Goal: Task Accomplishment & Management: Manage account settings

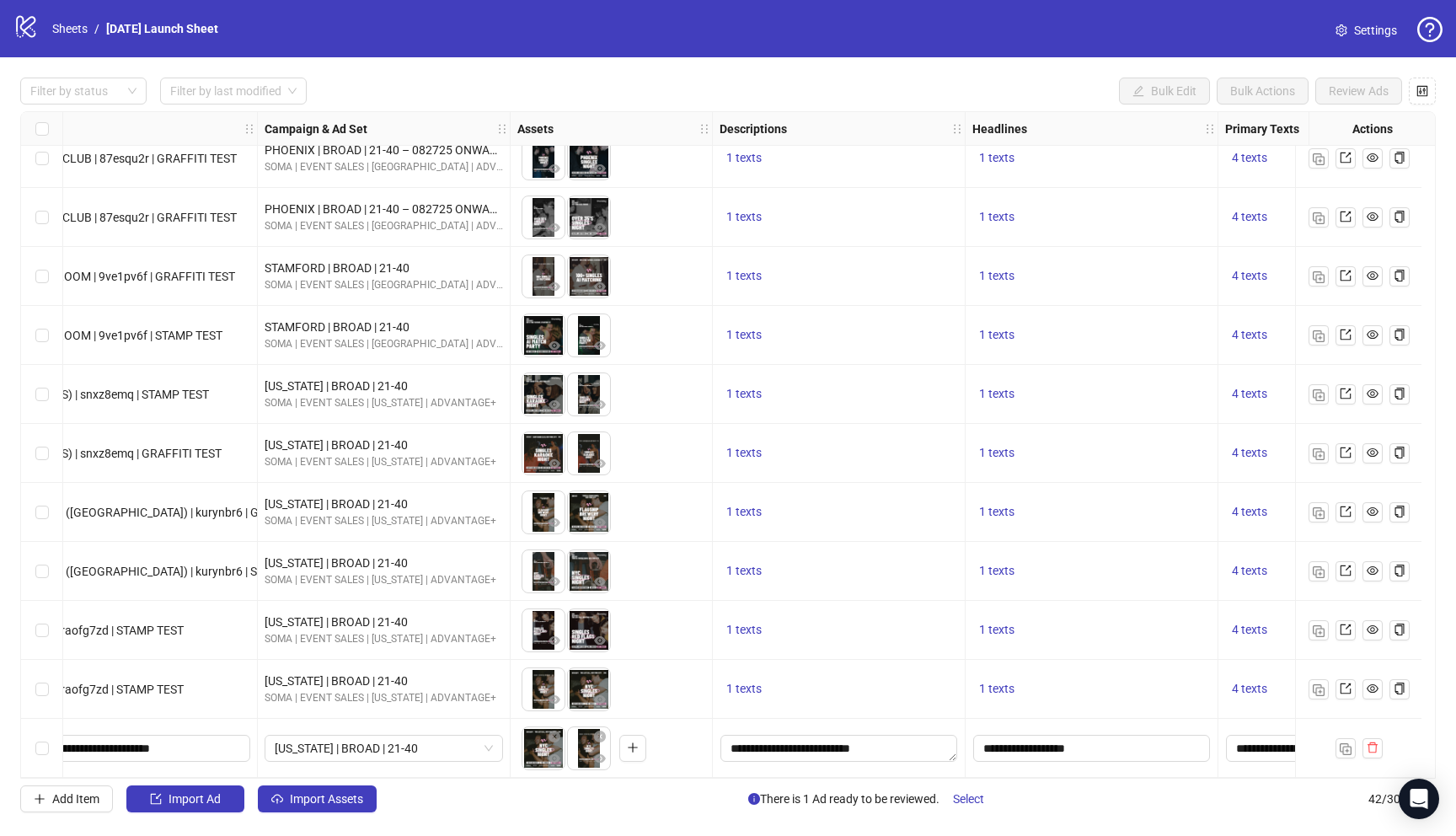
scroll to position [1852, 0]
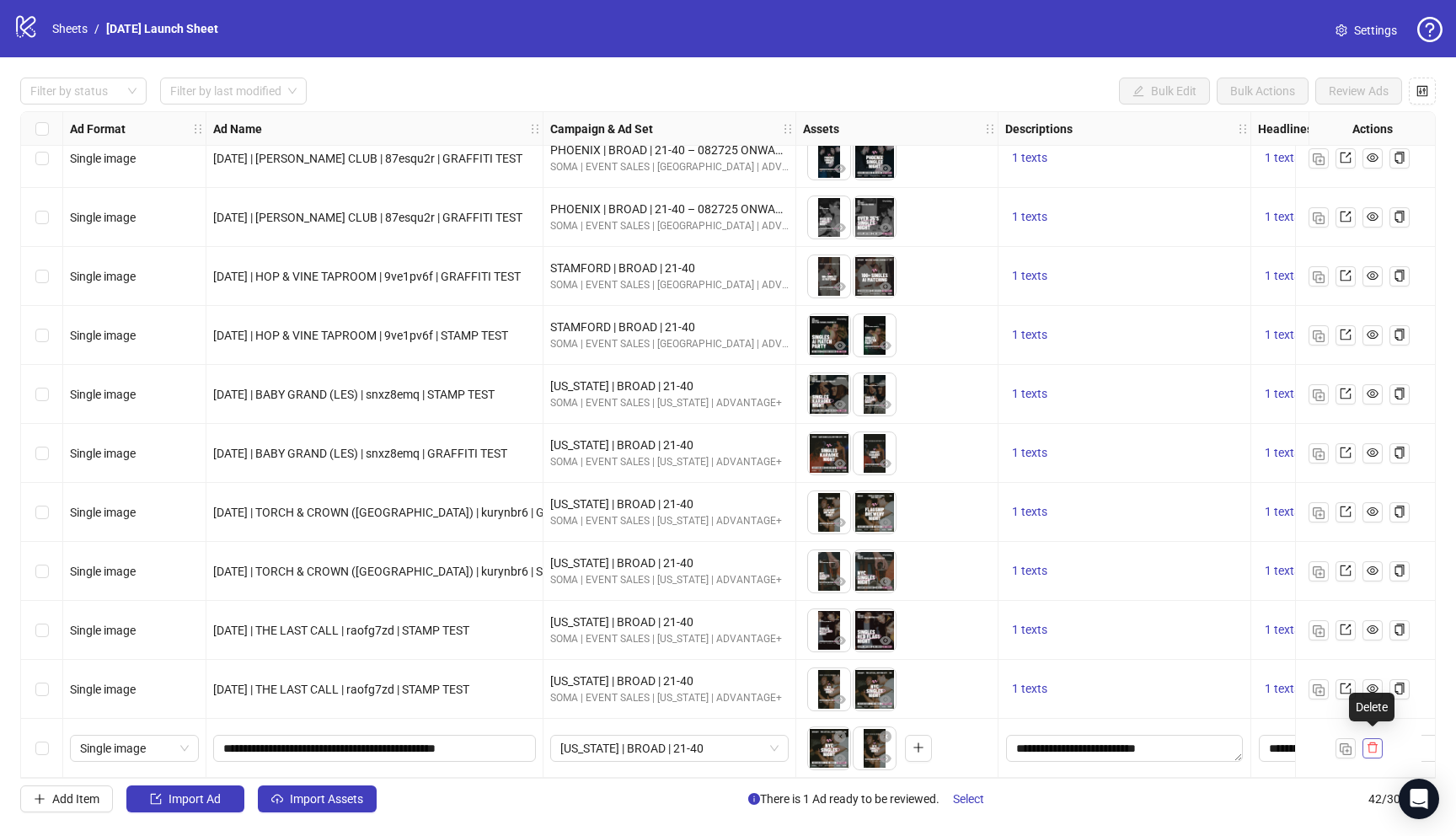
click at [1376, 746] on span "button" at bounding box center [1373, 748] width 12 height 14
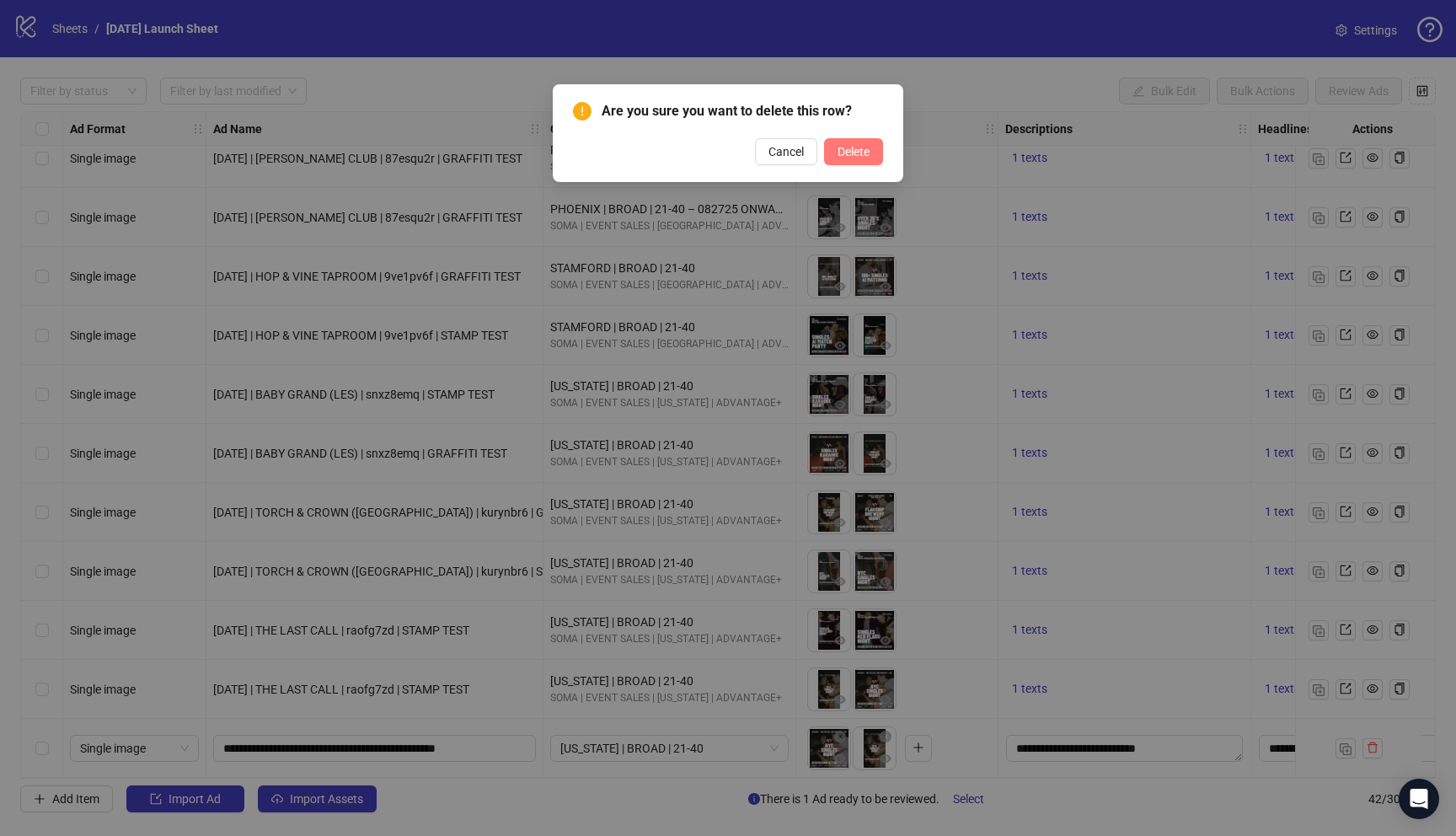
click at [859, 150] on span "Delete" at bounding box center [853, 152] width 32 height 14
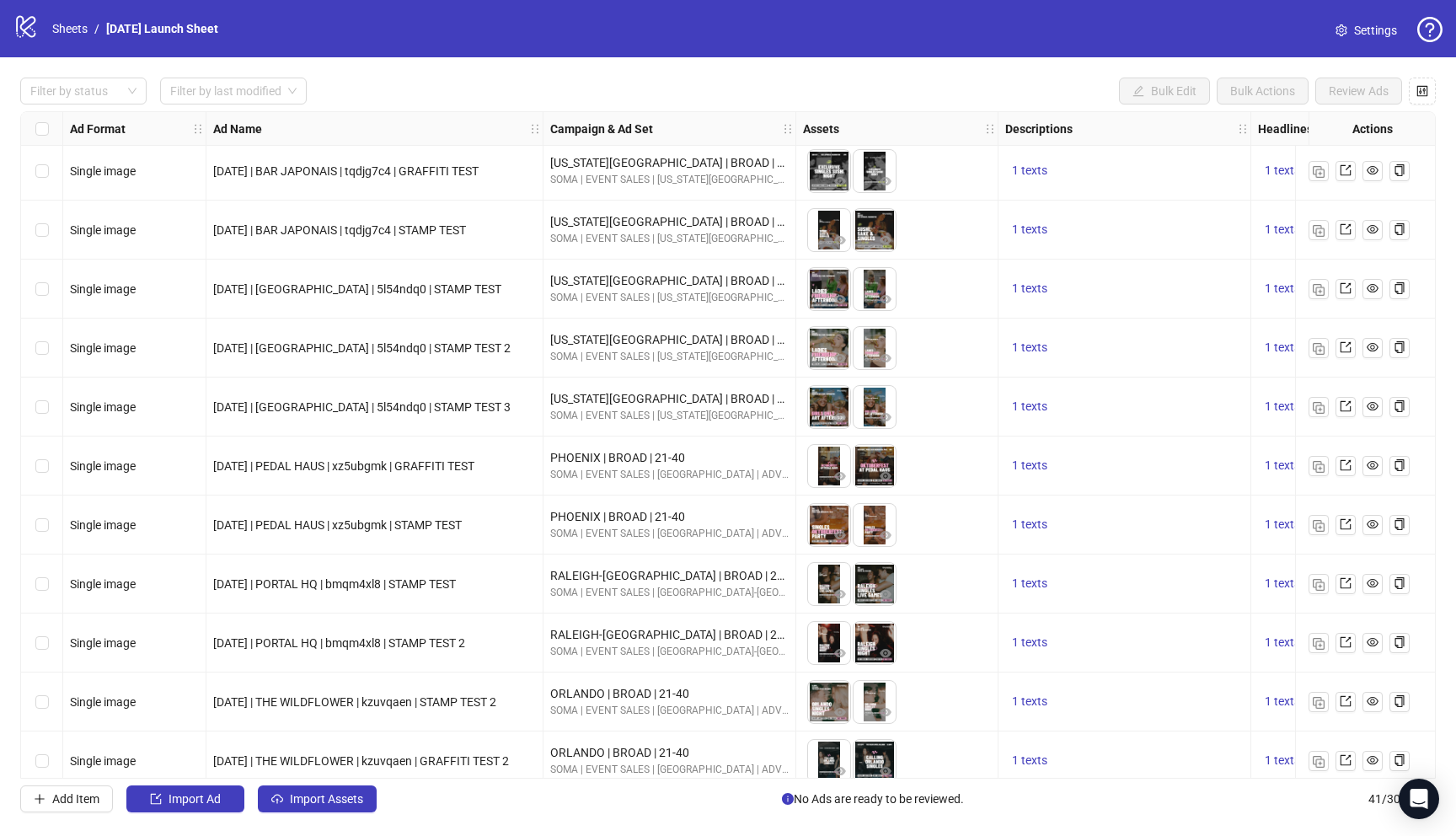
scroll to position [1793, 0]
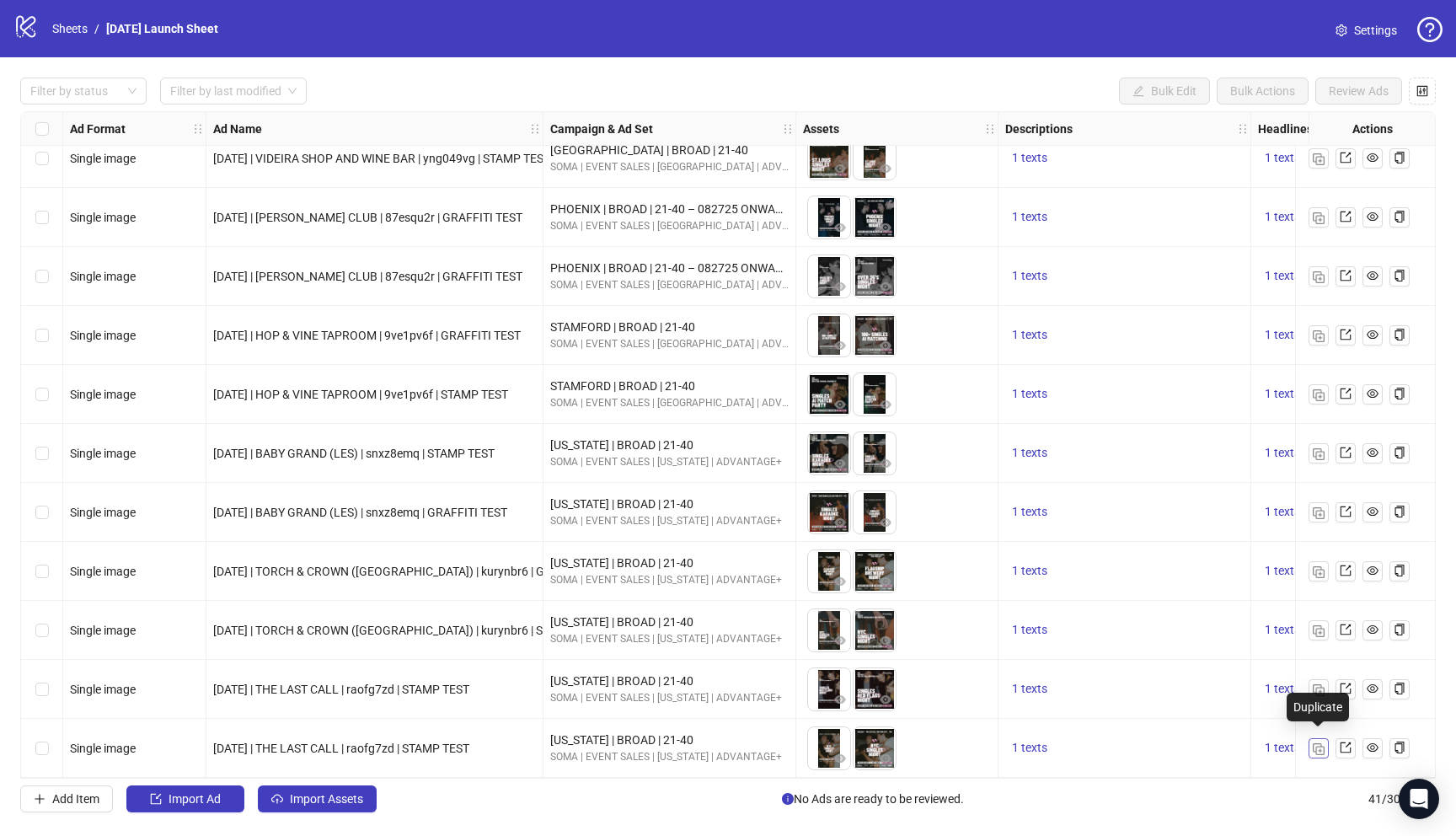
click at [1325, 745] on button "button" at bounding box center [1318, 748] width 20 height 20
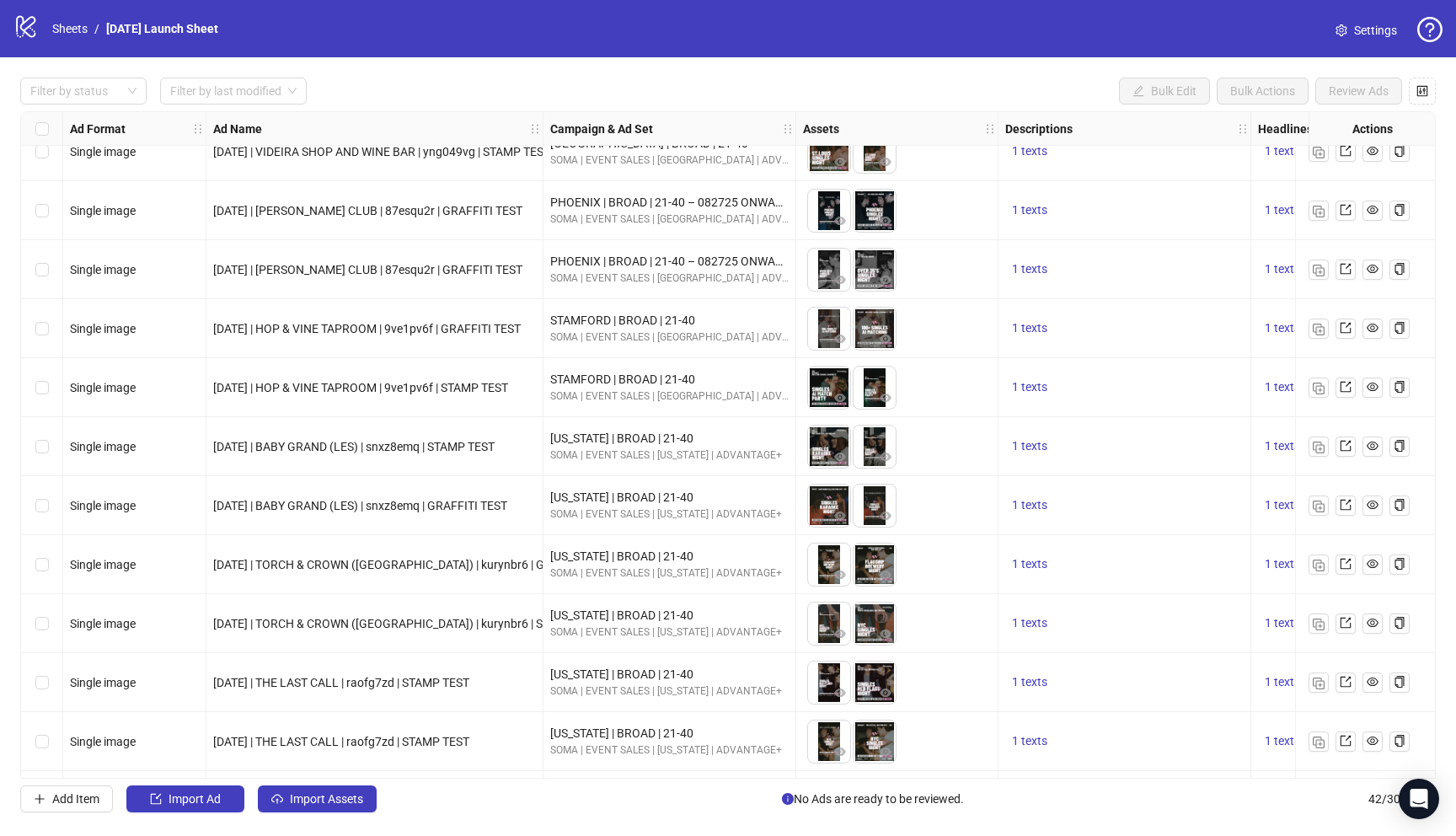
scroll to position [1852, 0]
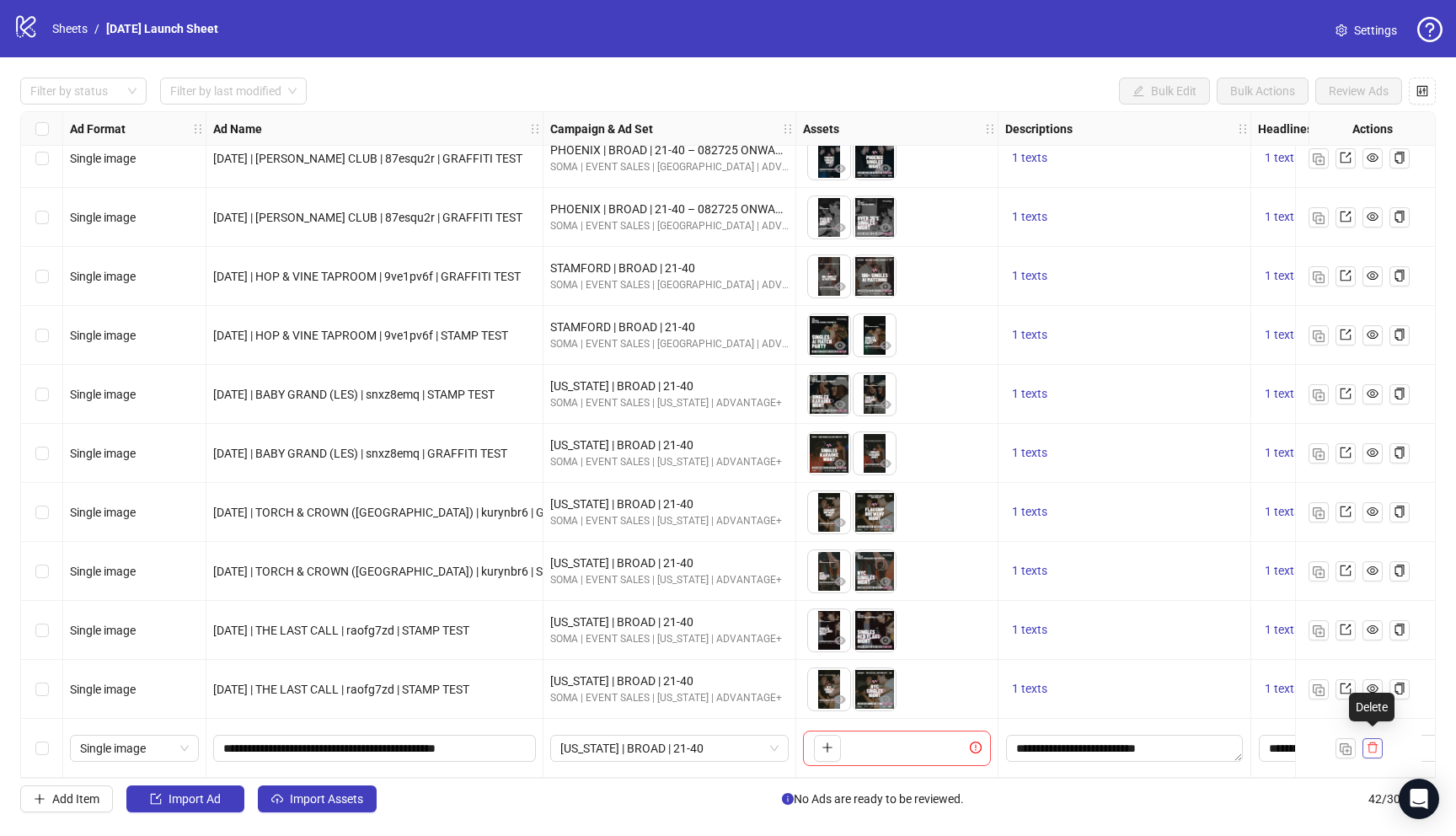
click at [1376, 742] on icon "delete" at bounding box center [1373, 748] width 12 height 12
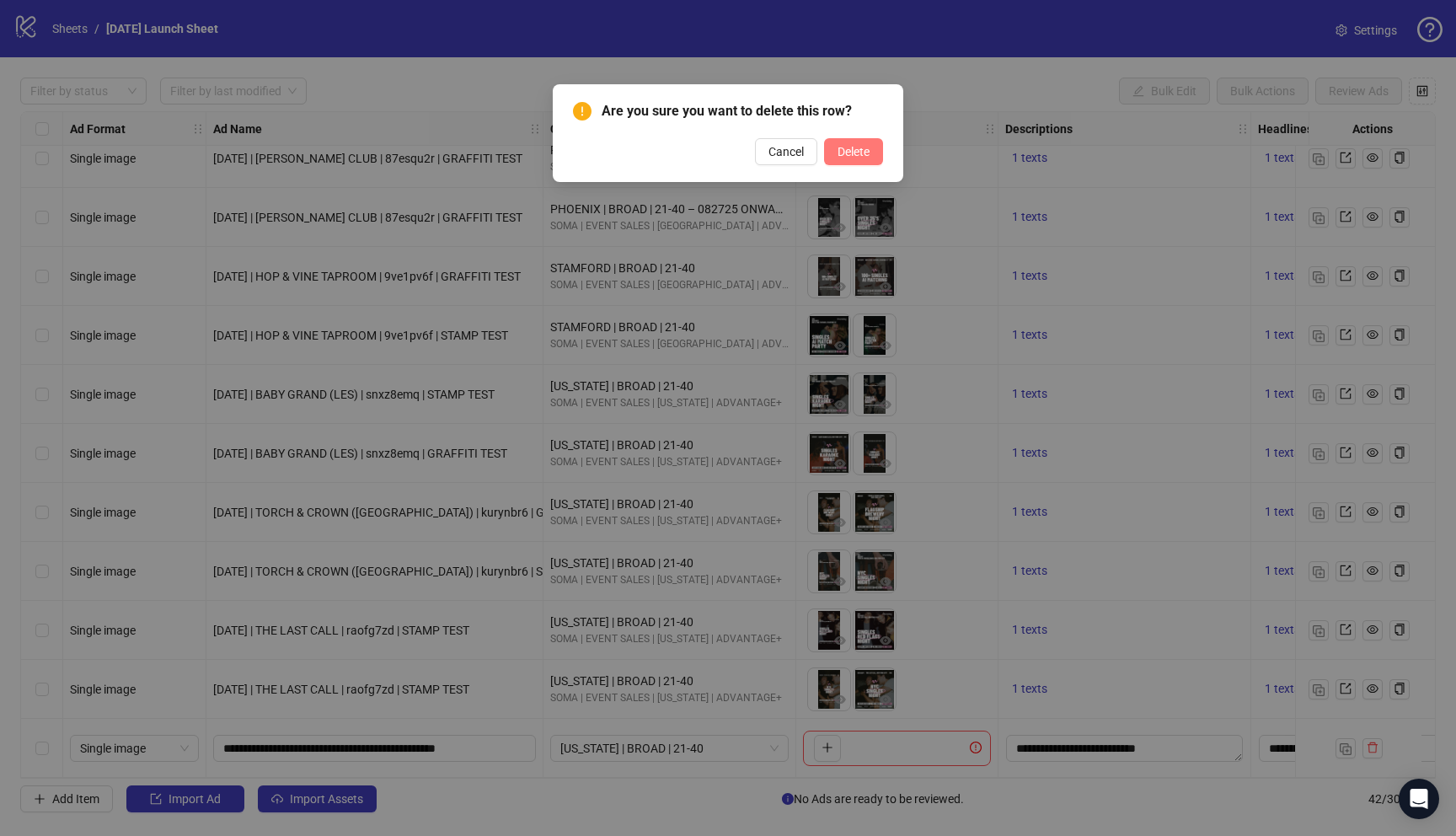
click at [873, 152] on button "Delete" at bounding box center [853, 151] width 59 height 27
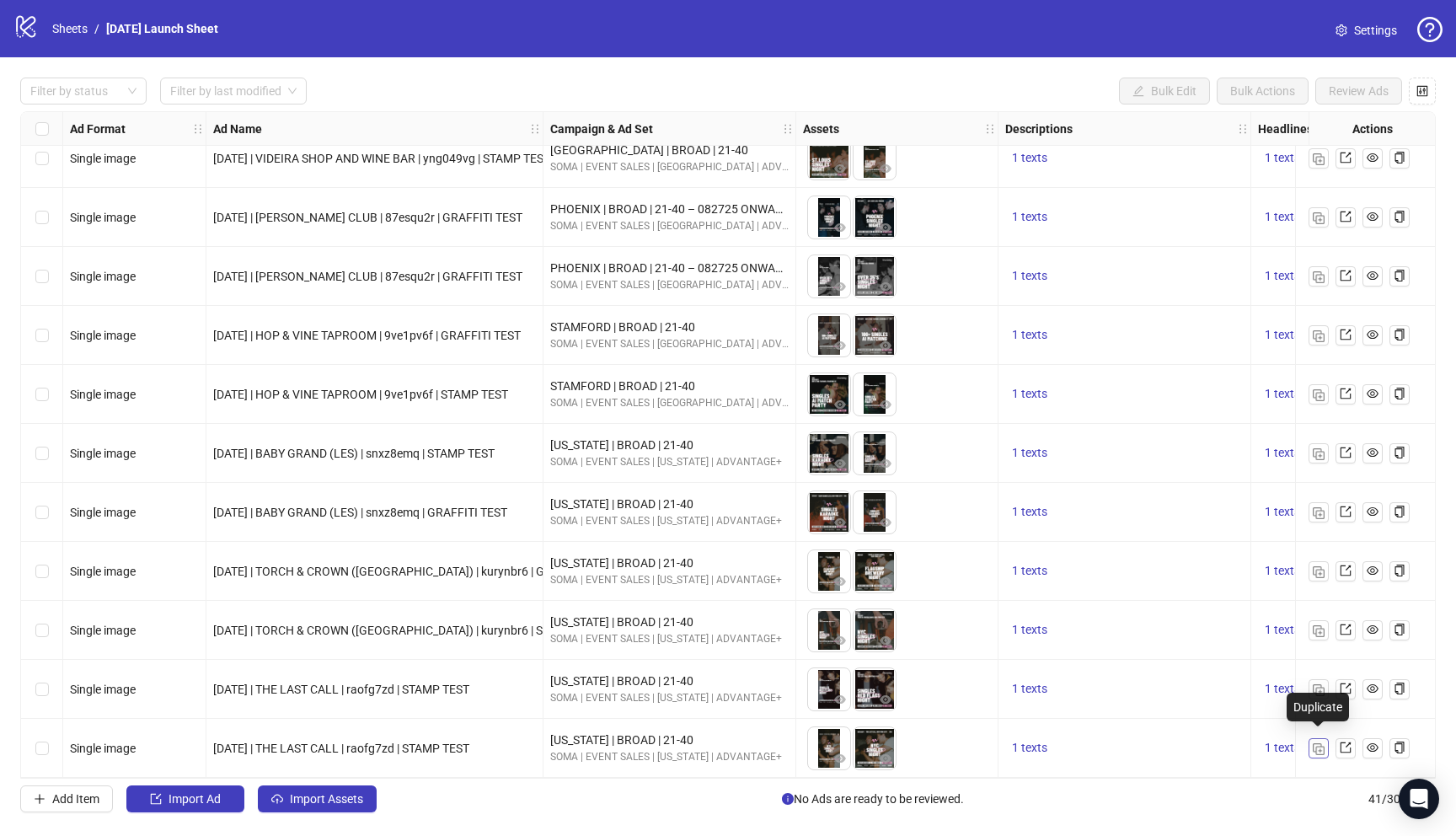
click at [1319, 743] on img "button" at bounding box center [1319, 749] width 12 height 12
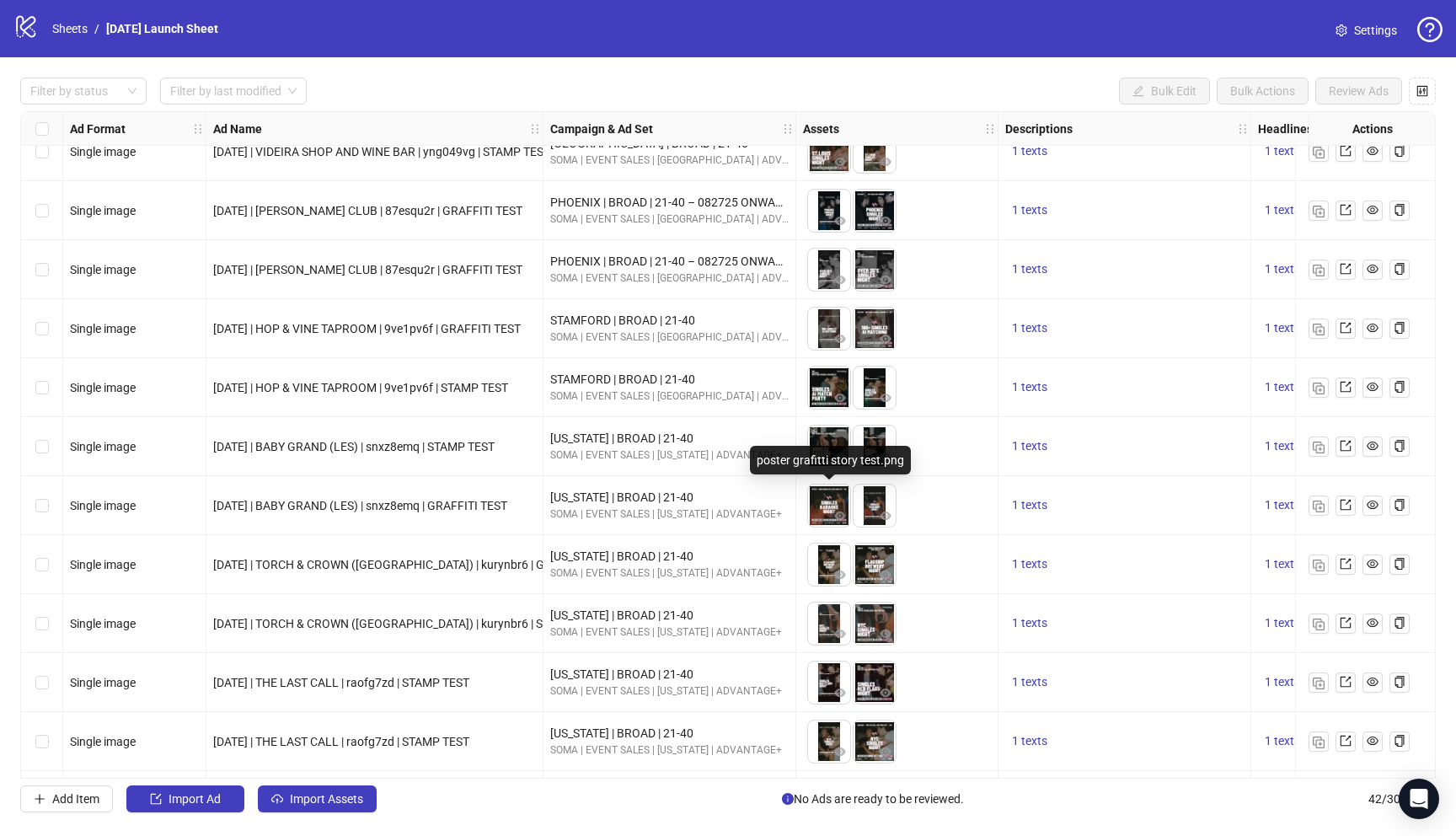
scroll to position [1852, 0]
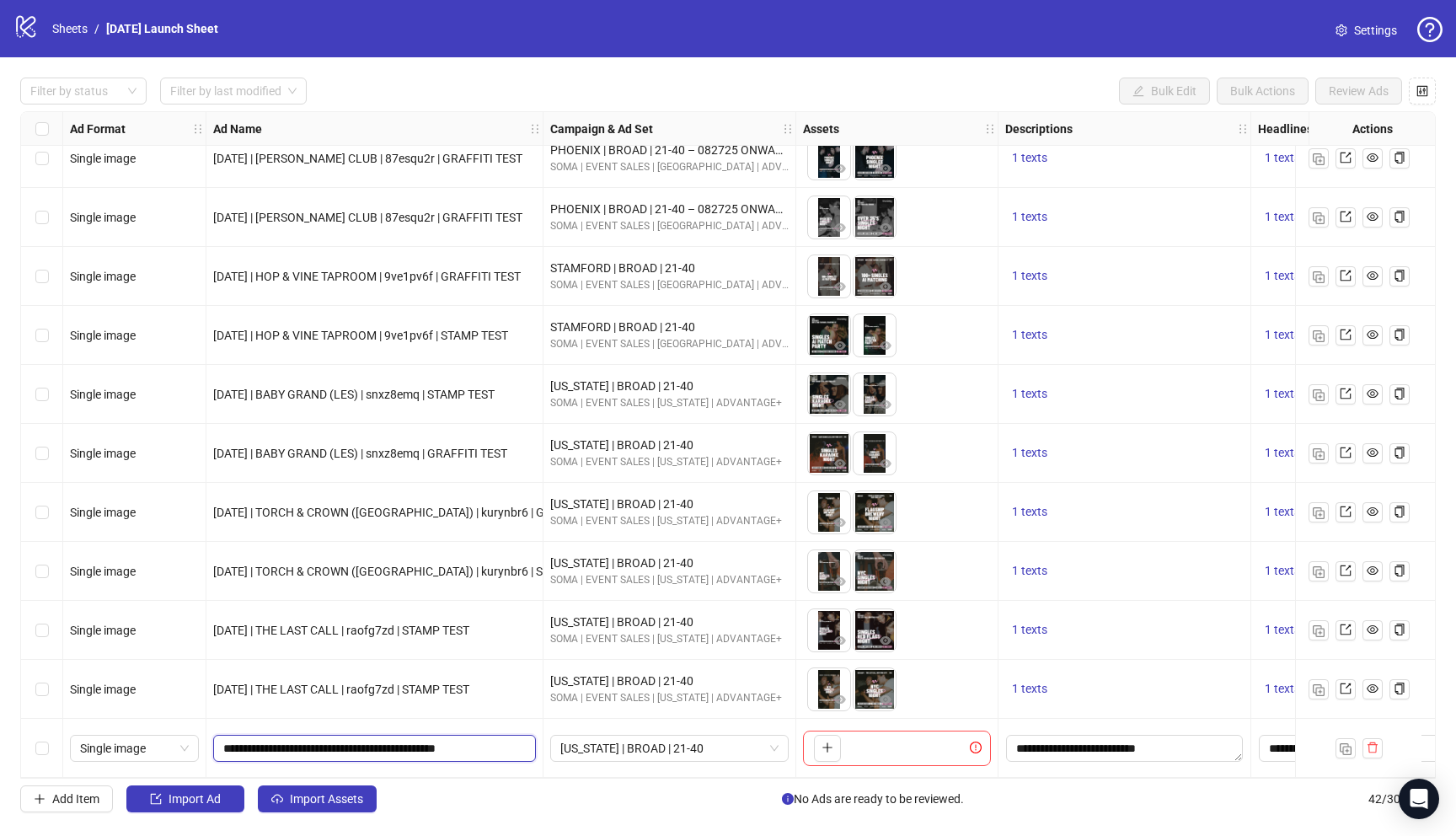
click at [402, 744] on input "**********" at bounding box center [373, 748] width 299 height 18
paste input "text"
click at [280, 743] on input "**********" at bounding box center [373, 748] width 299 height 18
type input "**********"
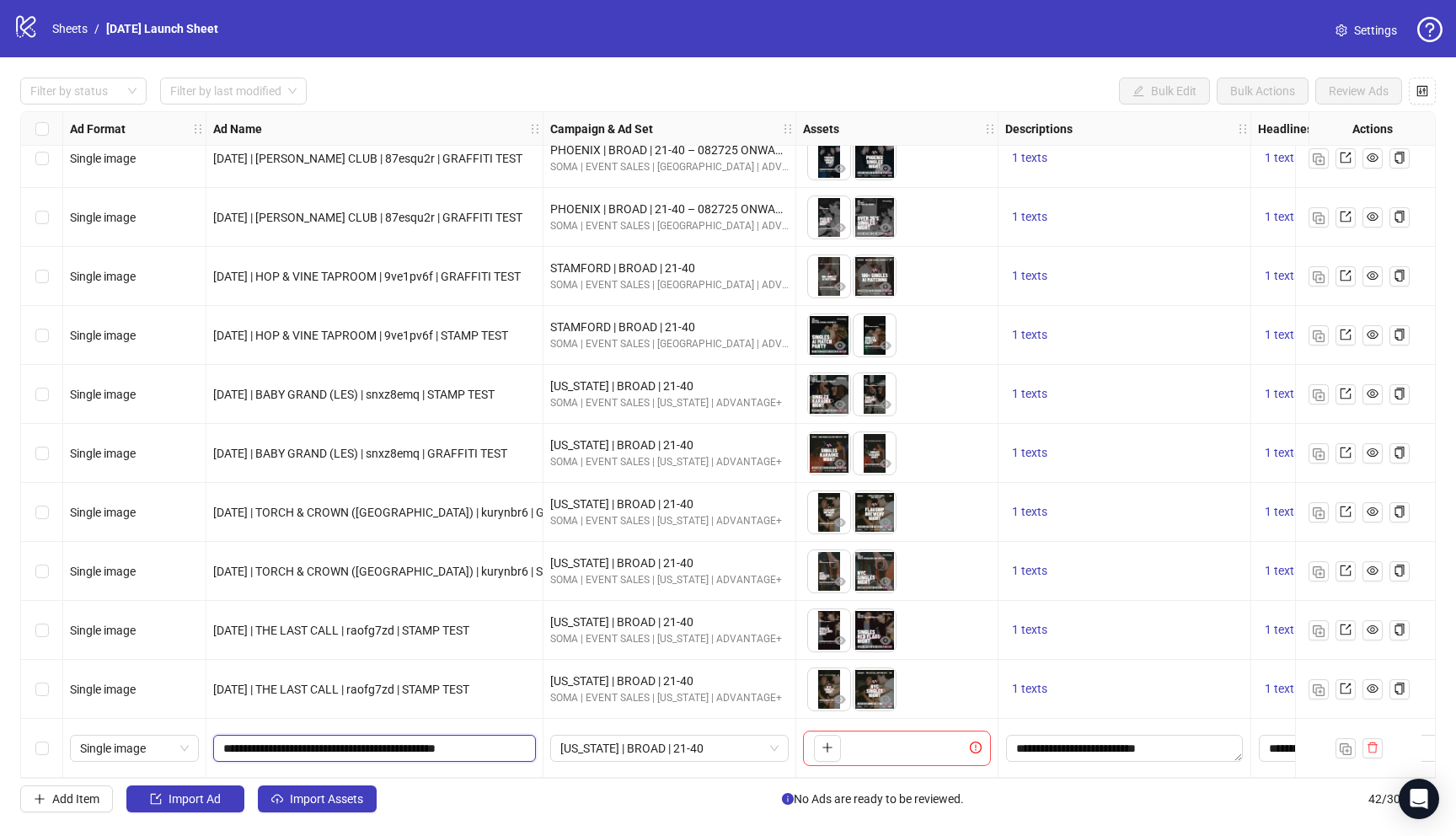
drag, startPoint x: 290, startPoint y: 738, endPoint x: 374, endPoint y: 735, distance: 84.1
click at [374, 739] on input "**********" at bounding box center [373, 748] width 299 height 18
type input "**********"
click at [620, 743] on span "NEW YORK | BROAD | 21-40" at bounding box center [669, 748] width 218 height 25
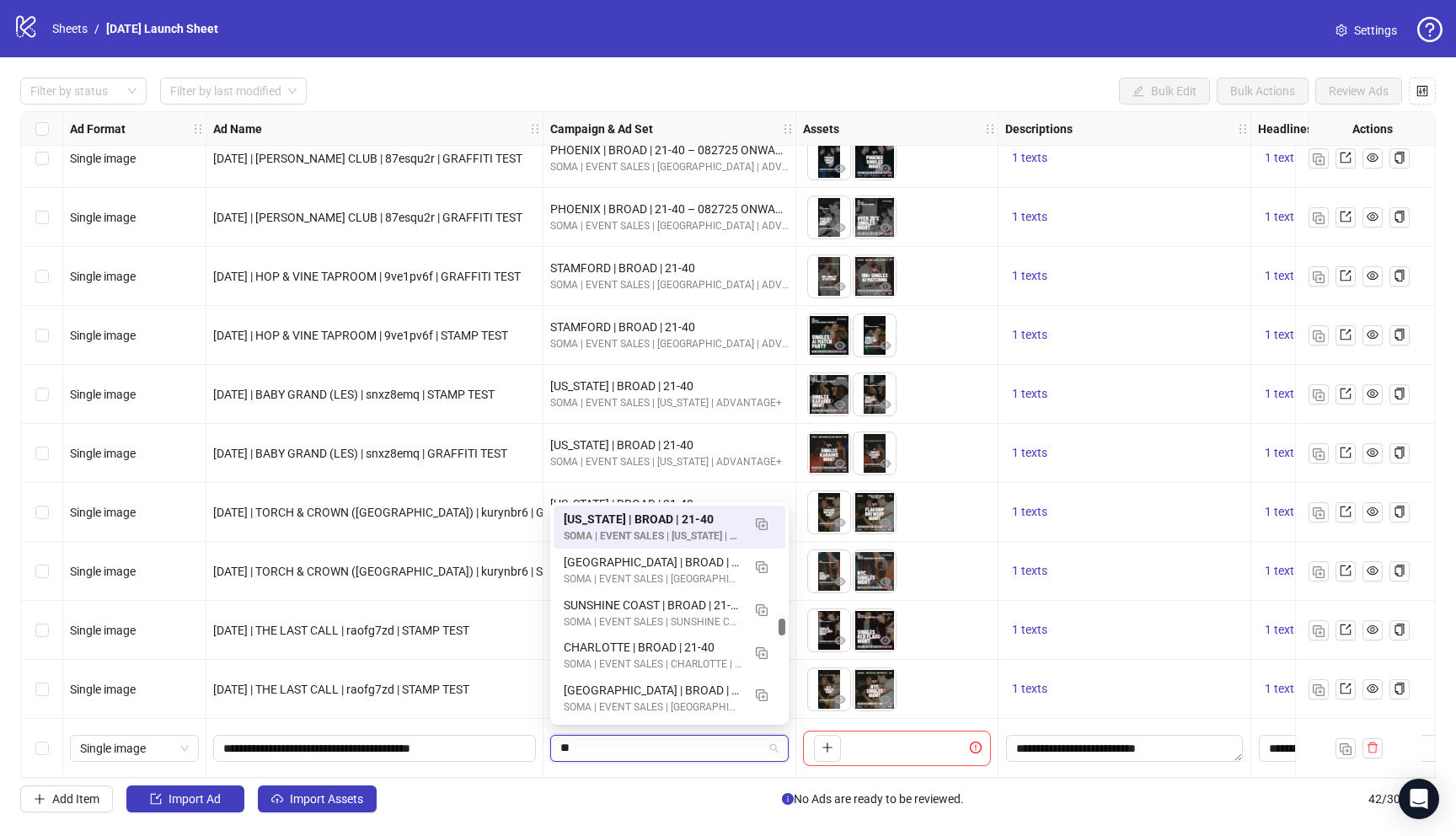
scroll to position [0, 0]
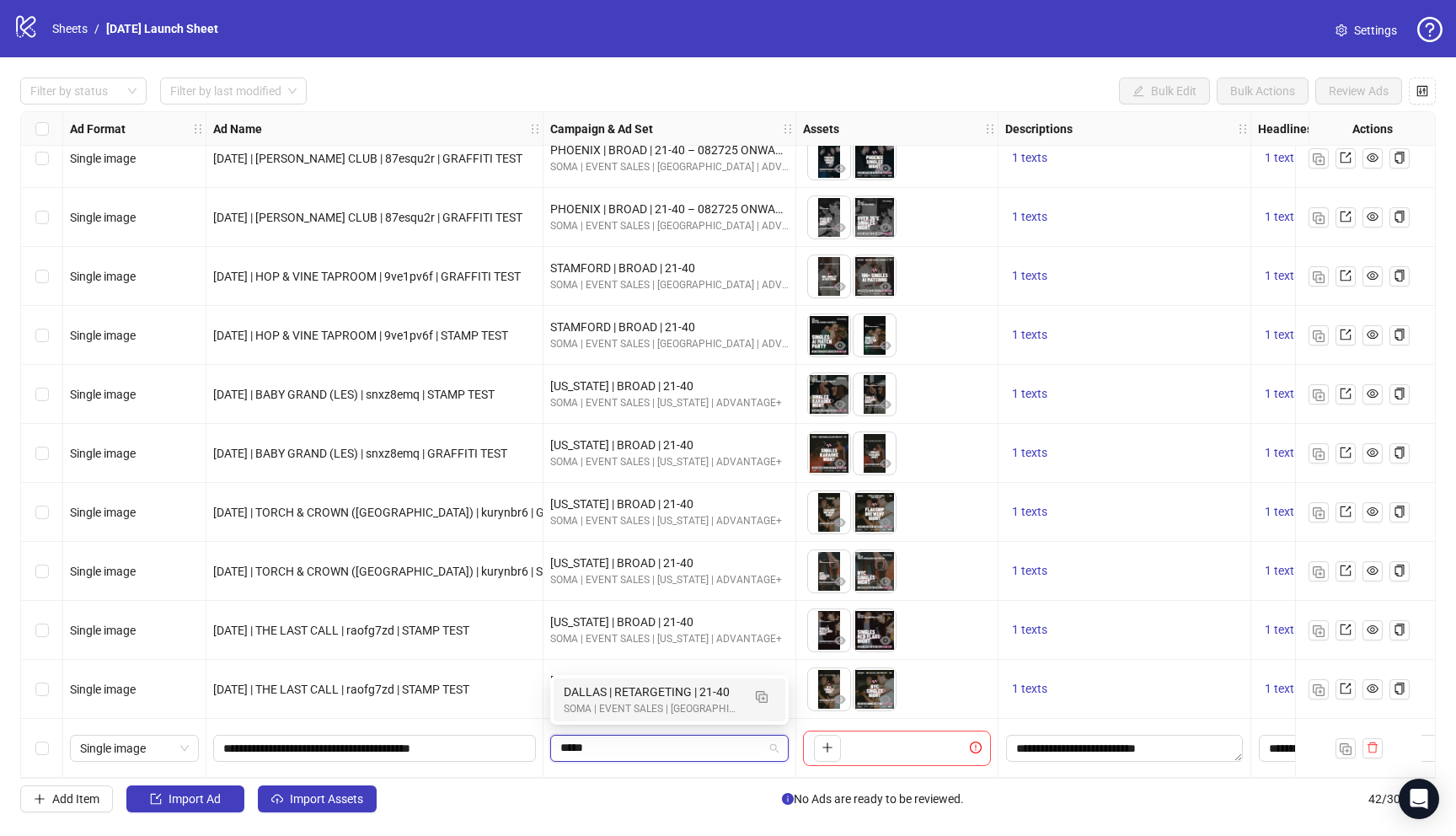
type input "******"
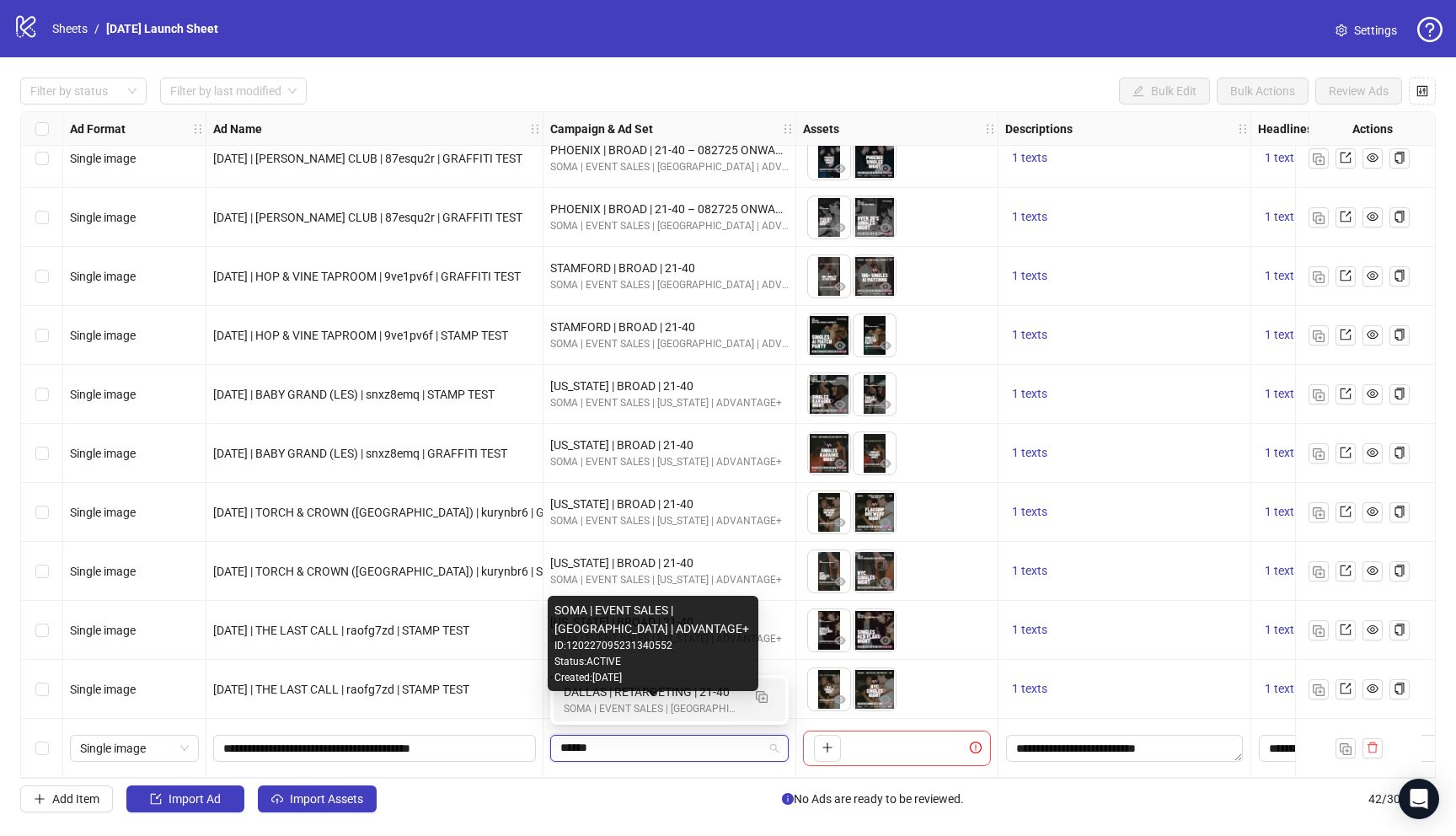
click at [674, 695] on div "DALLAS | RETARGETING | 21-40" at bounding box center [653, 691] width 178 height 18
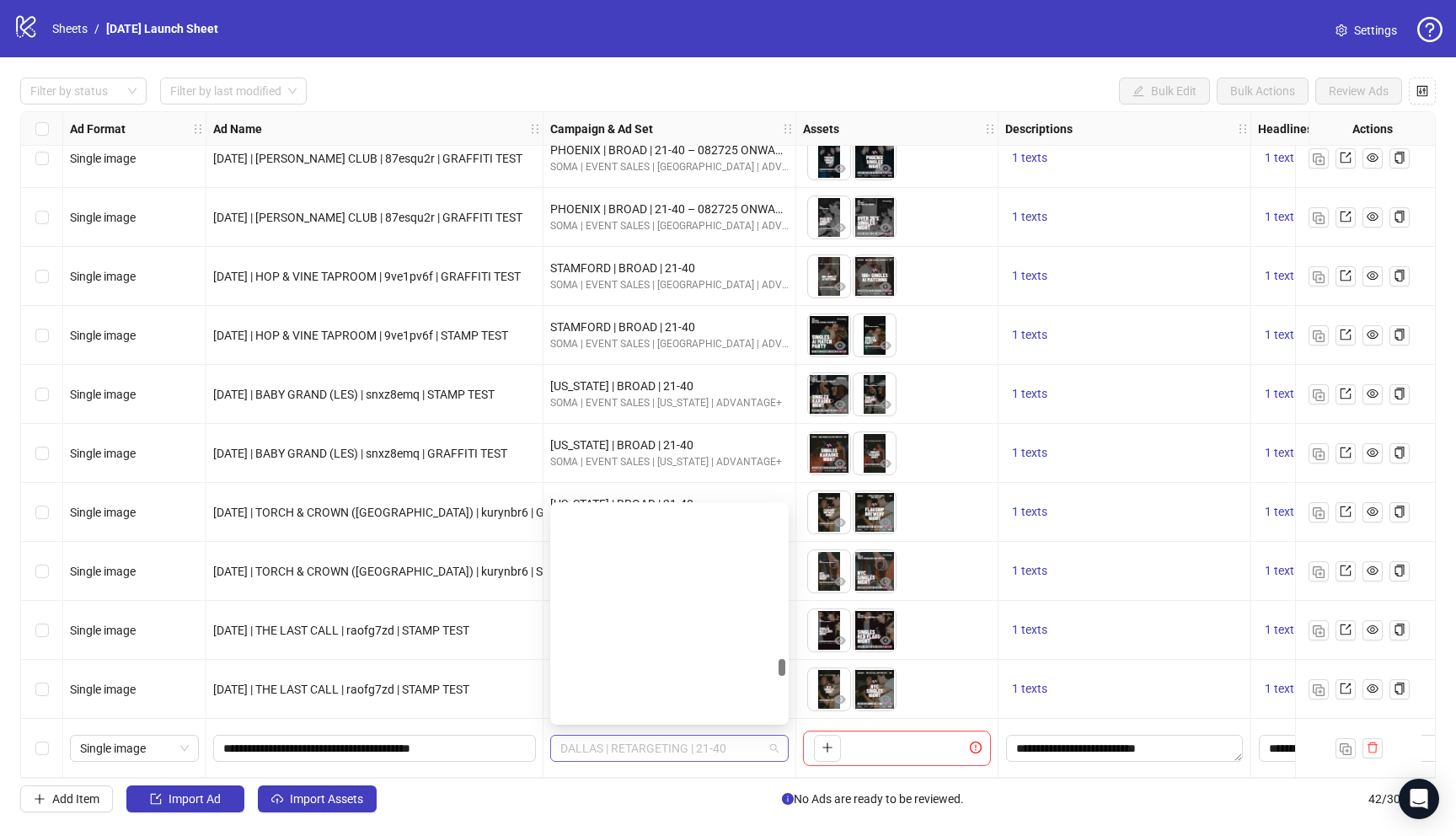
click at [727, 745] on span "DALLAS | RETARGETING | 21-40" at bounding box center [669, 748] width 218 height 25
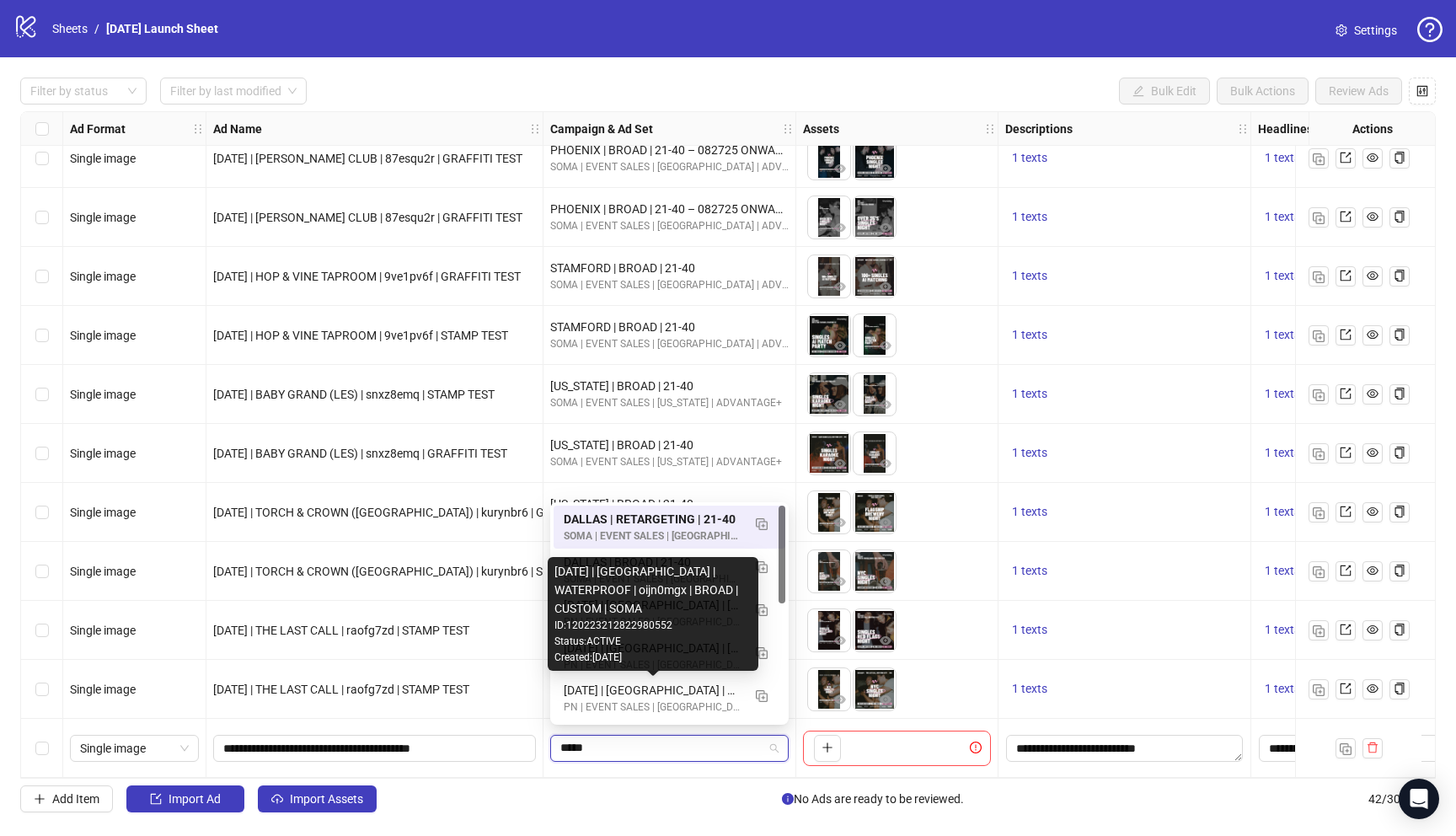
type input "******"
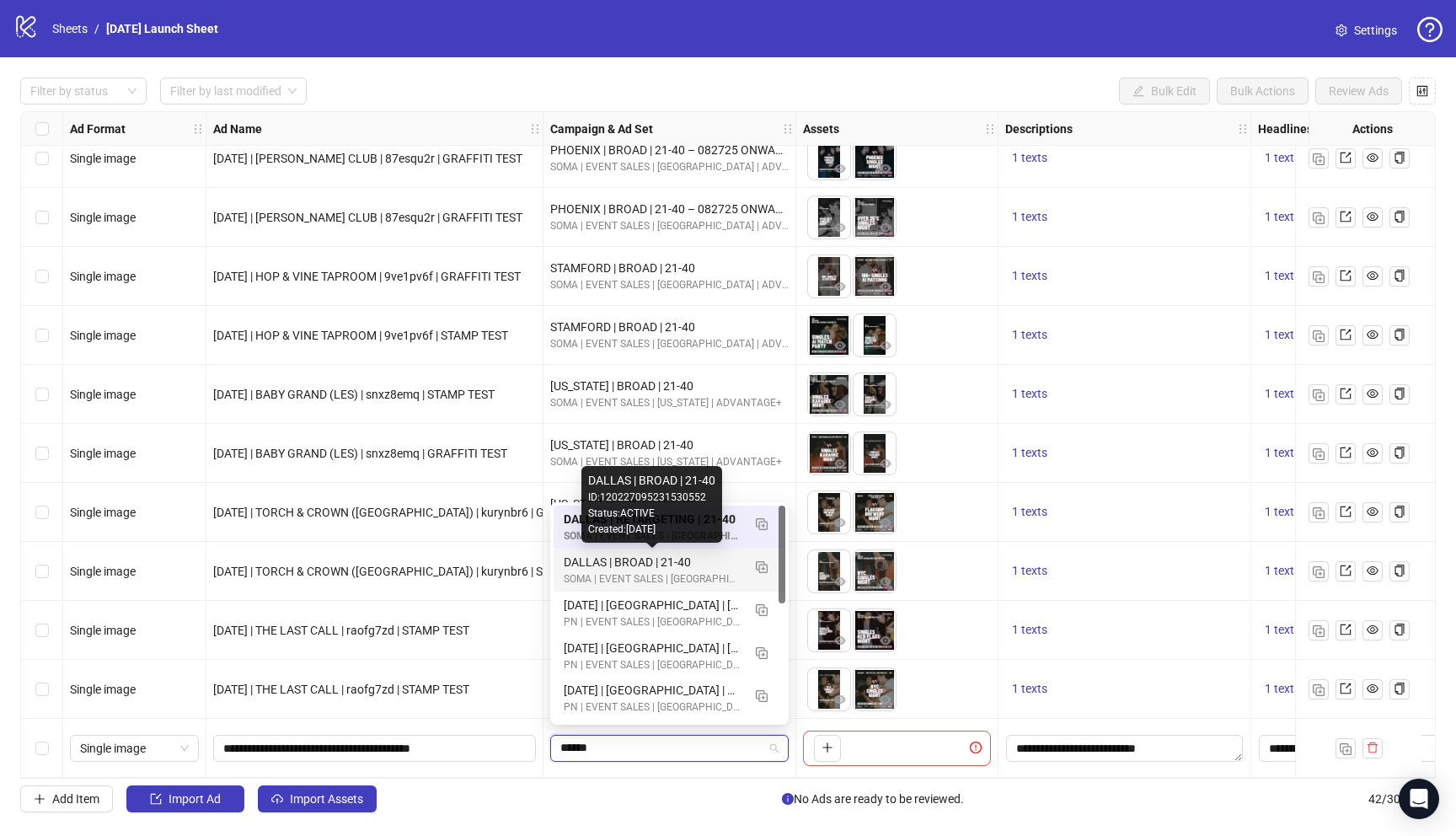
click at [648, 564] on div "DALLAS | BROAD | 21-40" at bounding box center [653, 561] width 178 height 18
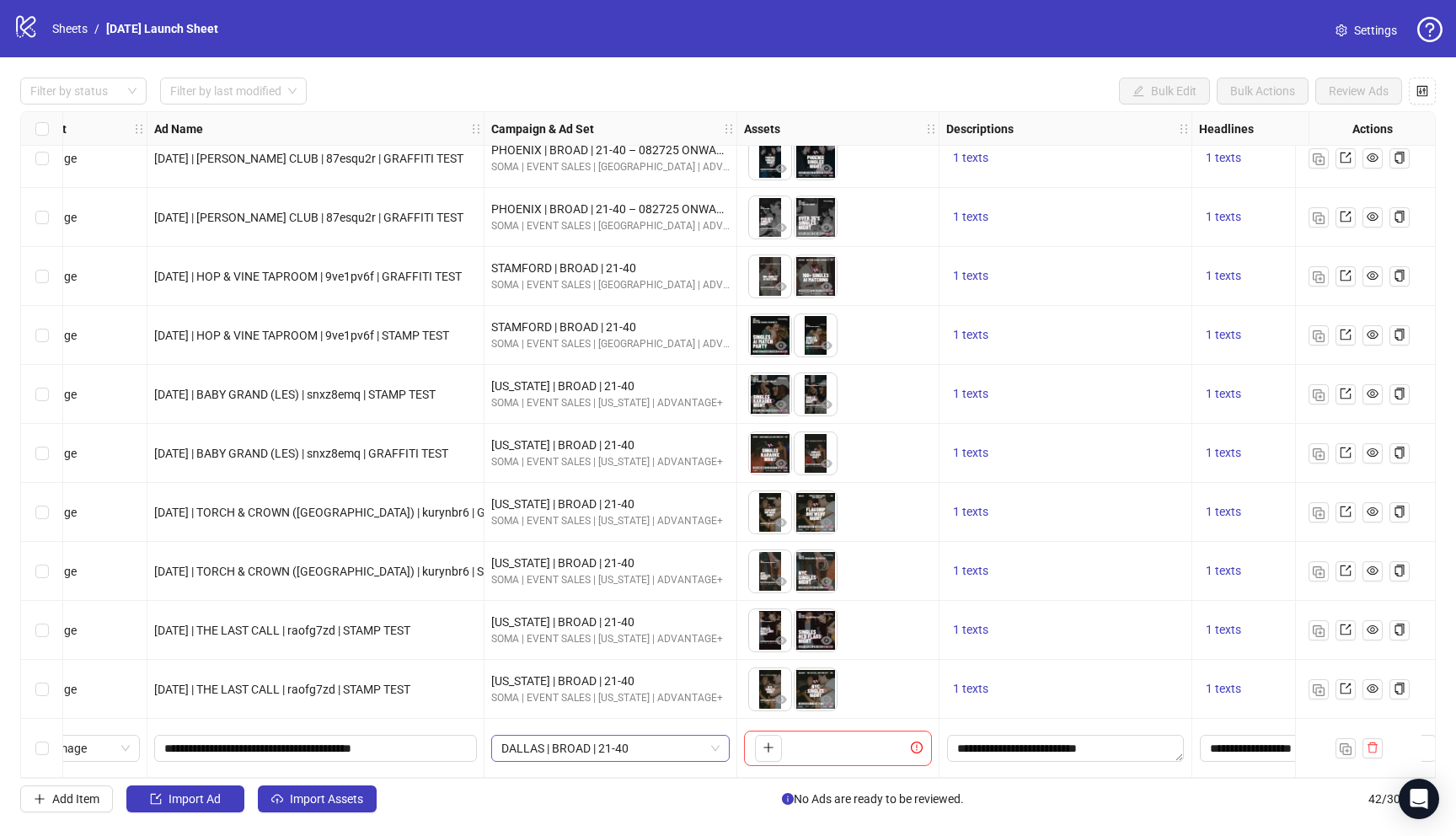
scroll to position [1852, 40]
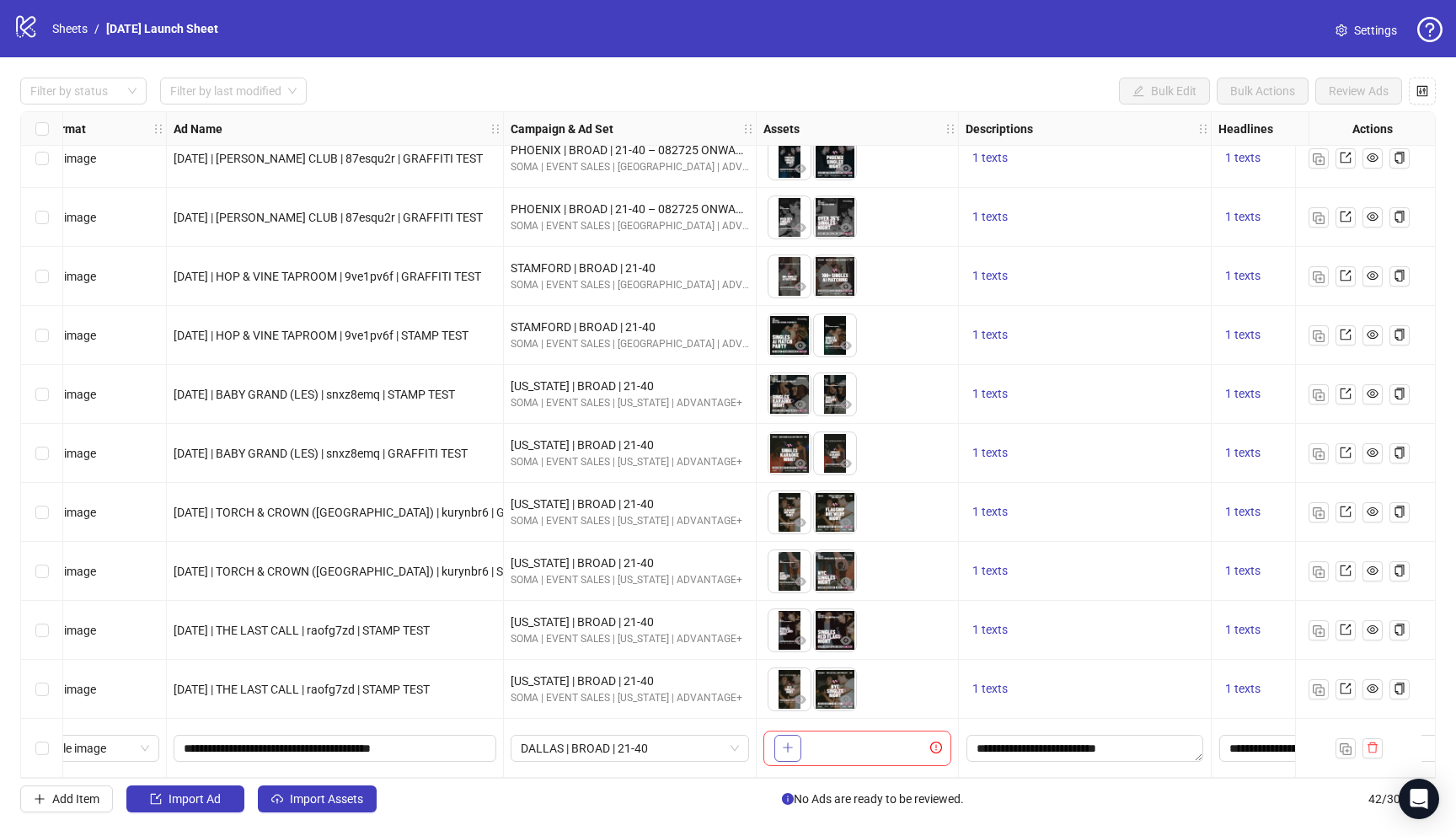
click at [789, 747] on icon "plus" at bounding box center [787, 747] width 10 height 1
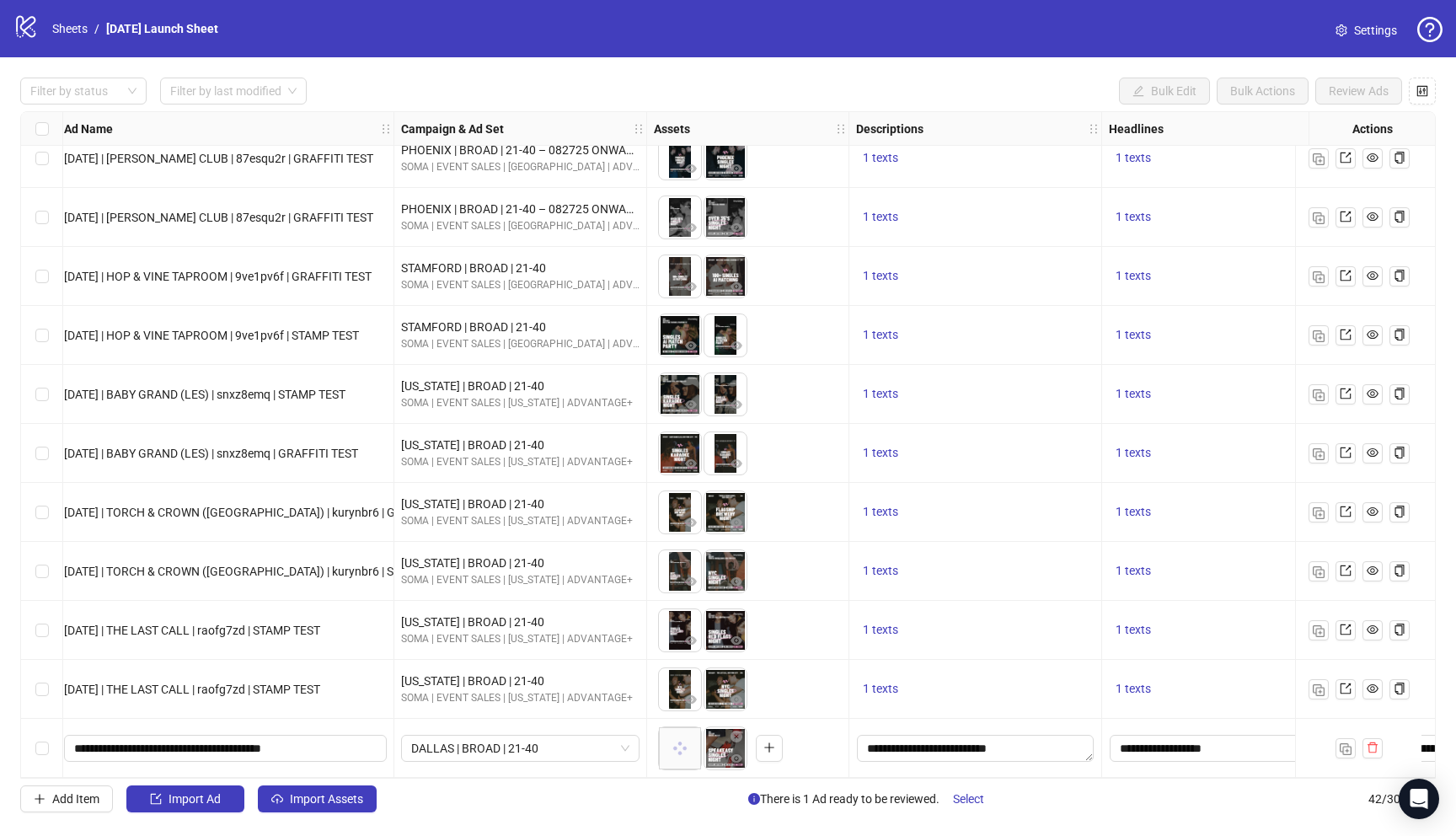
scroll to position [1852, 150]
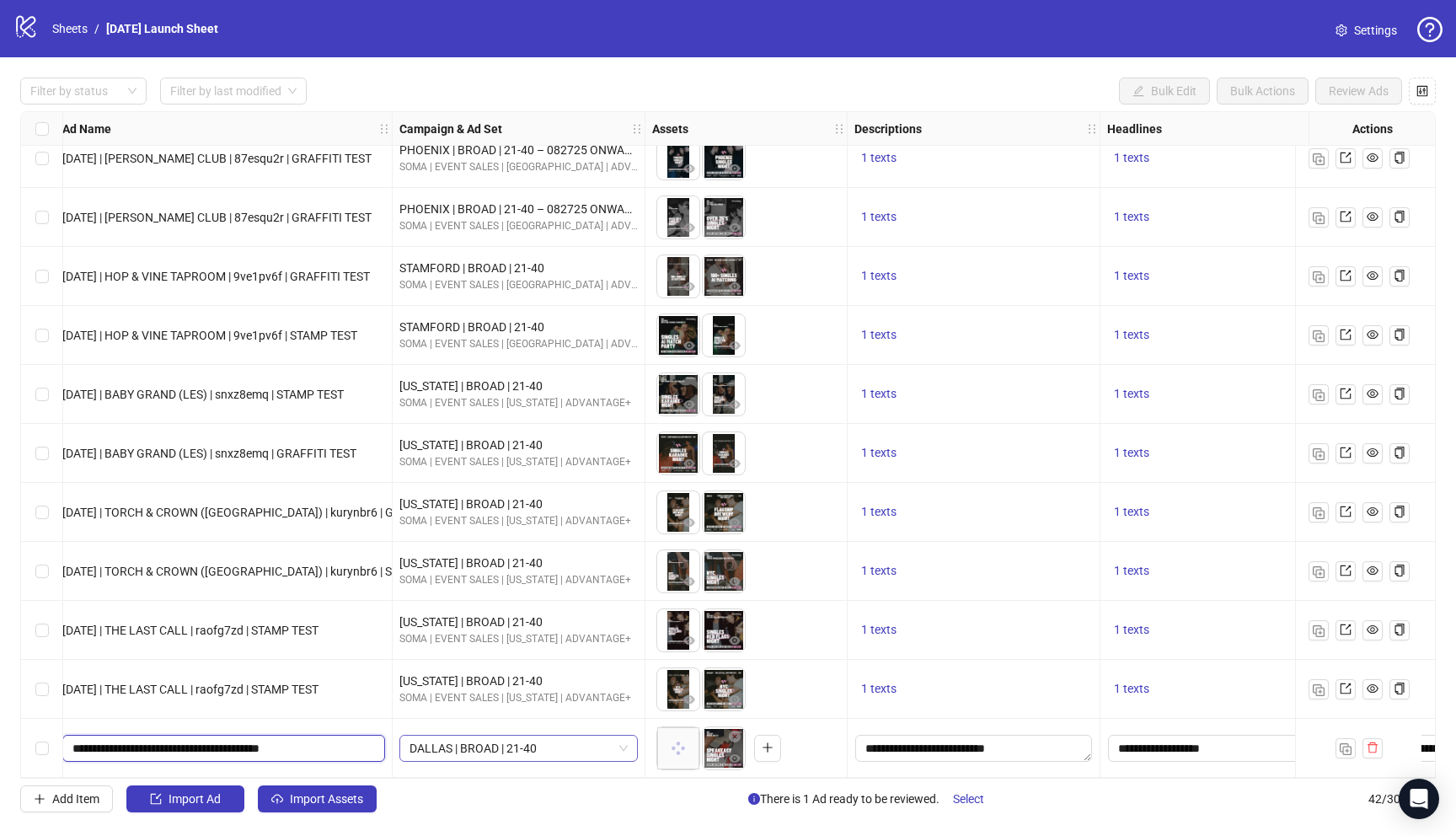
drag, startPoint x: 254, startPoint y: 742, endPoint x: 409, endPoint y: 742, distance: 155.0
click at [334, 744] on input "**********" at bounding box center [222, 748] width 299 height 18
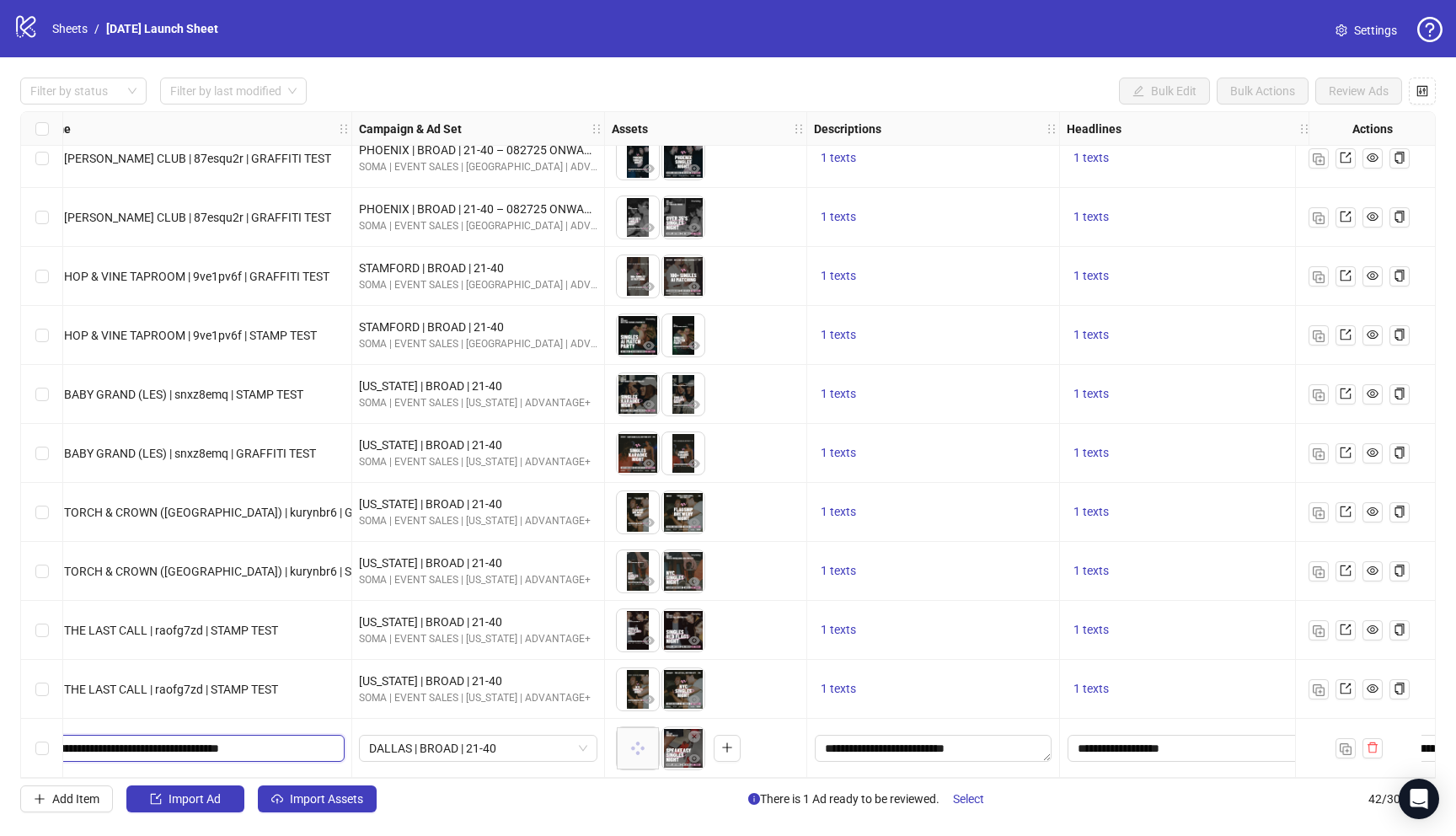
scroll to position [1852, 216]
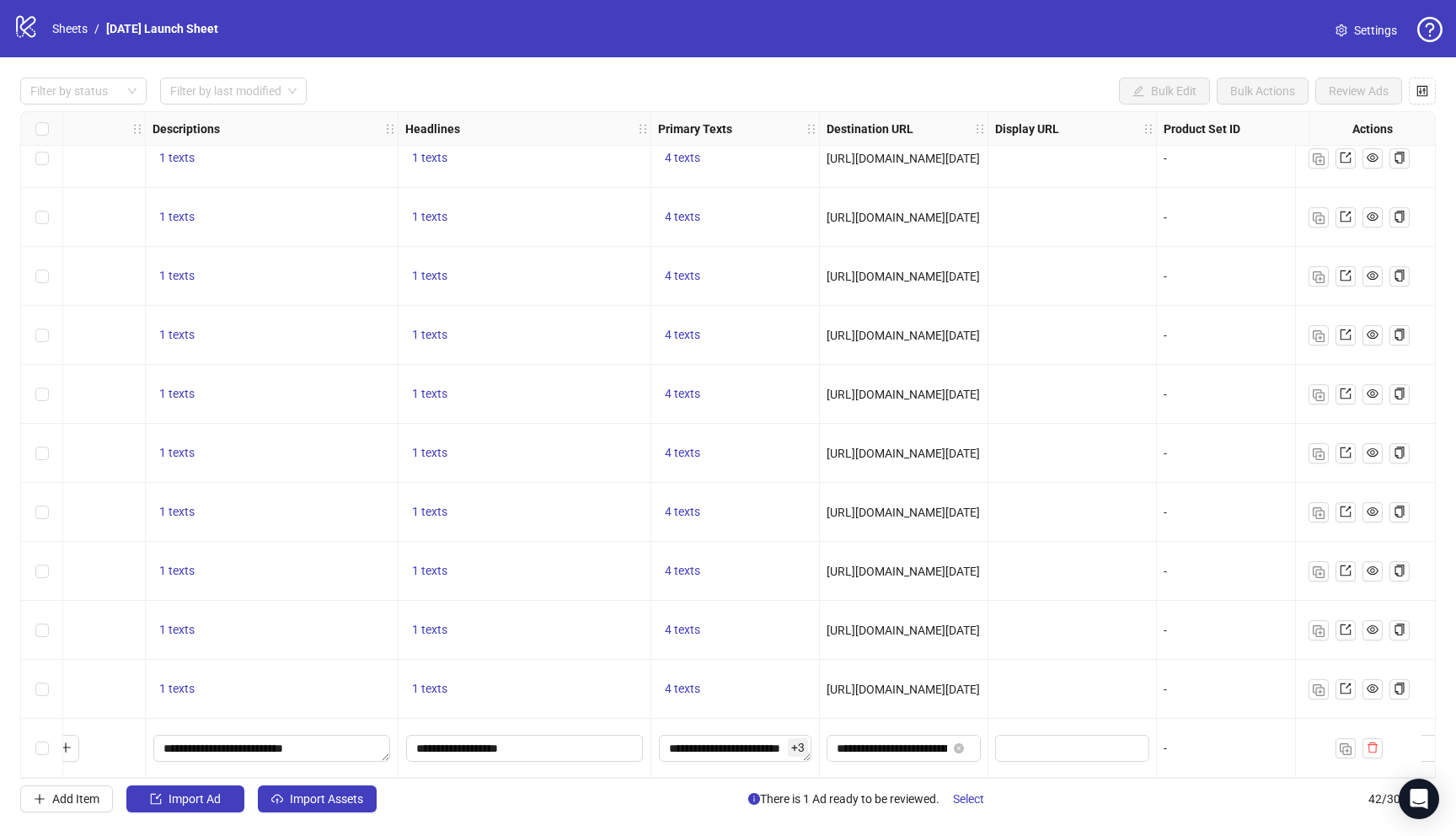
scroll to position [1852, 1099]
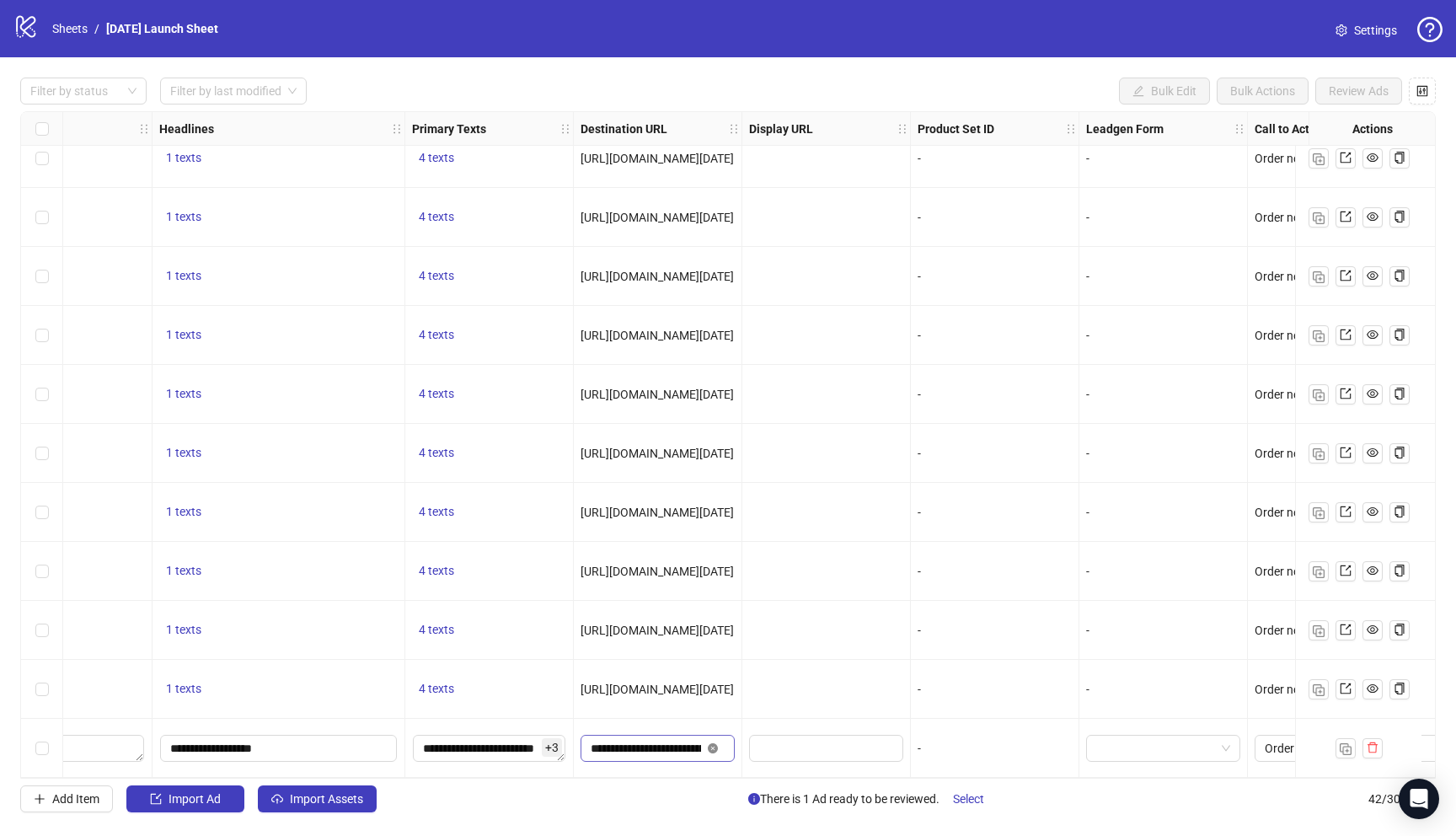
click at [715, 744] on icon "close-circle" at bounding box center [713, 748] width 10 height 10
click at [667, 744] on input "text" at bounding box center [640, 748] width 99 height 18
paste input "**********"
type input "**********"
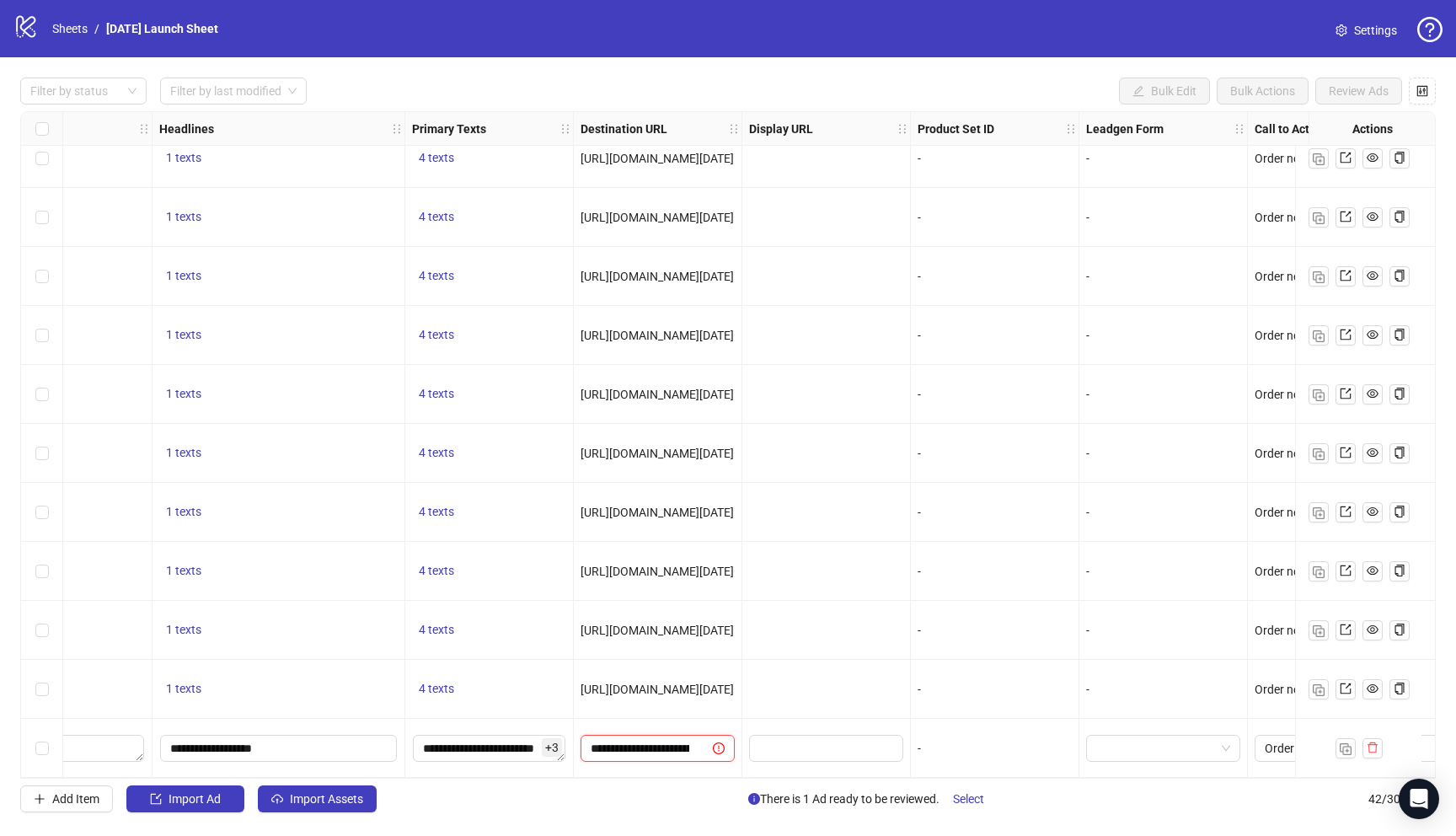
scroll to position [0, 228]
click at [958, 743] on div "-" at bounding box center [994, 748] width 154 height 18
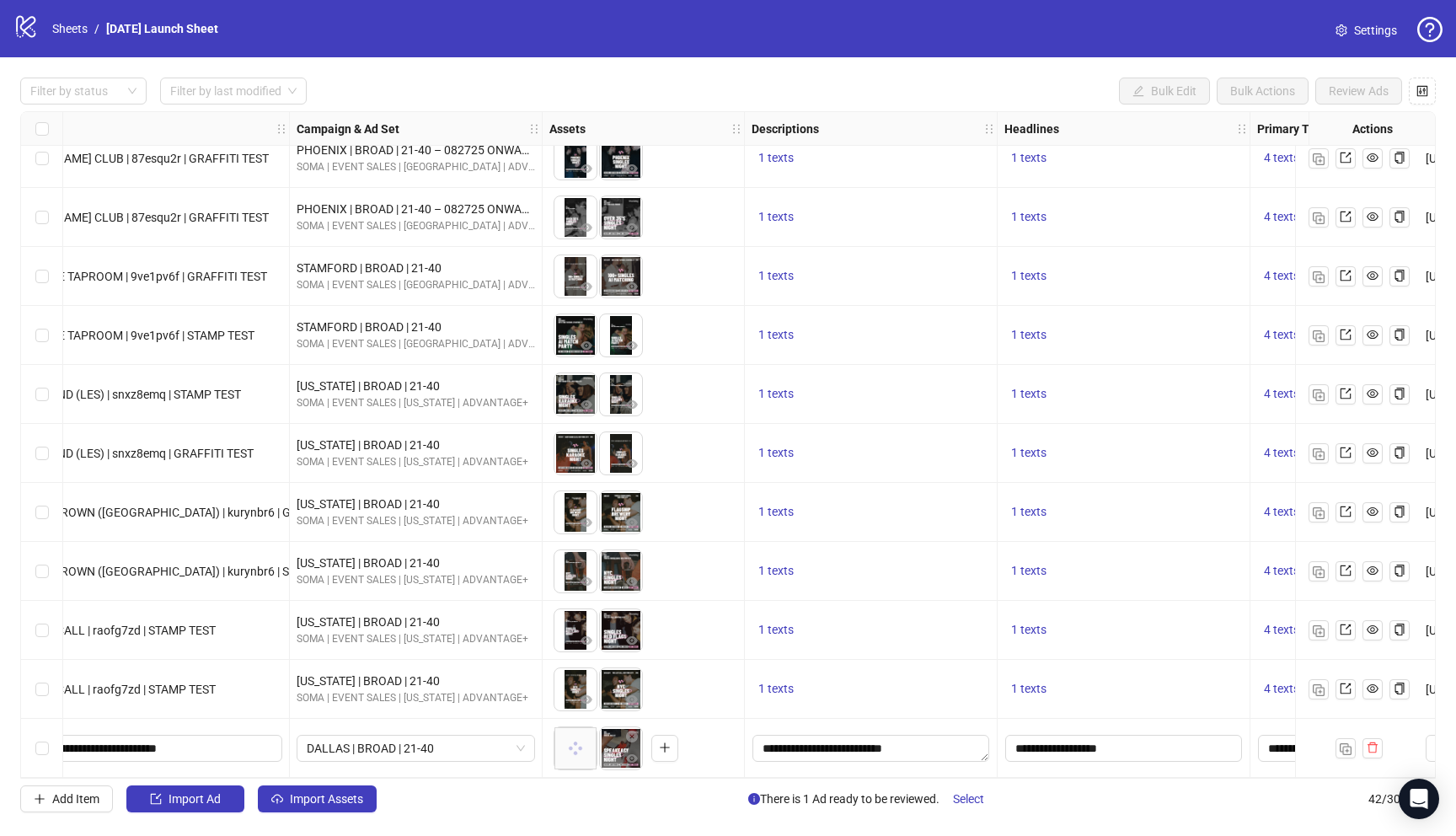
scroll to position [1852, 0]
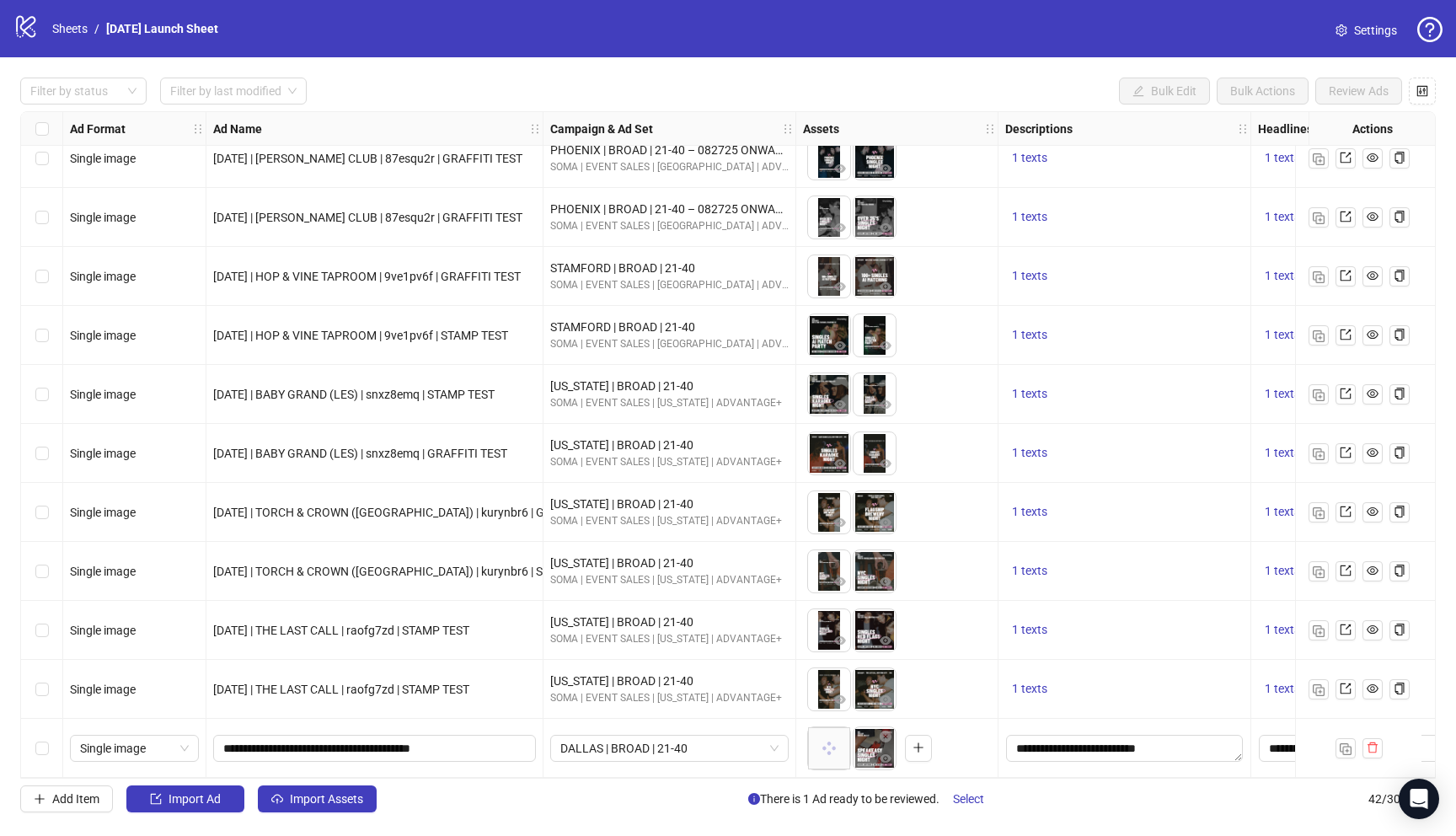
click at [821, 737] on body "logo/logo-mobile Sheets / Thursday Launch Sheet Settings Filter by status Filte…" at bounding box center [728, 418] width 1456 height 836
click at [841, 723] on icon "close-circle" at bounding box center [840, 726] width 12 height 12
click at [874, 749] on button "button" at bounding box center [872, 748] width 27 height 27
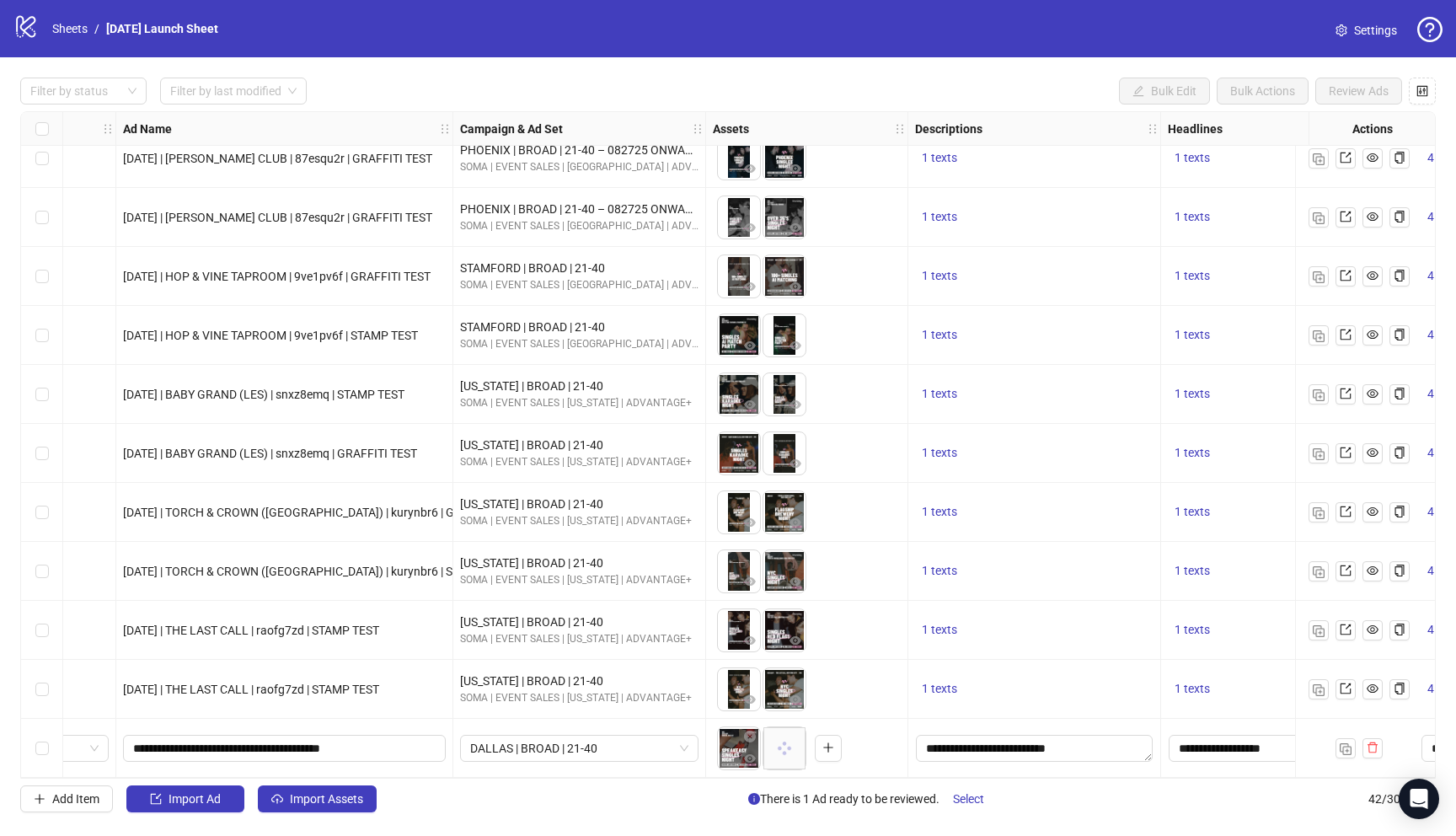
scroll to position [1852, 91]
click at [748, 734] on icon "close-circle" at bounding box center [749, 737] width 12 height 12
click at [738, 735] on body "logo/logo-mobile Sheets / Thursday Launch Sheet Settings Filter by status Filte…" at bounding box center [728, 418] width 1456 height 836
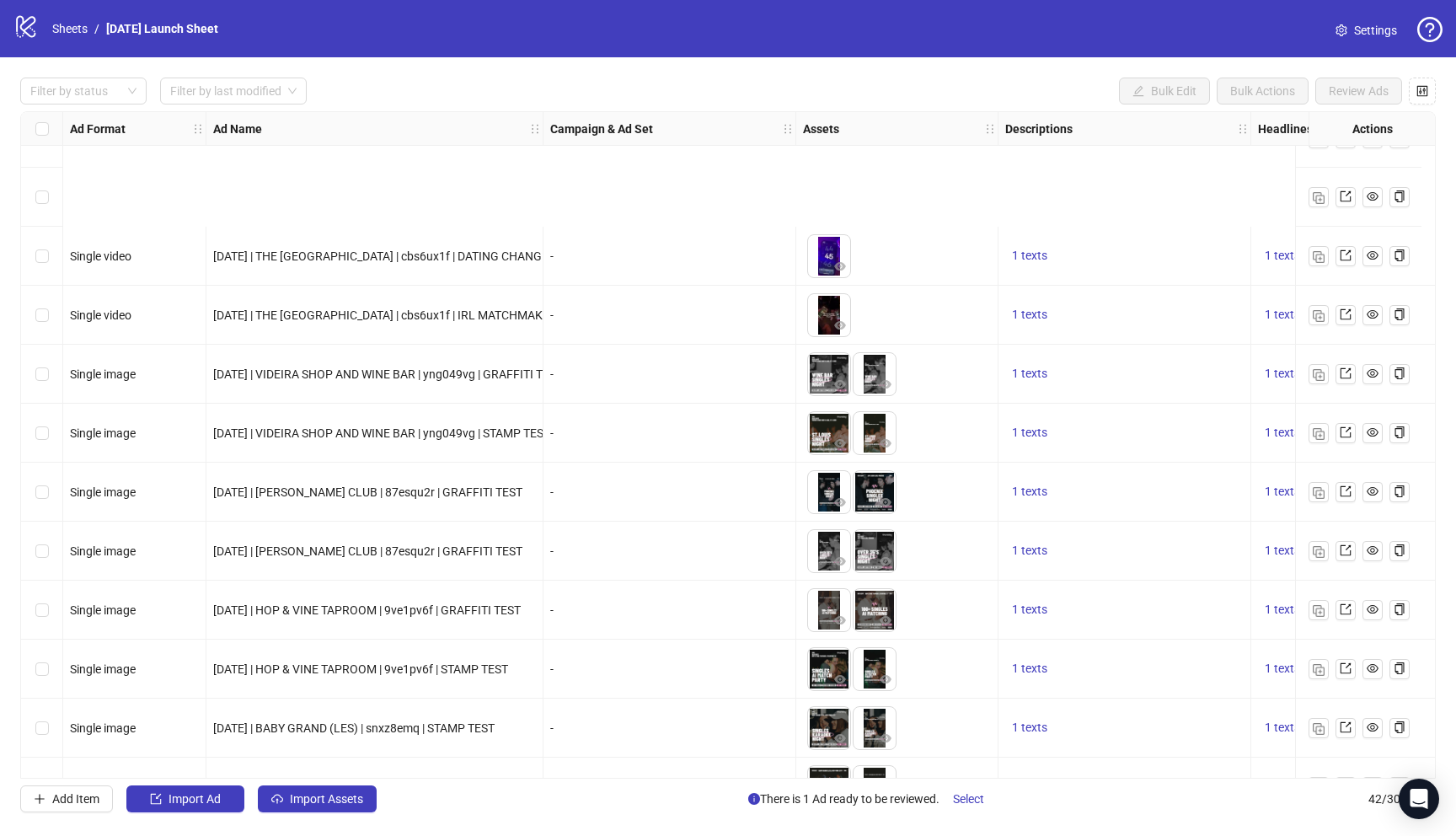
scroll to position [1852, 0]
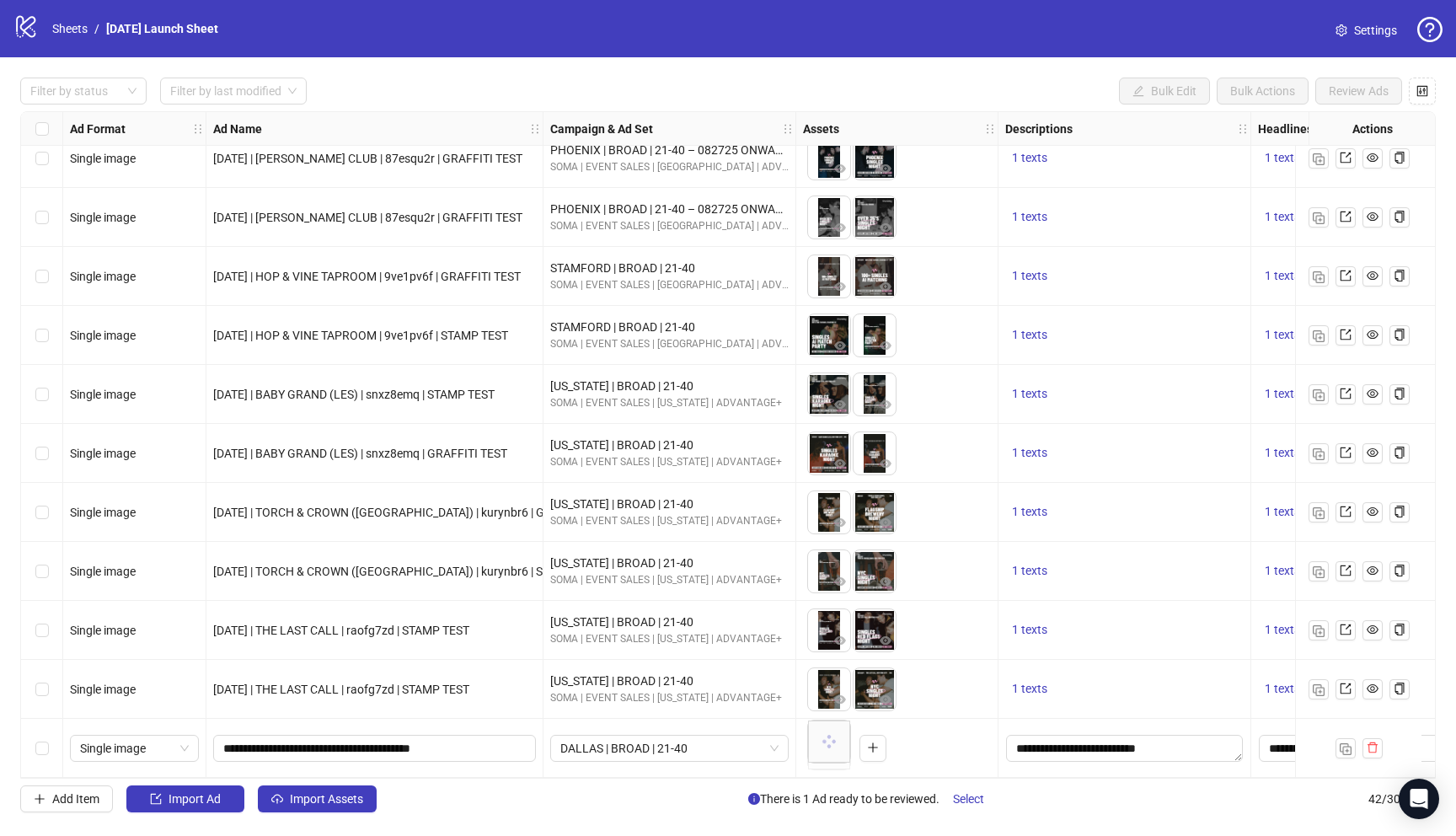
click at [831, 744] on body "logo/logo-mobile Sheets / Thursday Launch Sheet Settings Filter by status Filte…" at bounding box center [728, 418] width 1456 height 836
click at [872, 744] on icon "plus" at bounding box center [873, 748] width 12 height 12
click at [844, 720] on icon "close-circle" at bounding box center [840, 726] width 12 height 12
click at [829, 747] on icon "plus" at bounding box center [827, 747] width 10 height 1
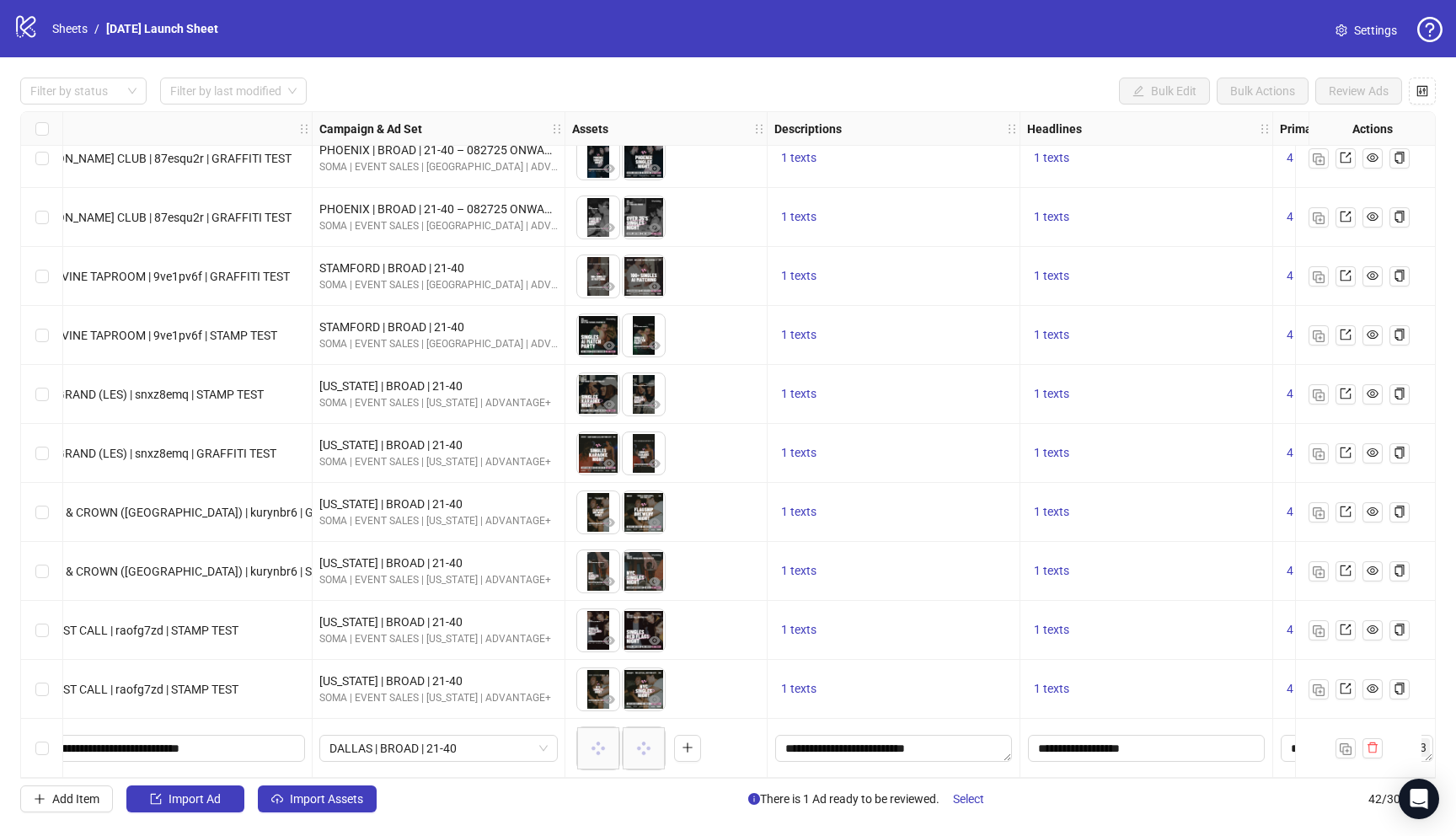
scroll to position [1852, 232]
click at [655, 720] on icon "close-circle" at bounding box center [654, 726] width 12 height 12
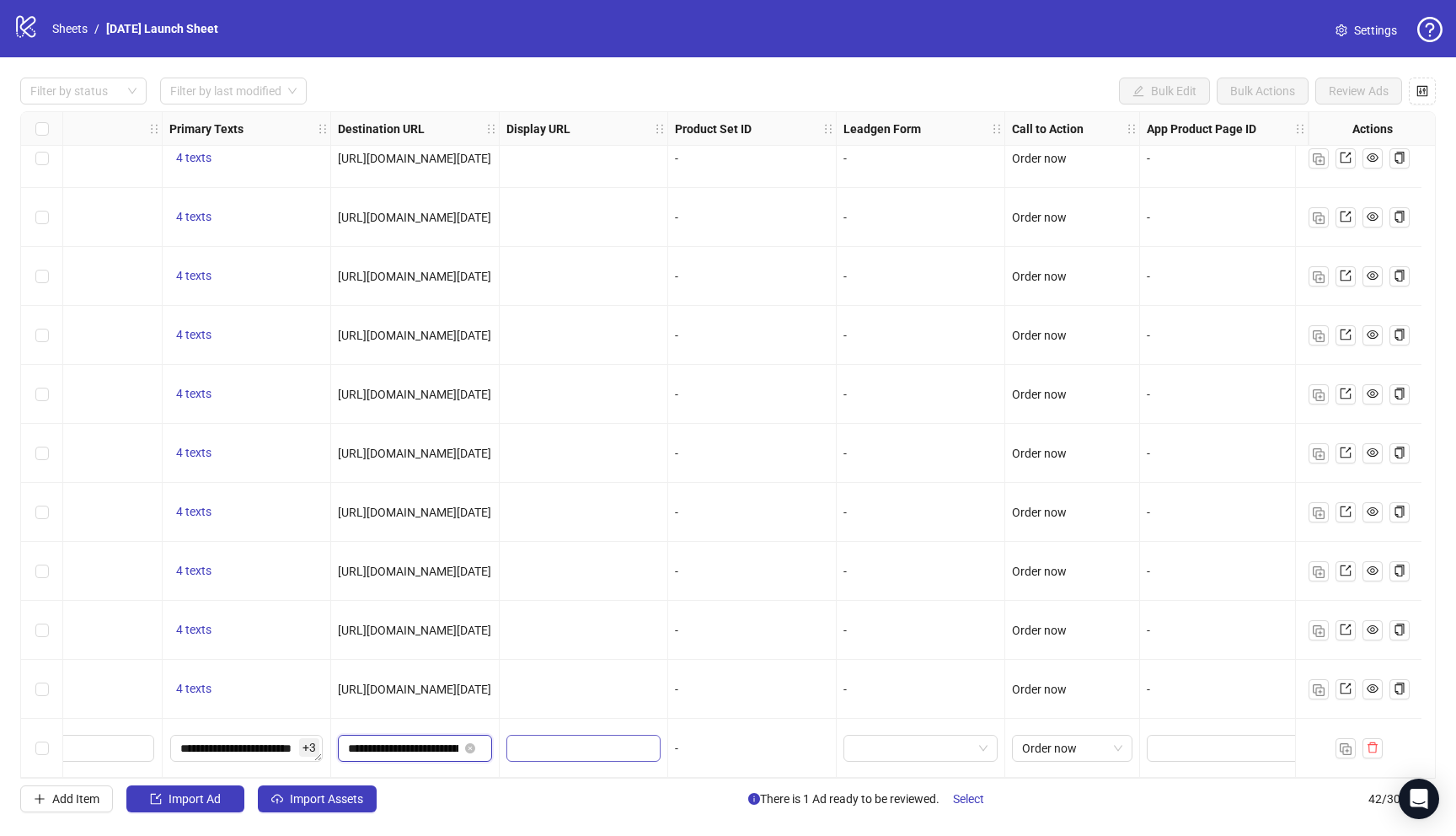
scroll to position [0, 228]
drag, startPoint x: 403, startPoint y: 743, endPoint x: 577, endPoint y: 743, distance: 174.0
click at [677, 739] on div "-" at bounding box center [752, 748] width 154 height 18
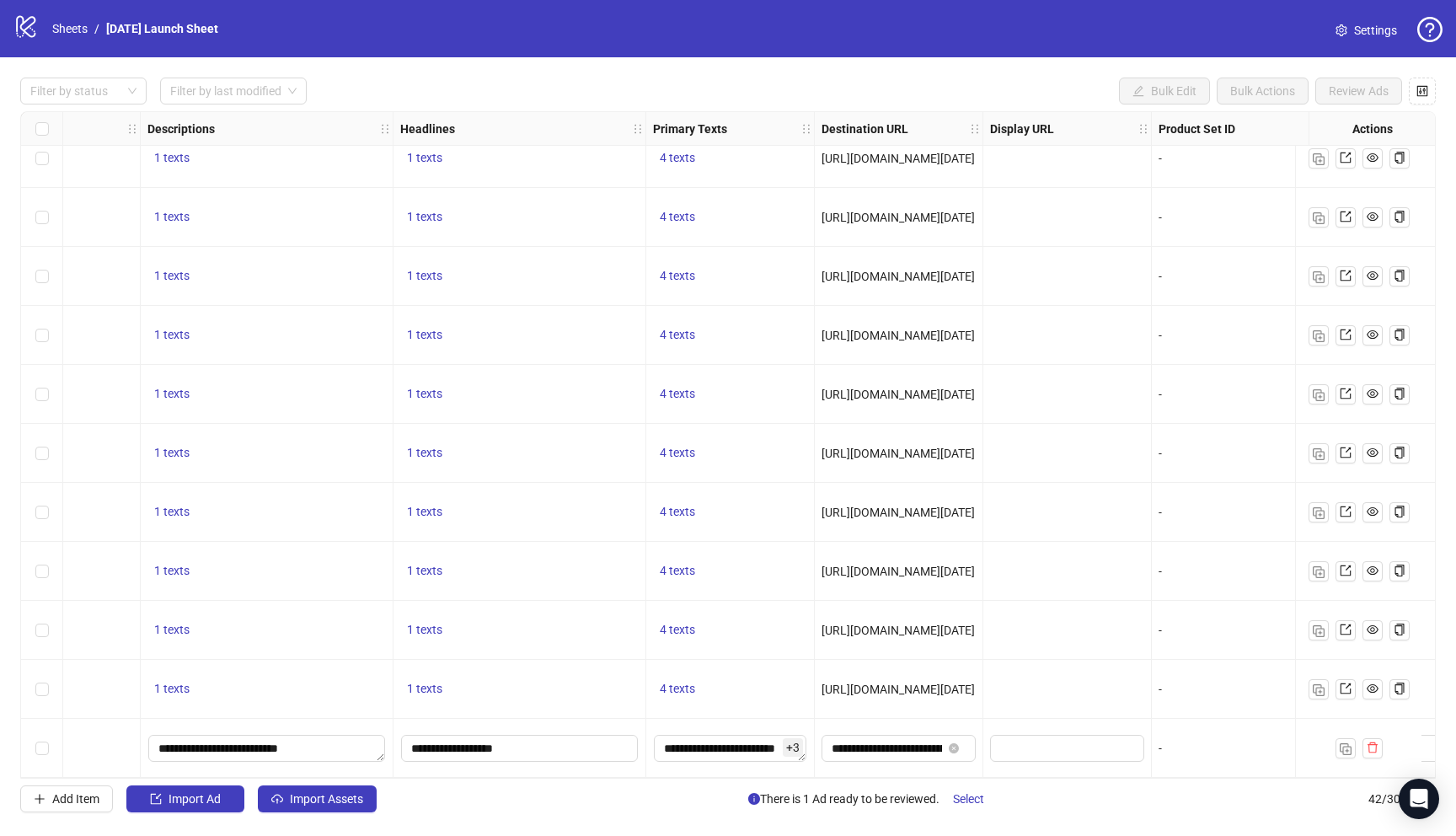
scroll to position [1852, 1355]
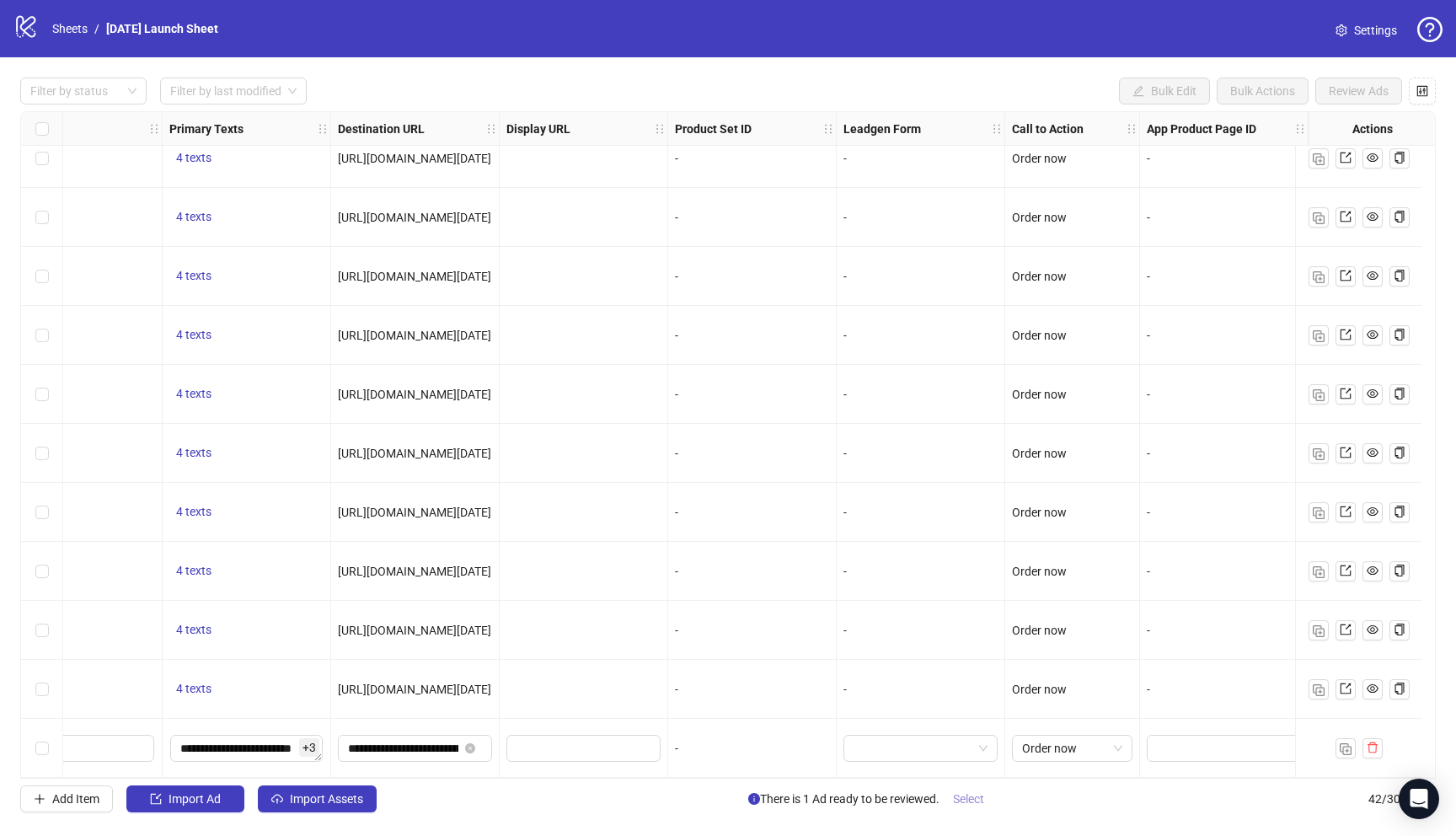
click at [965, 798] on span "Select" at bounding box center [968, 799] width 31 height 14
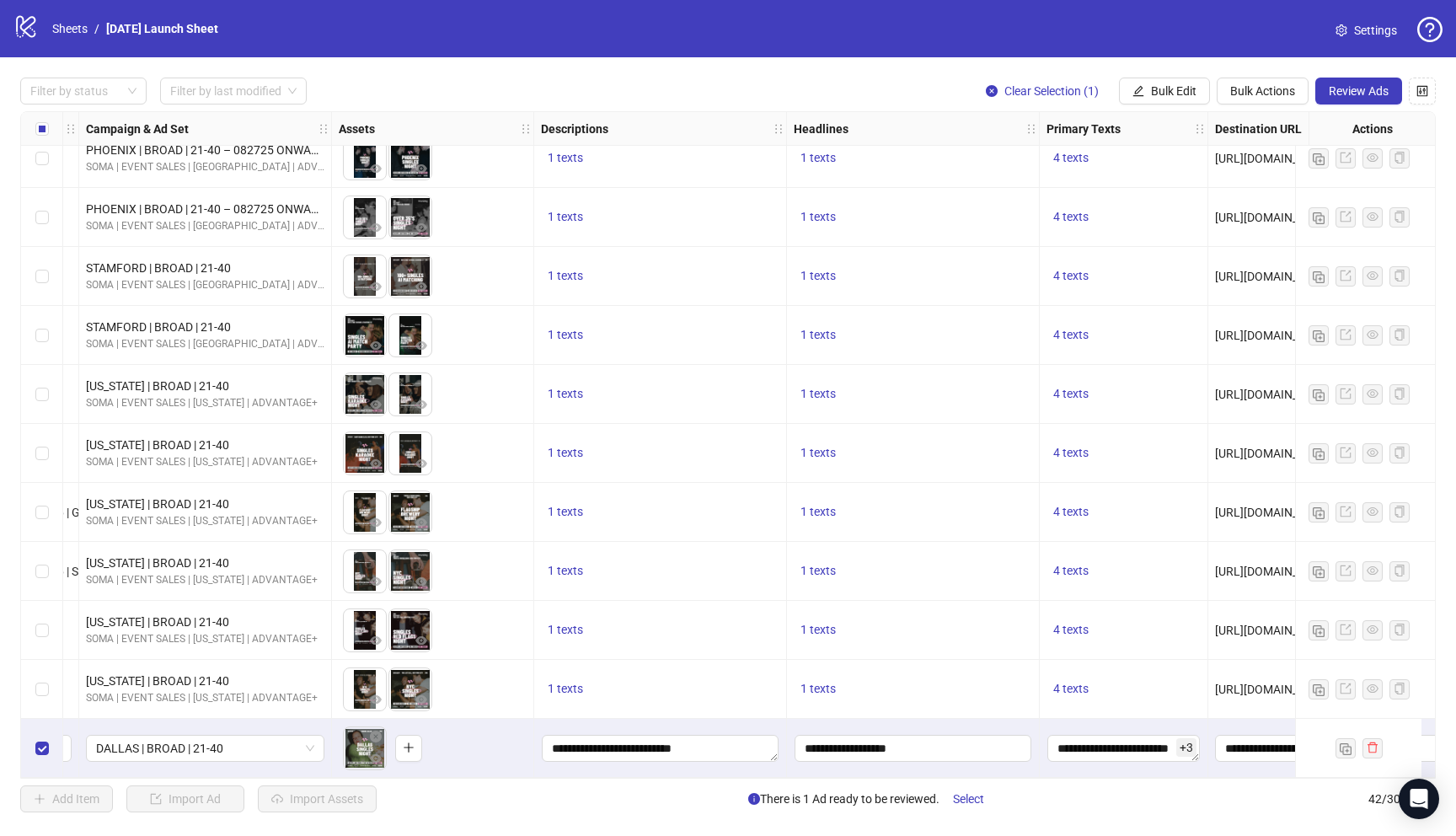
scroll to position [1852, 0]
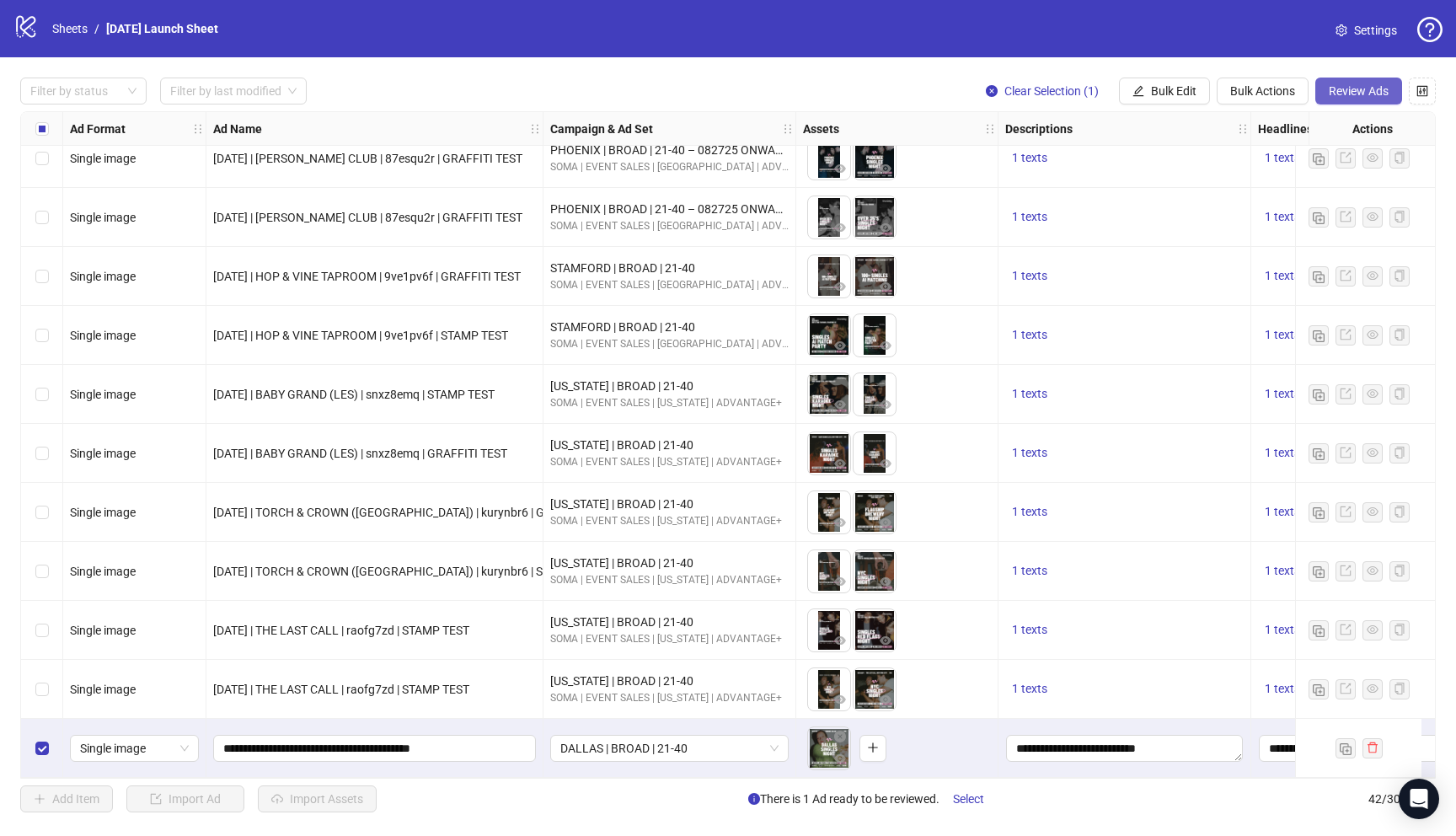
click at [1345, 79] on button "Review Ads" at bounding box center [1358, 91] width 86 height 27
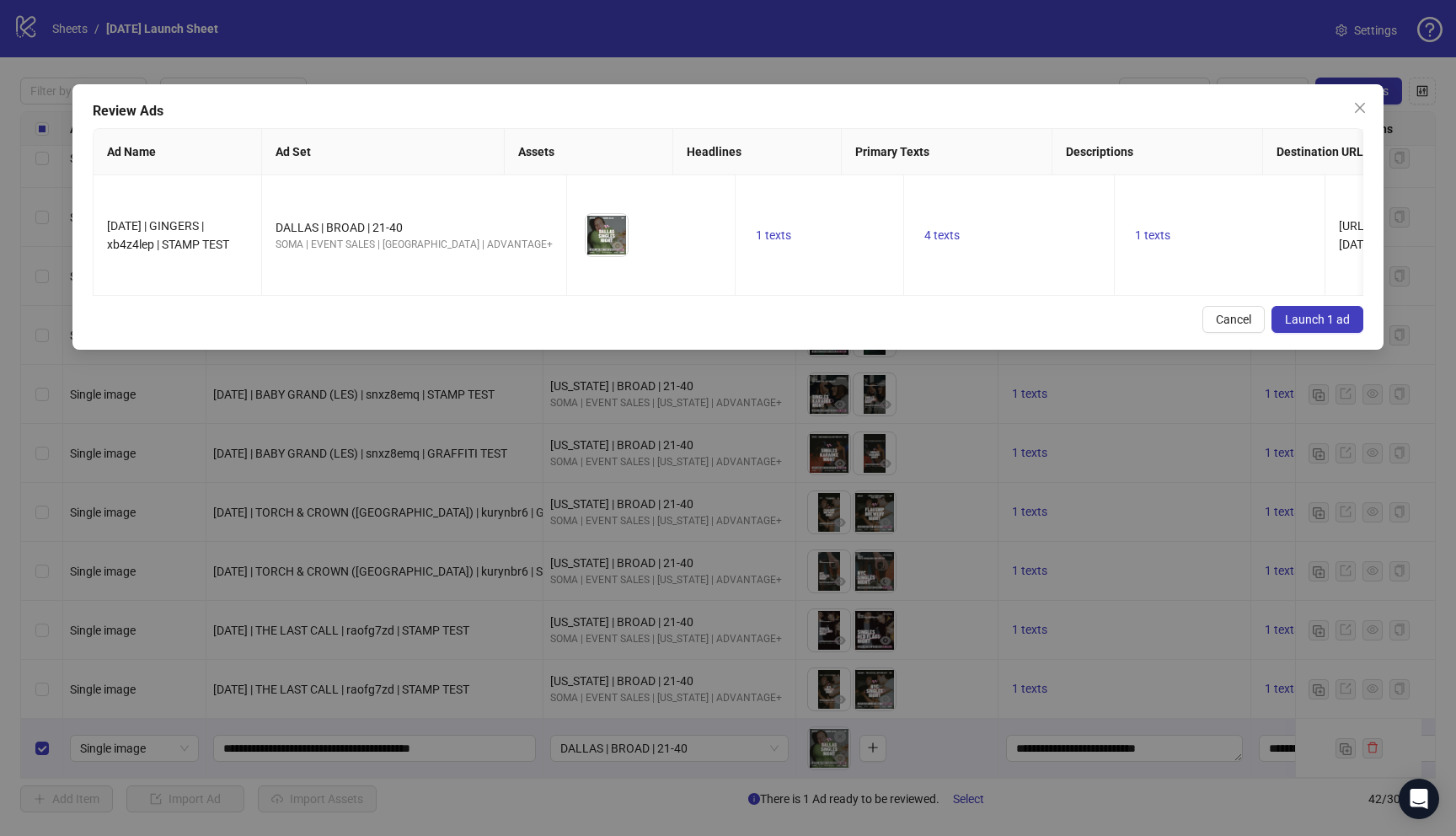
click at [1327, 319] on span "Launch 1 ad" at bounding box center [1317, 320] width 65 height 14
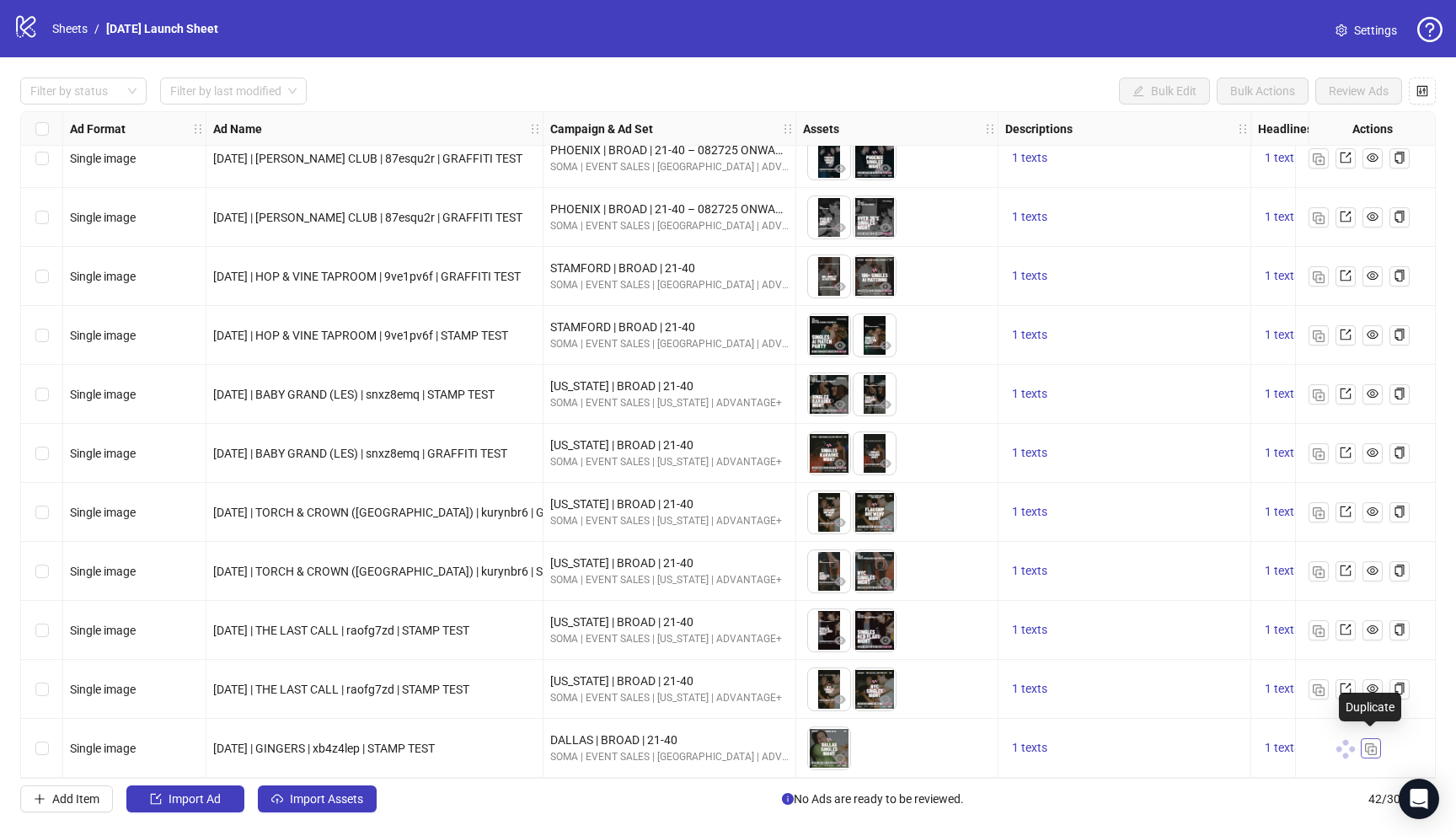
click at [1370, 743] on img "button" at bounding box center [1371, 749] width 12 height 12
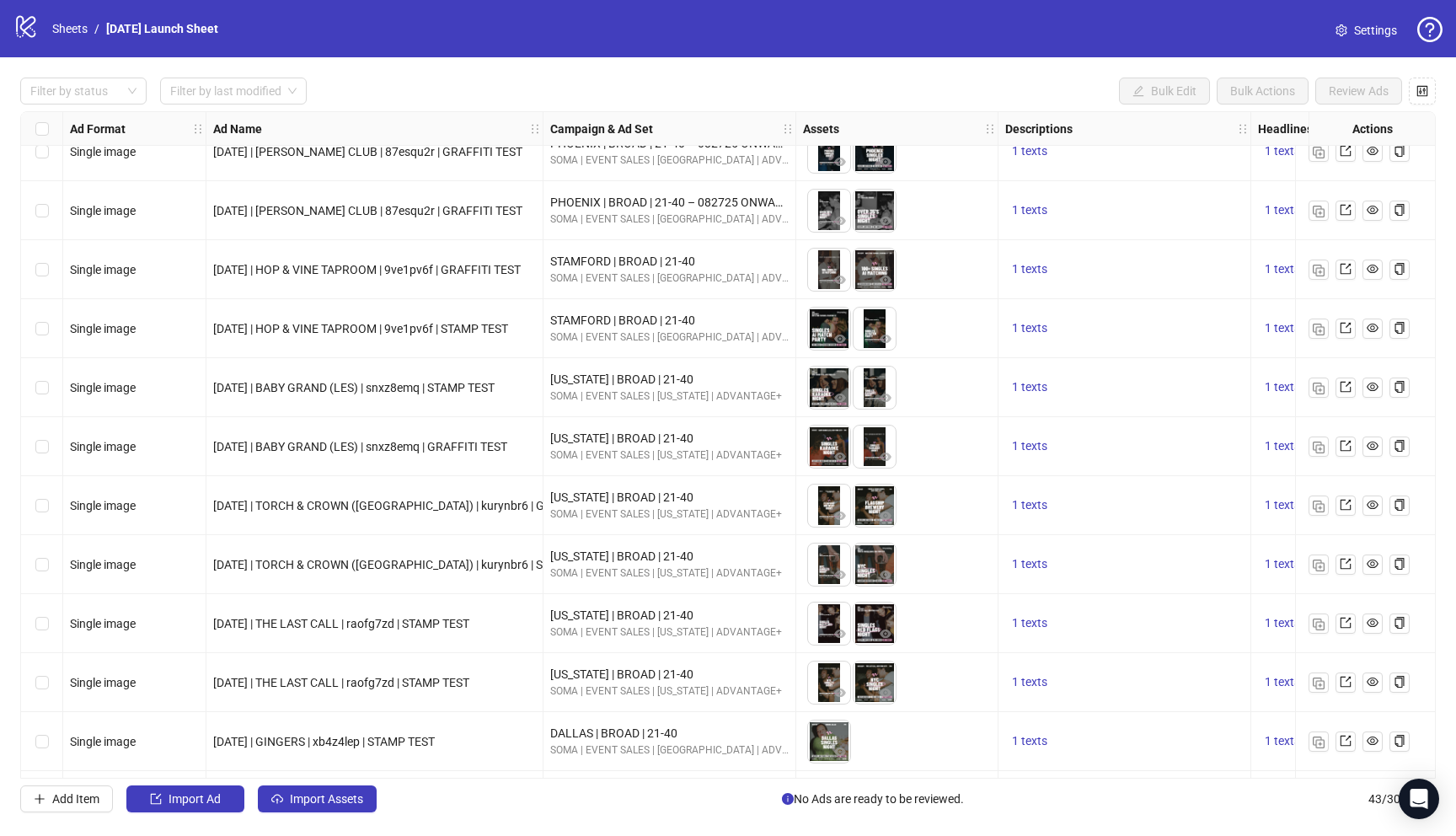
scroll to position [1911, 0]
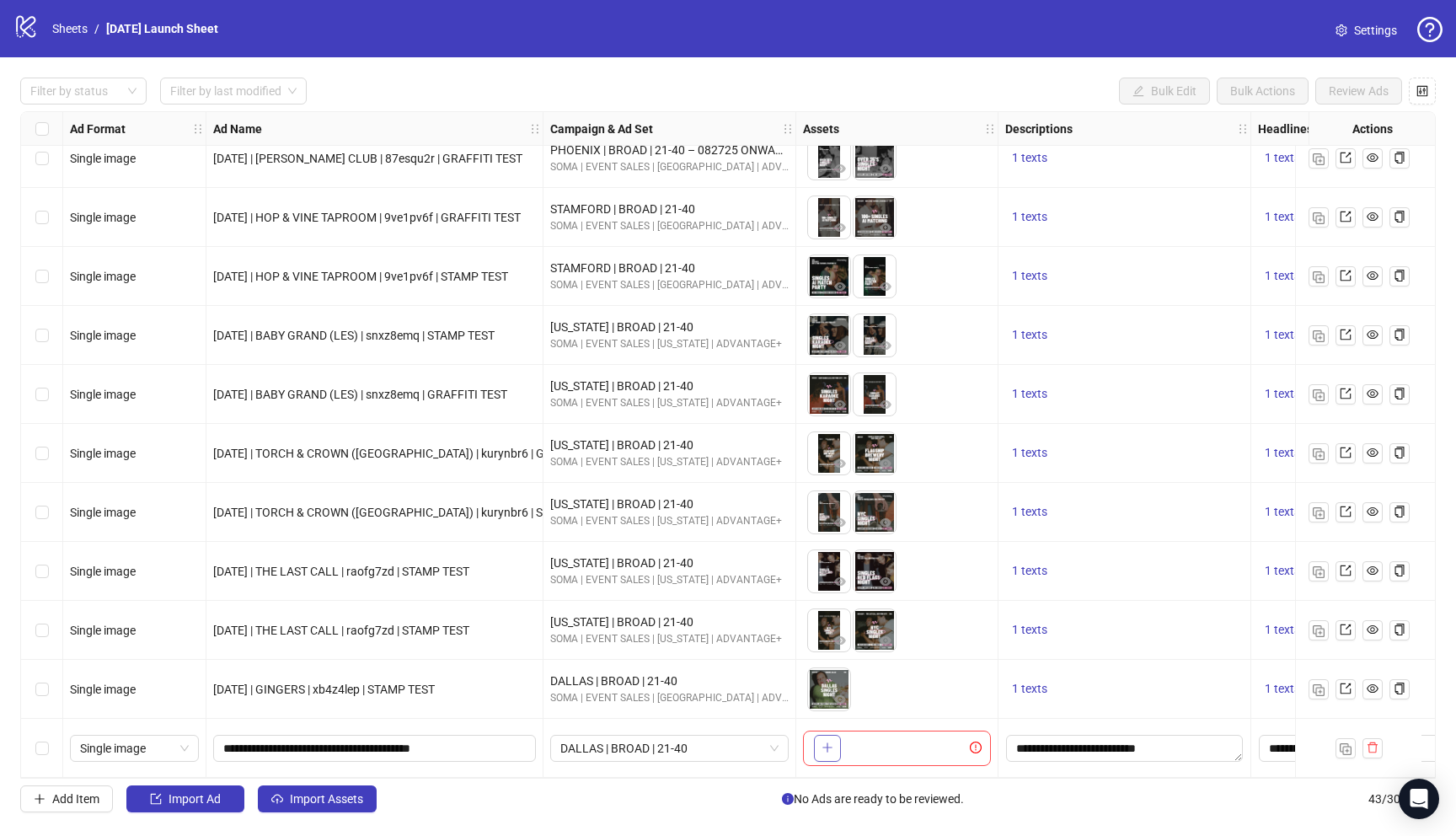
click at [837, 742] on button "button" at bounding box center [827, 748] width 27 height 27
click at [974, 799] on span "Select" at bounding box center [968, 799] width 31 height 14
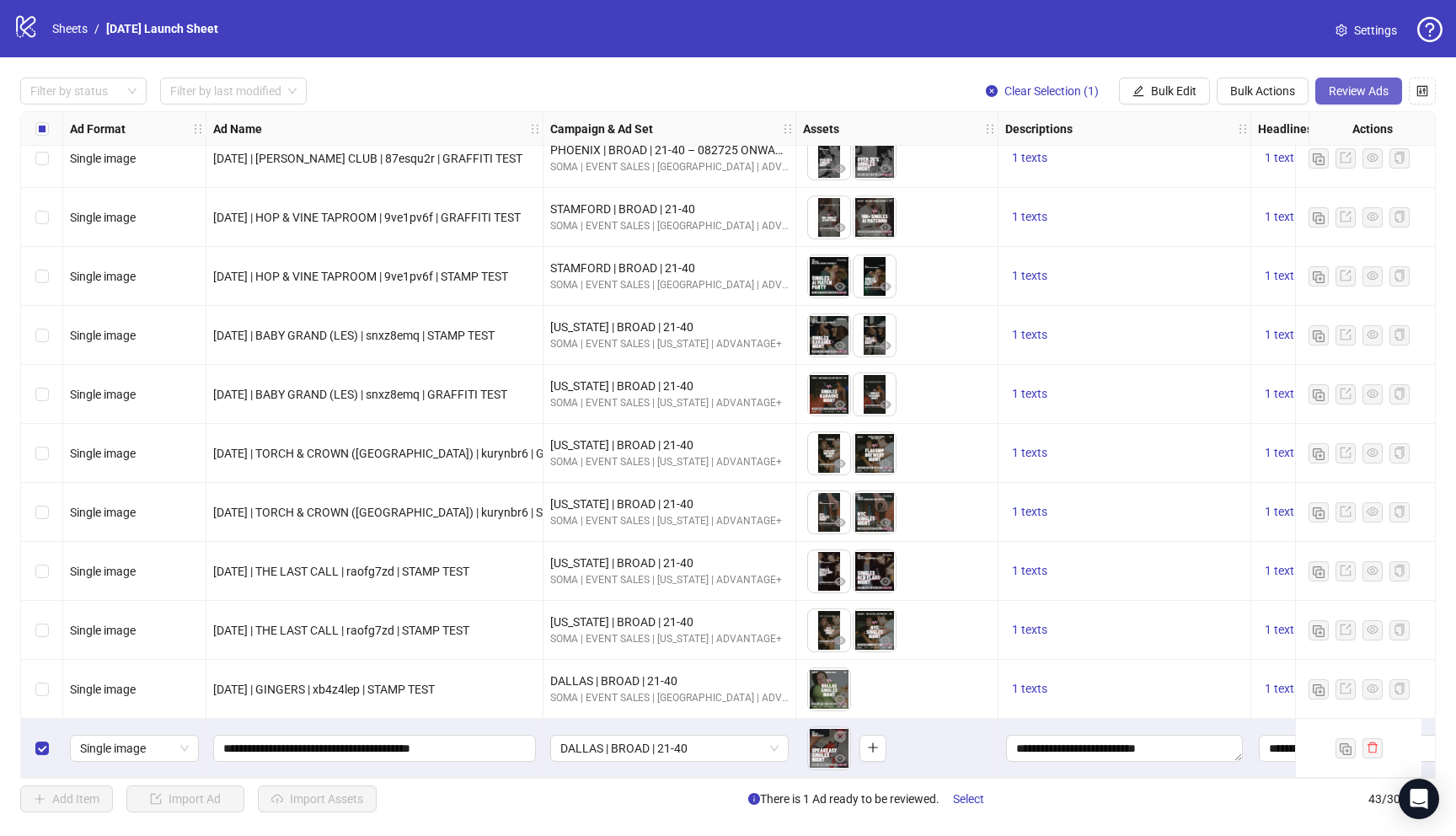
click at [1339, 97] on span "Review Ads" at bounding box center [1358, 91] width 60 height 14
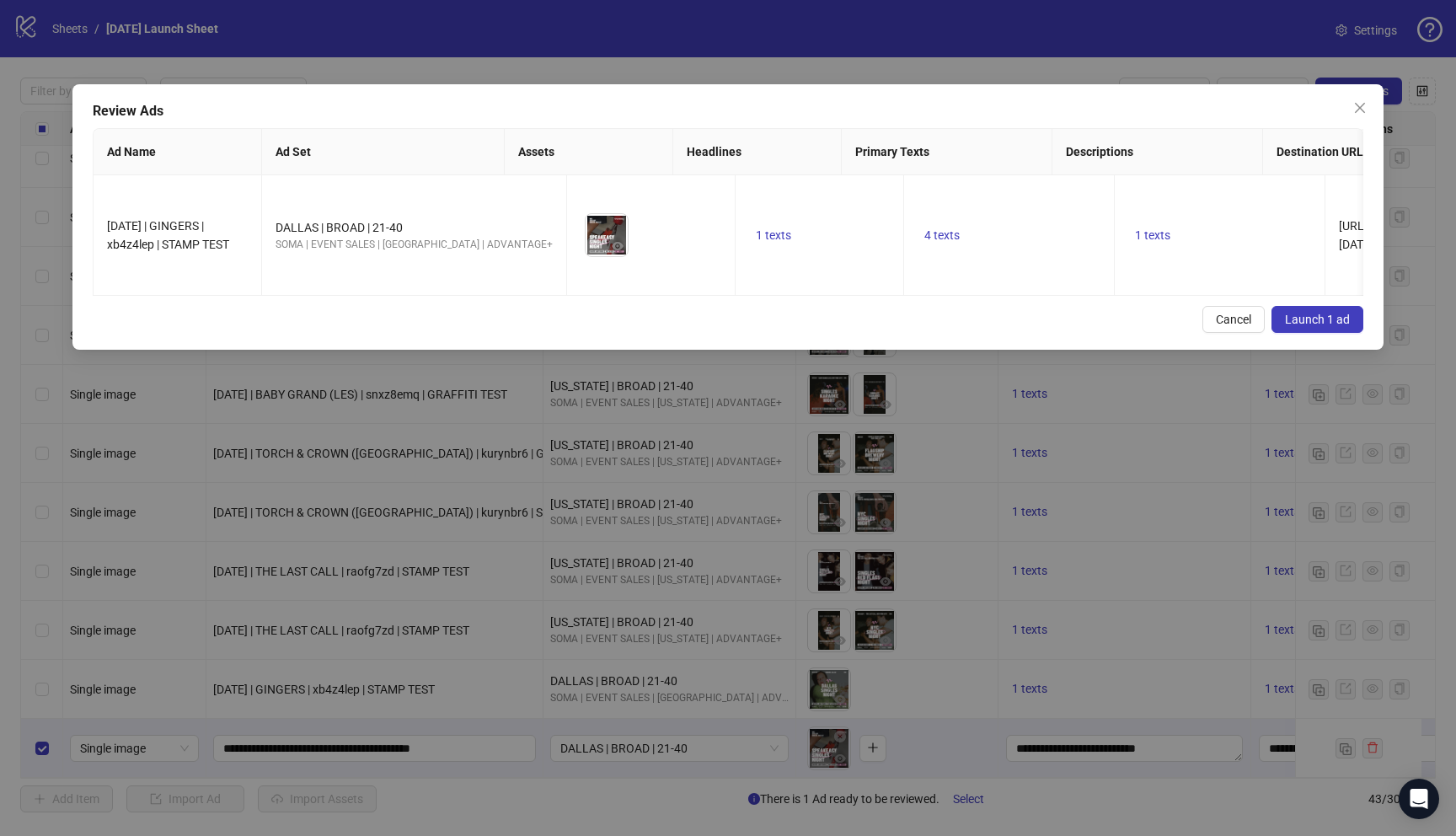
click at [1327, 315] on span "Launch 1 ad" at bounding box center [1317, 320] width 65 height 14
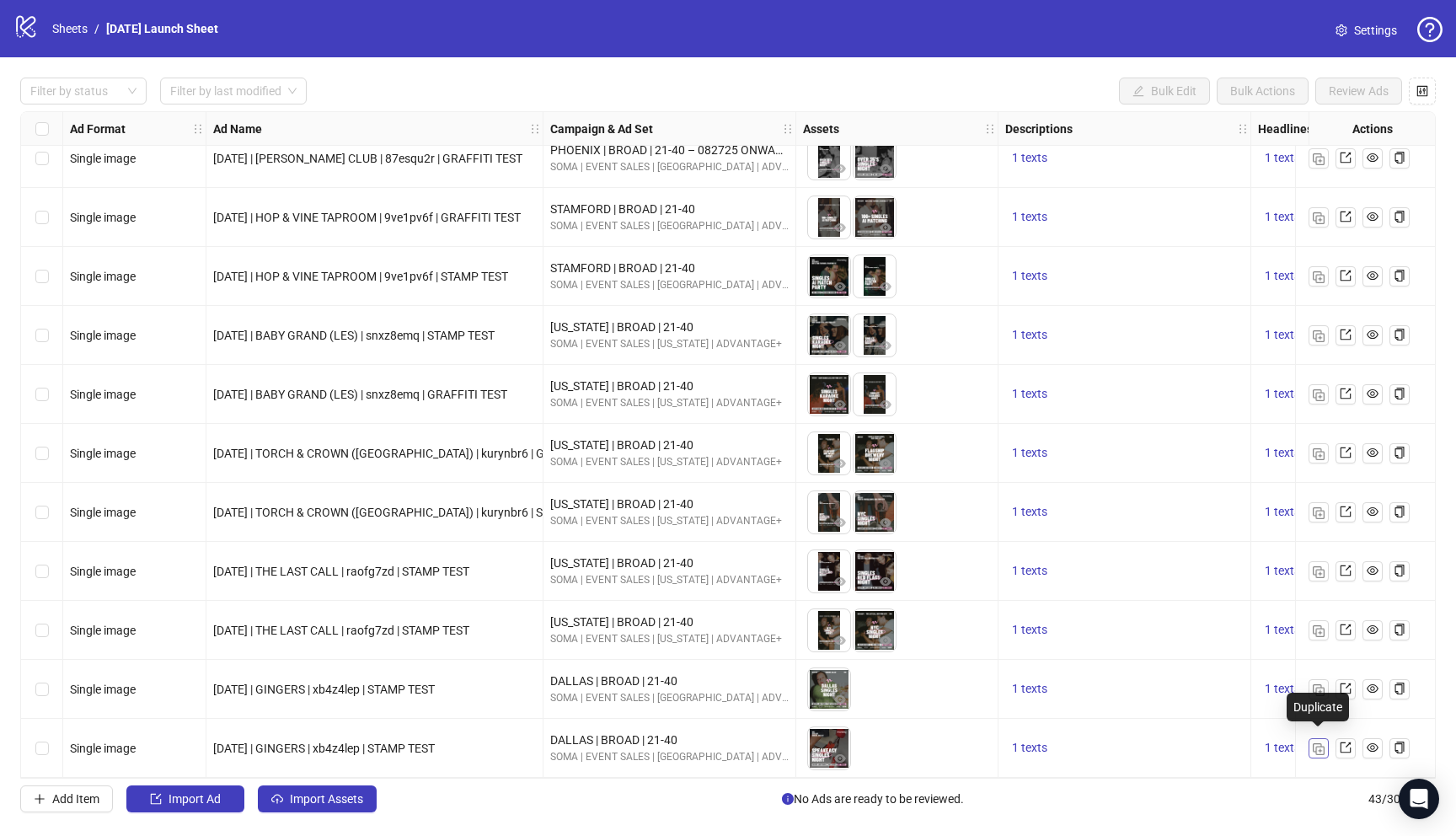
click at [1314, 743] on img "button" at bounding box center [1319, 749] width 12 height 12
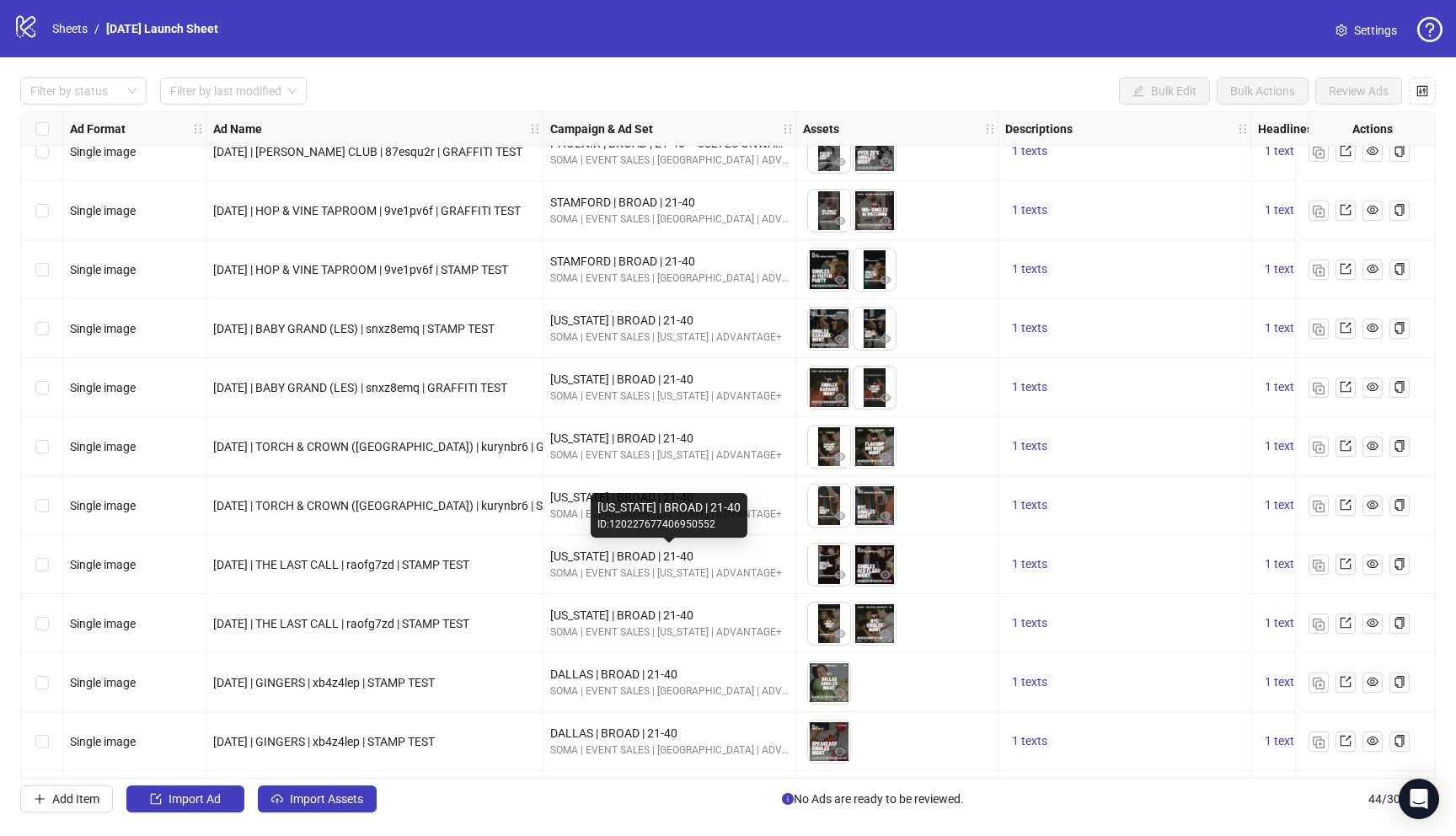
scroll to position [1969, 0]
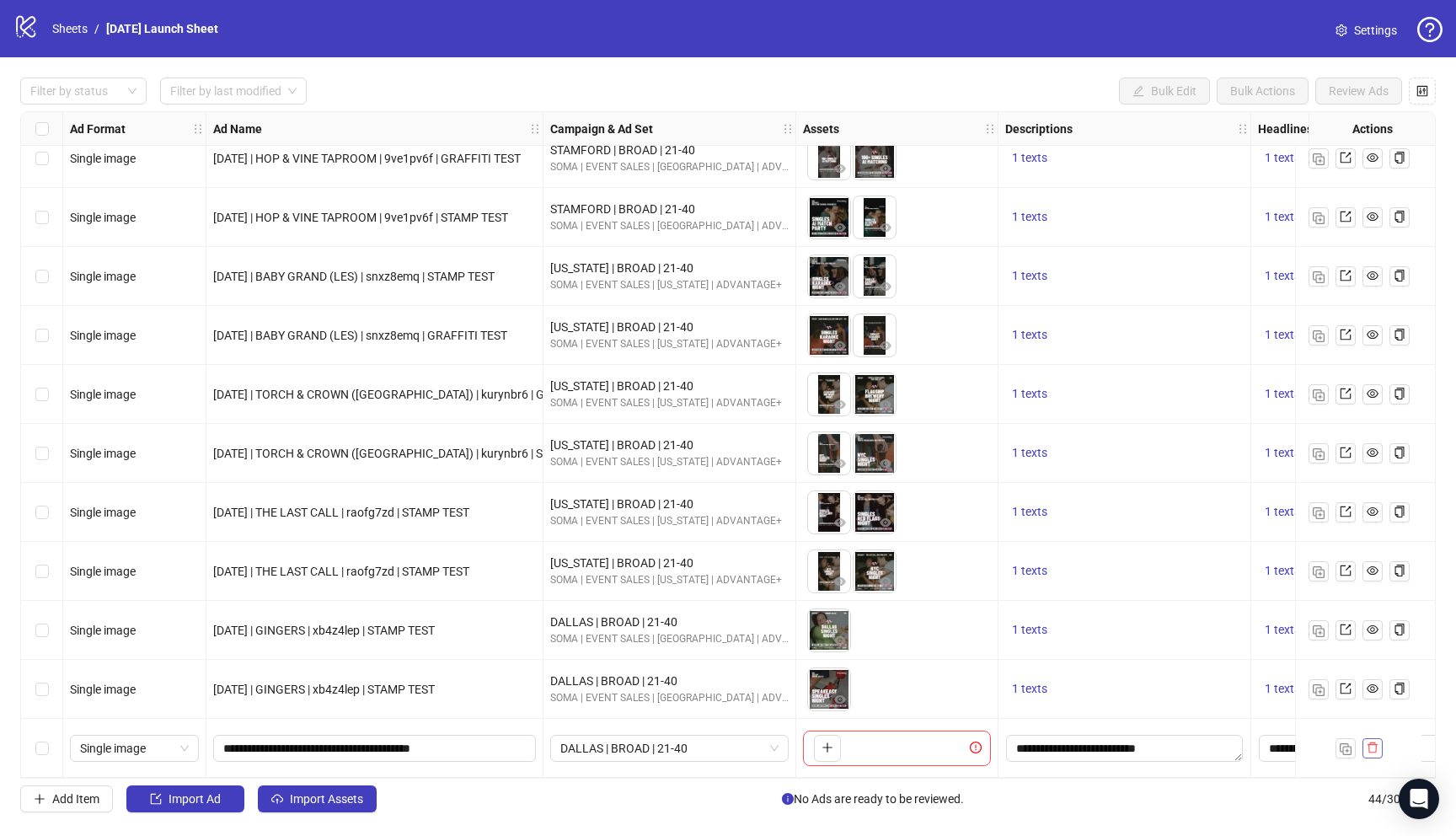
click at [1371, 743] on icon "delete" at bounding box center [1373, 748] width 12 height 12
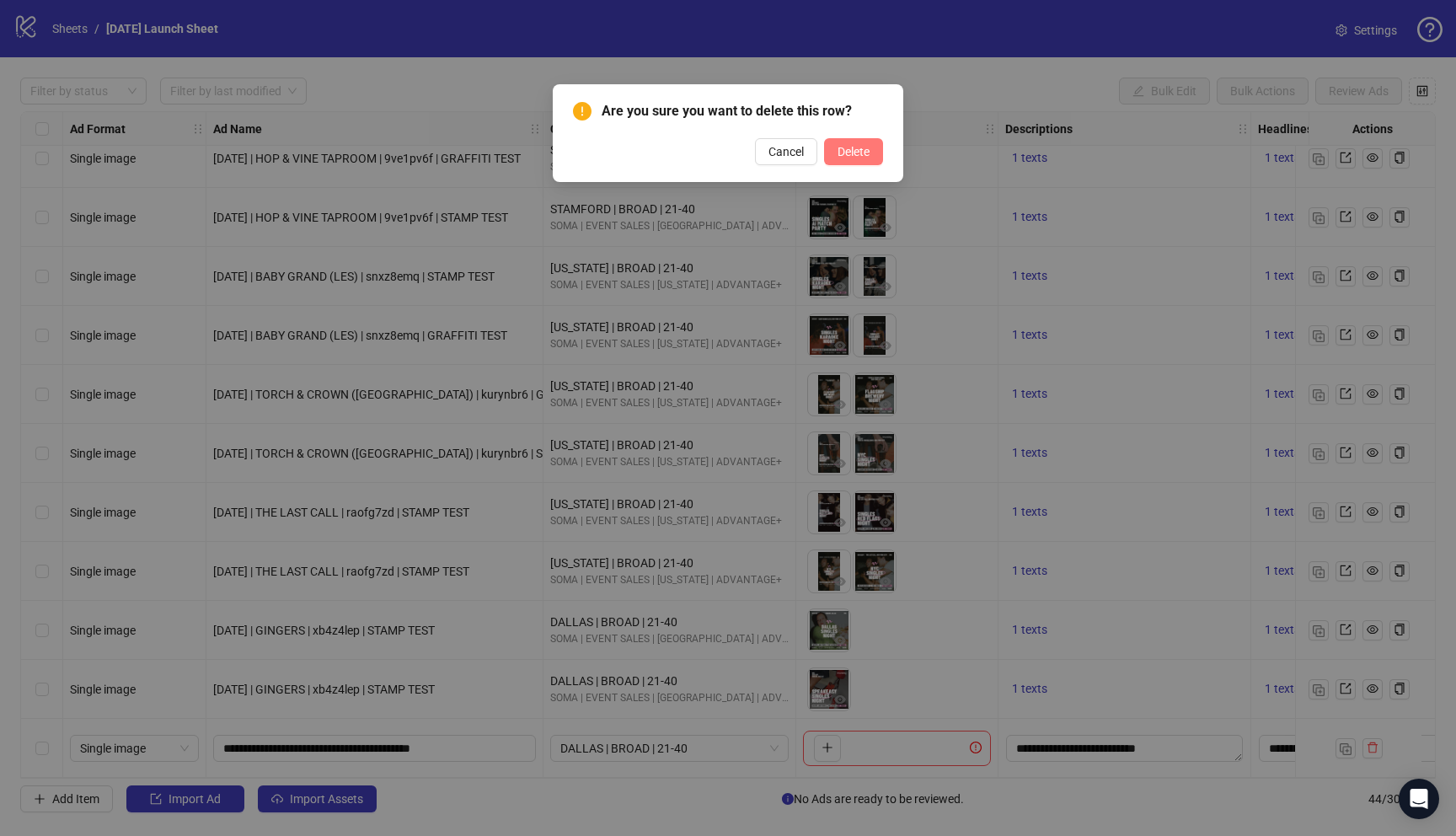
click at [842, 152] on span "Delete" at bounding box center [853, 152] width 32 height 14
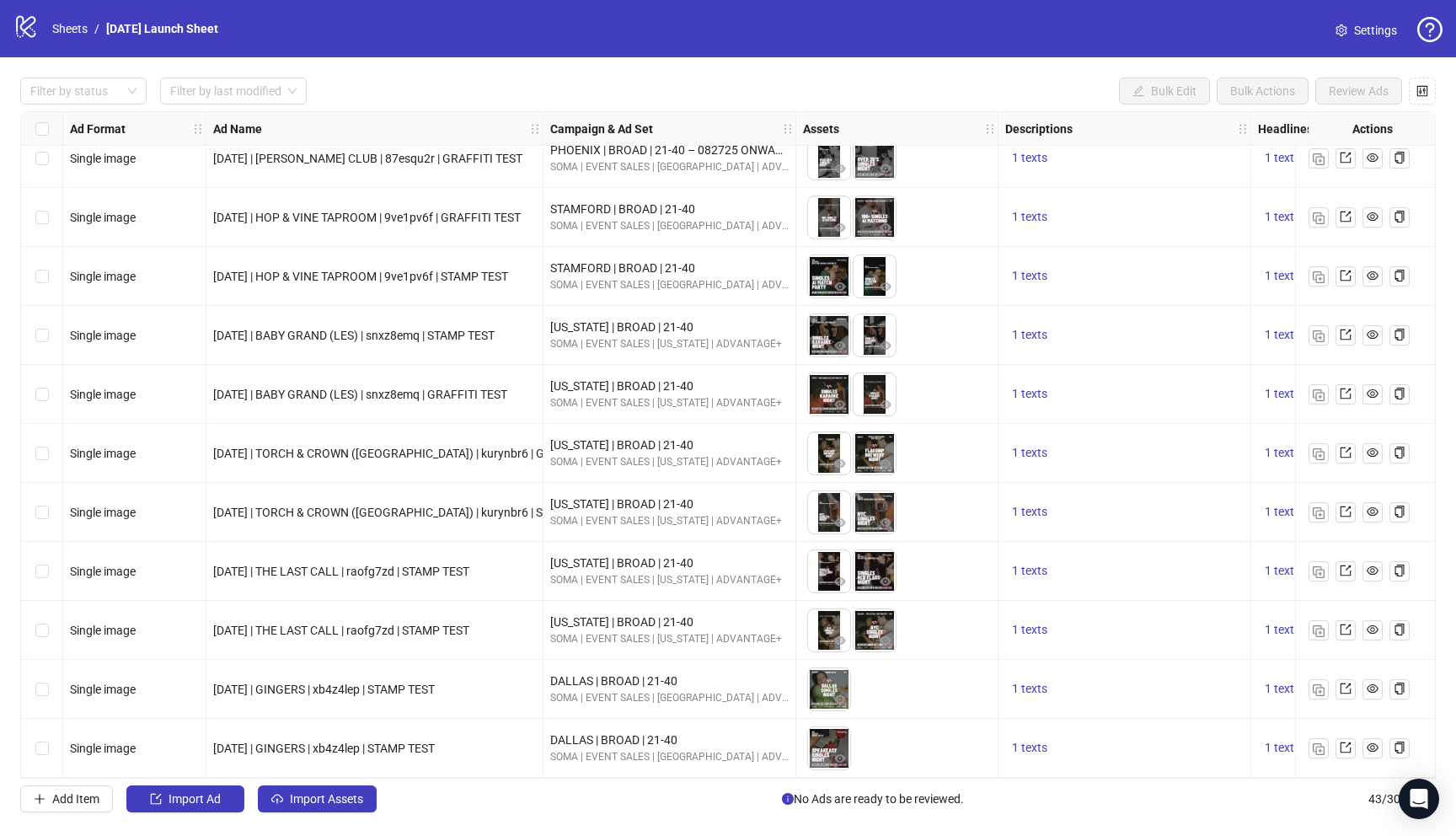
click at [1372, 26] on span "Settings" at bounding box center [1376, 29] width 43 height 18
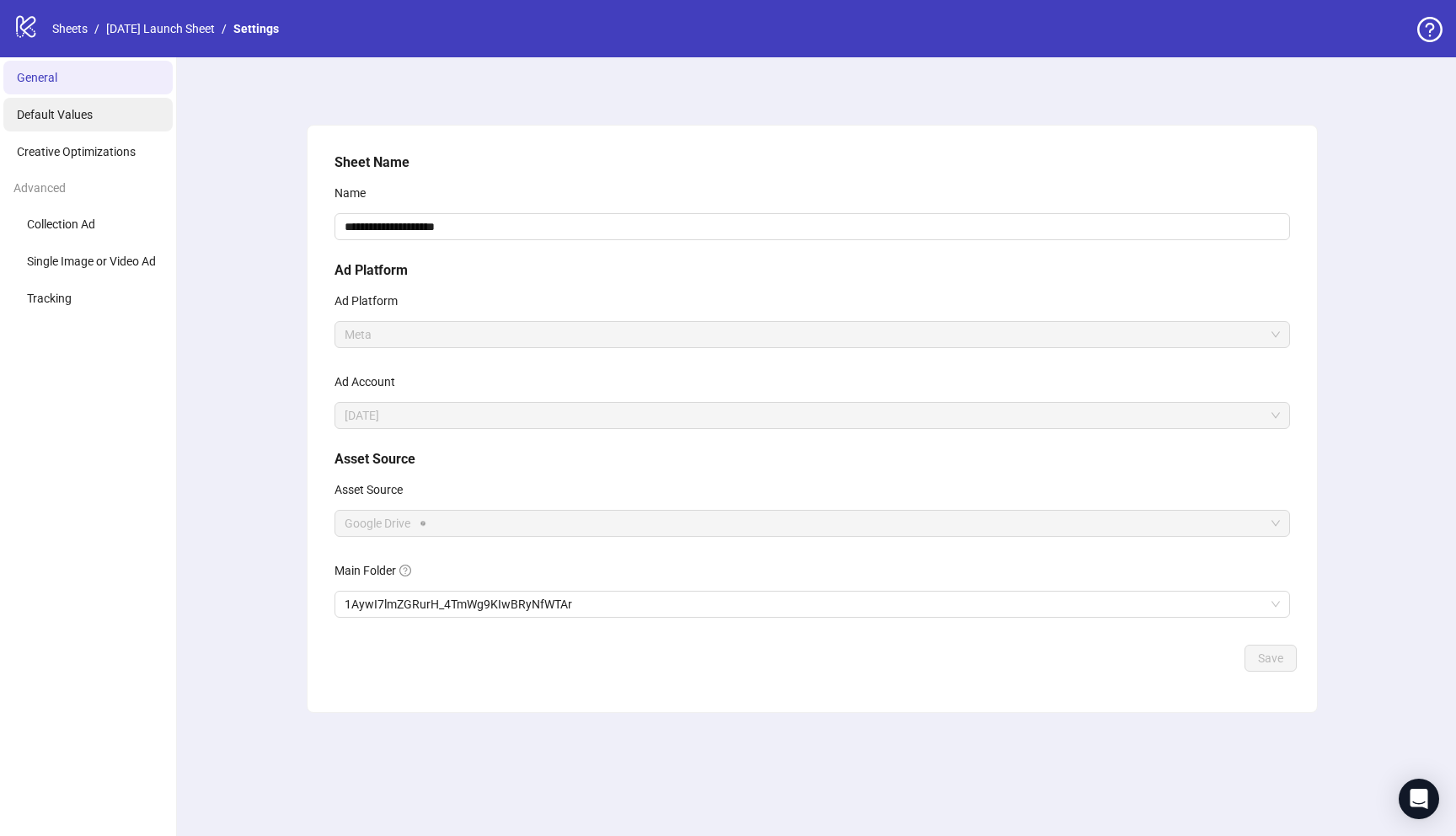
click at [68, 115] on span "Default Values" at bounding box center [54, 115] width 76 height 14
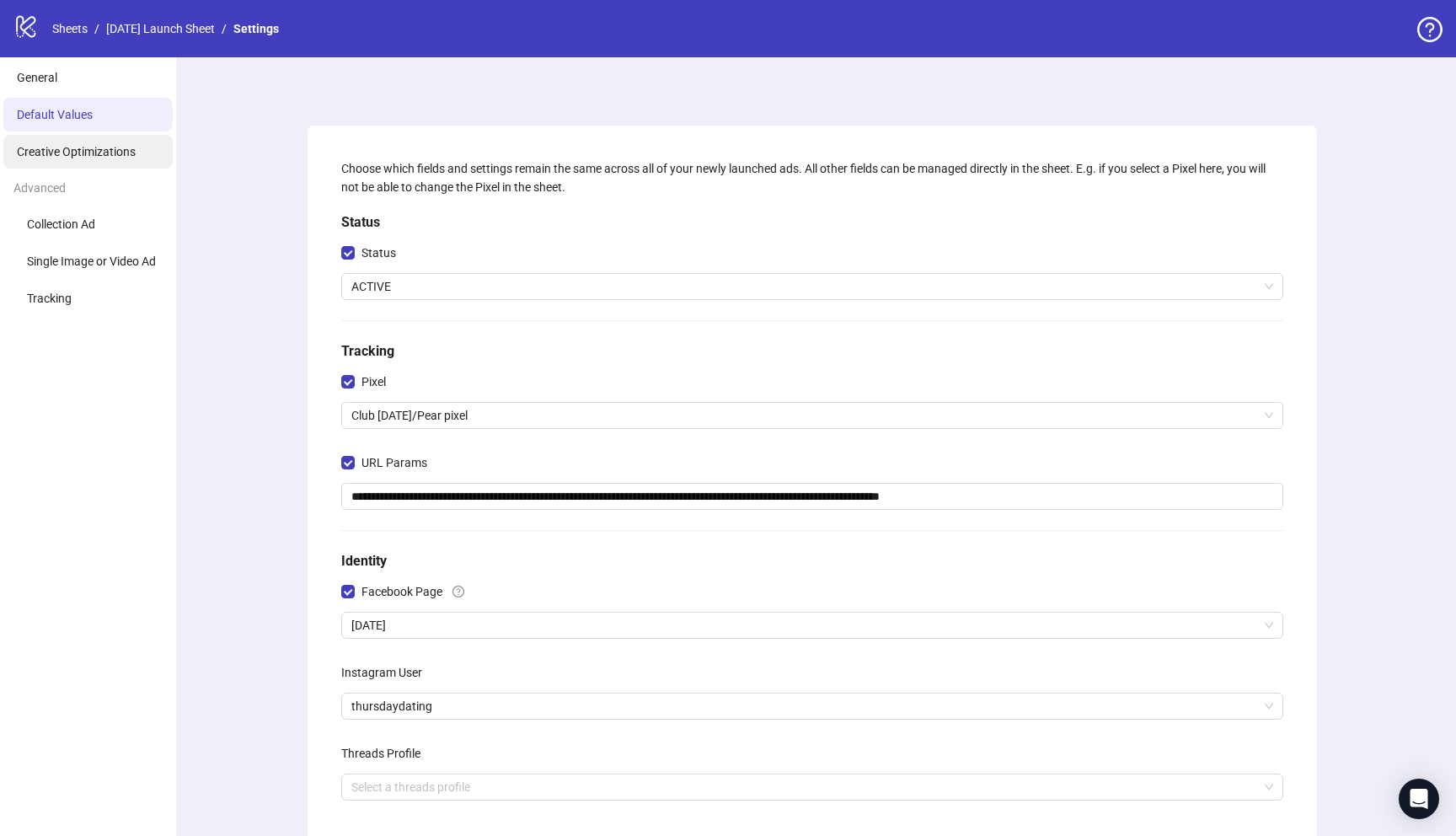
click at [81, 167] on li "Creative Optimizations" at bounding box center [88, 151] width 169 height 34
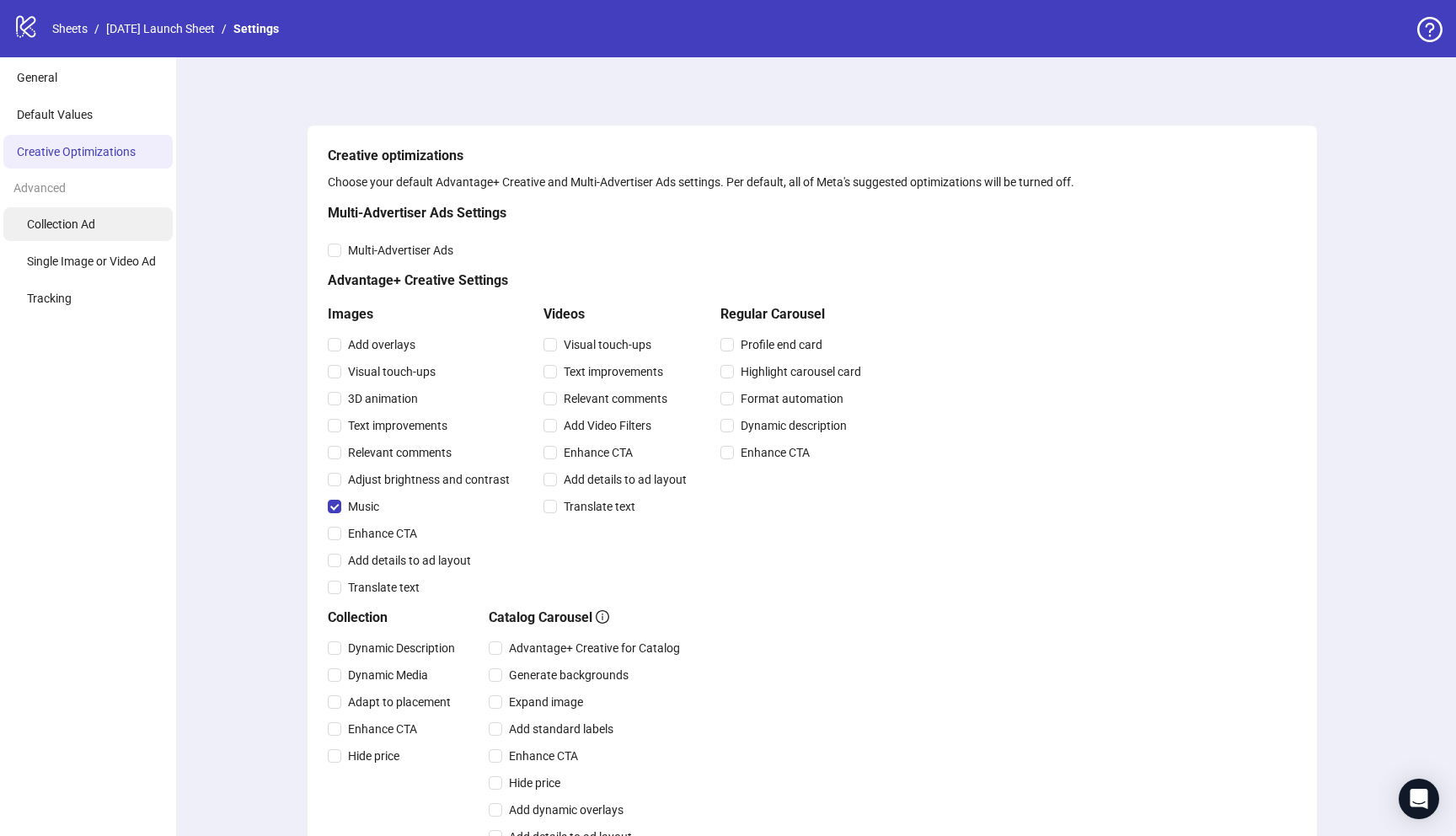
click at [112, 214] on li "Collection Ad" at bounding box center [88, 224] width 169 height 34
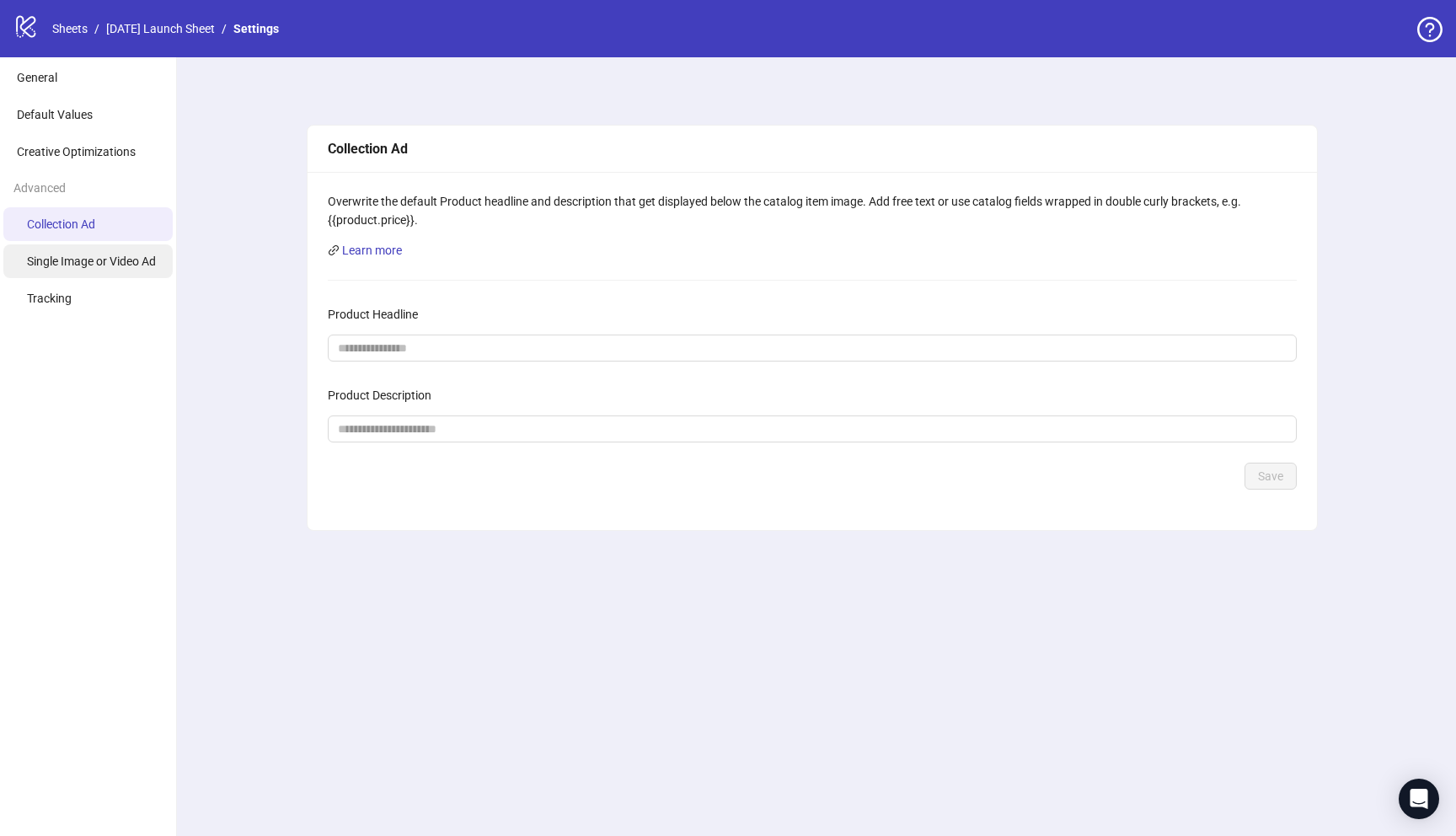
click at [90, 261] on span "Single Image or Video Ad" at bounding box center [91, 261] width 129 height 14
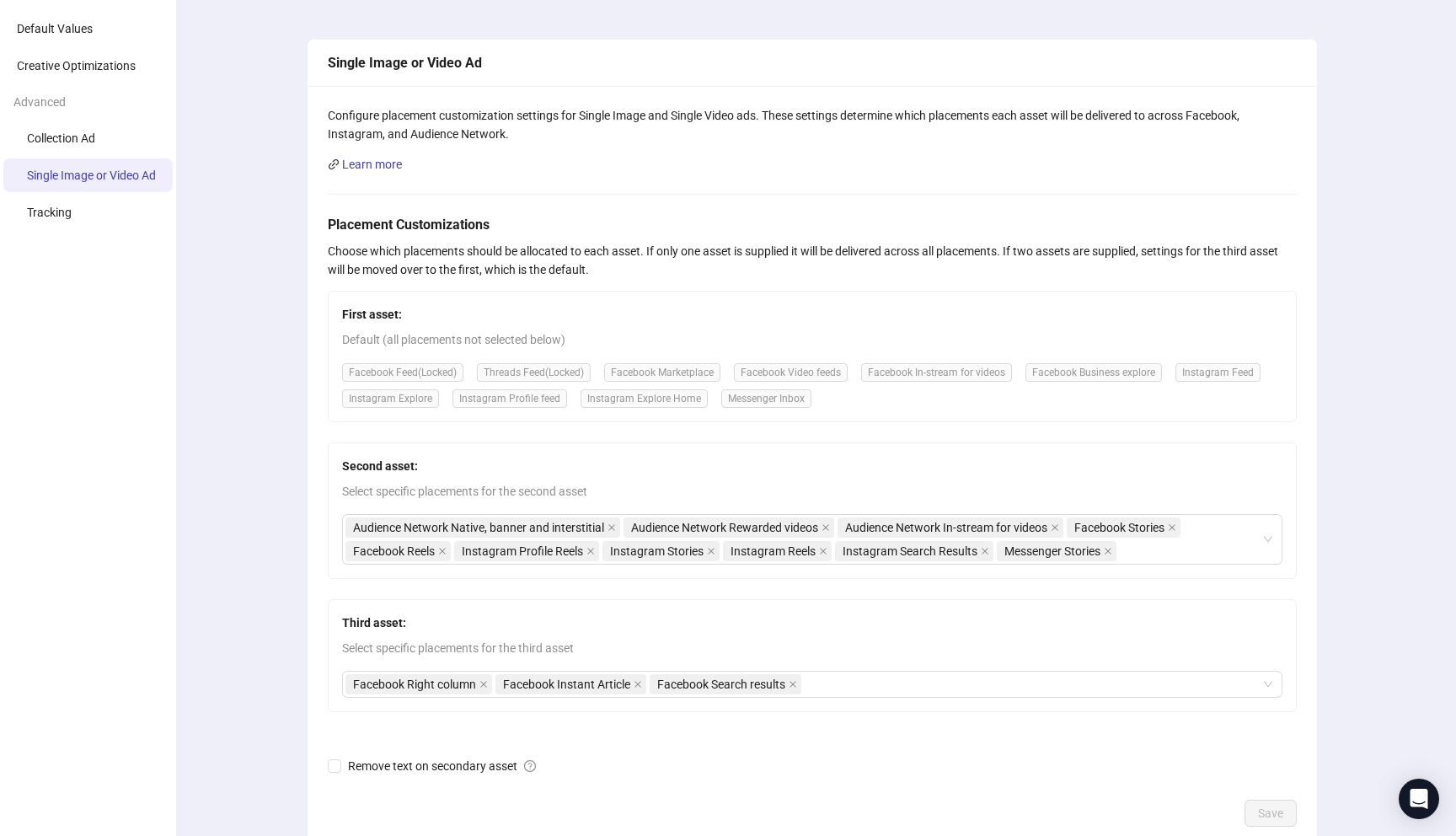
scroll to position [73, 0]
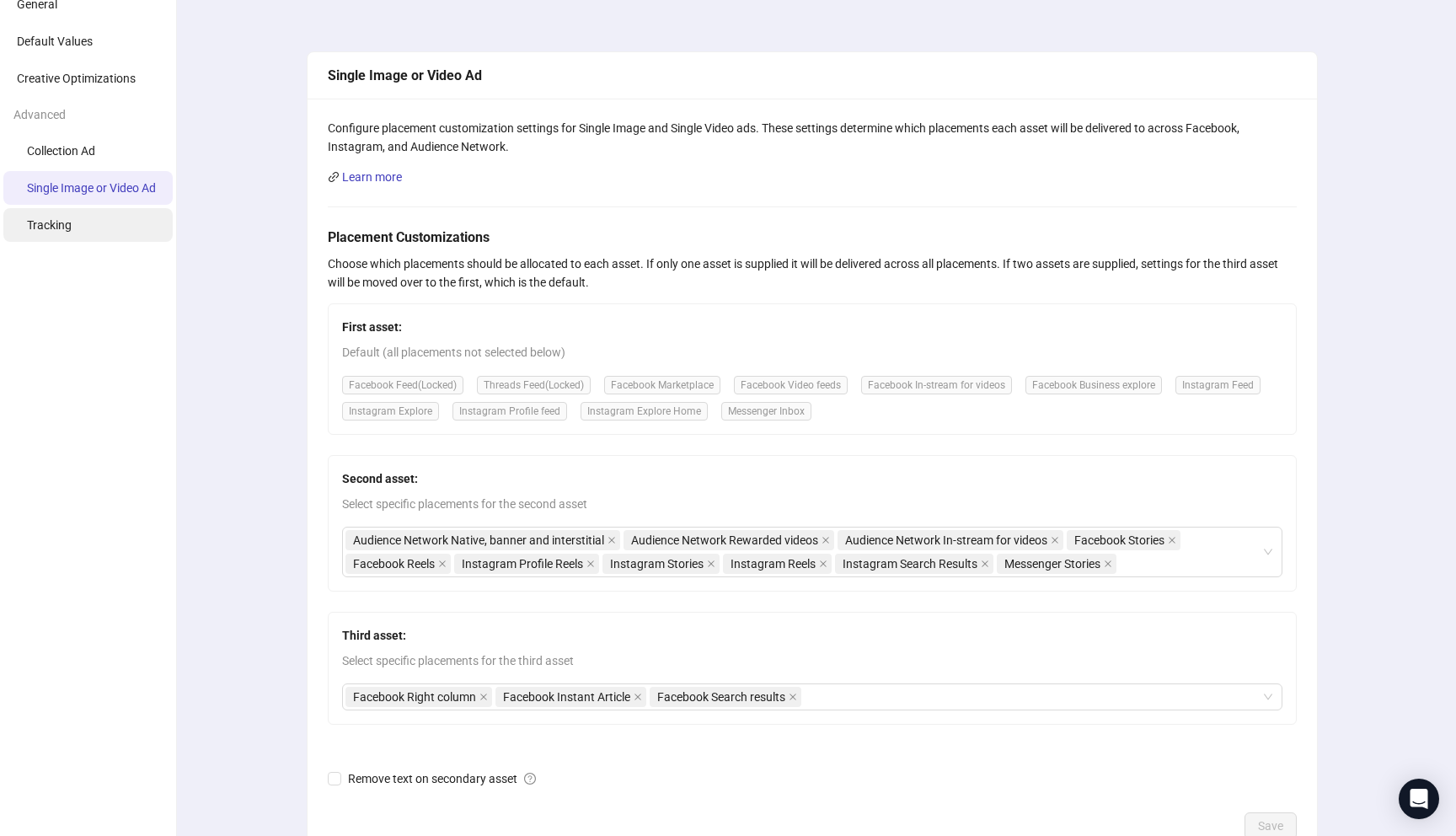
click at [85, 229] on li "Tracking" at bounding box center [88, 225] width 169 height 34
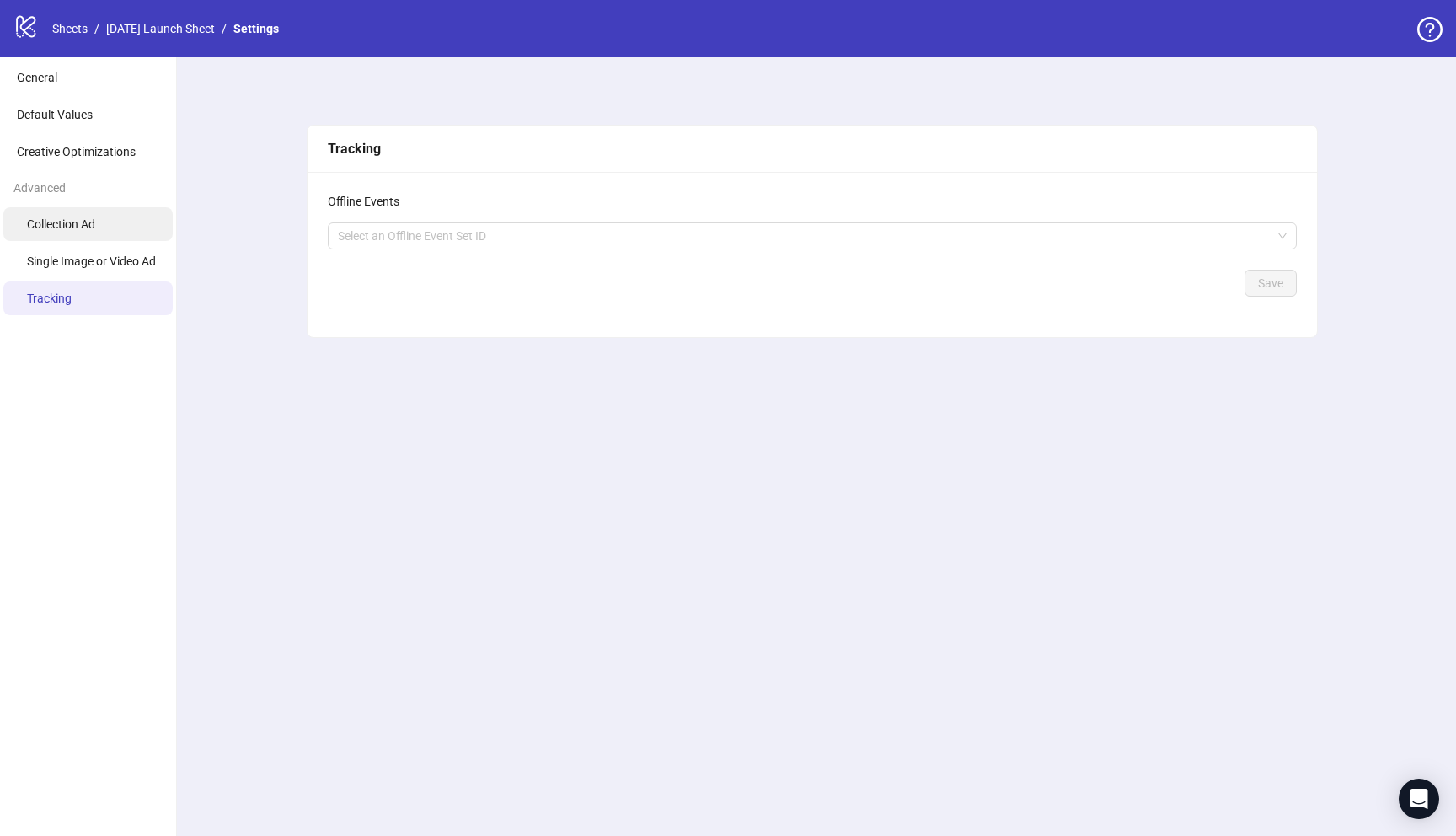
click at [85, 226] on span "Collection Ad" at bounding box center [61, 224] width 68 height 14
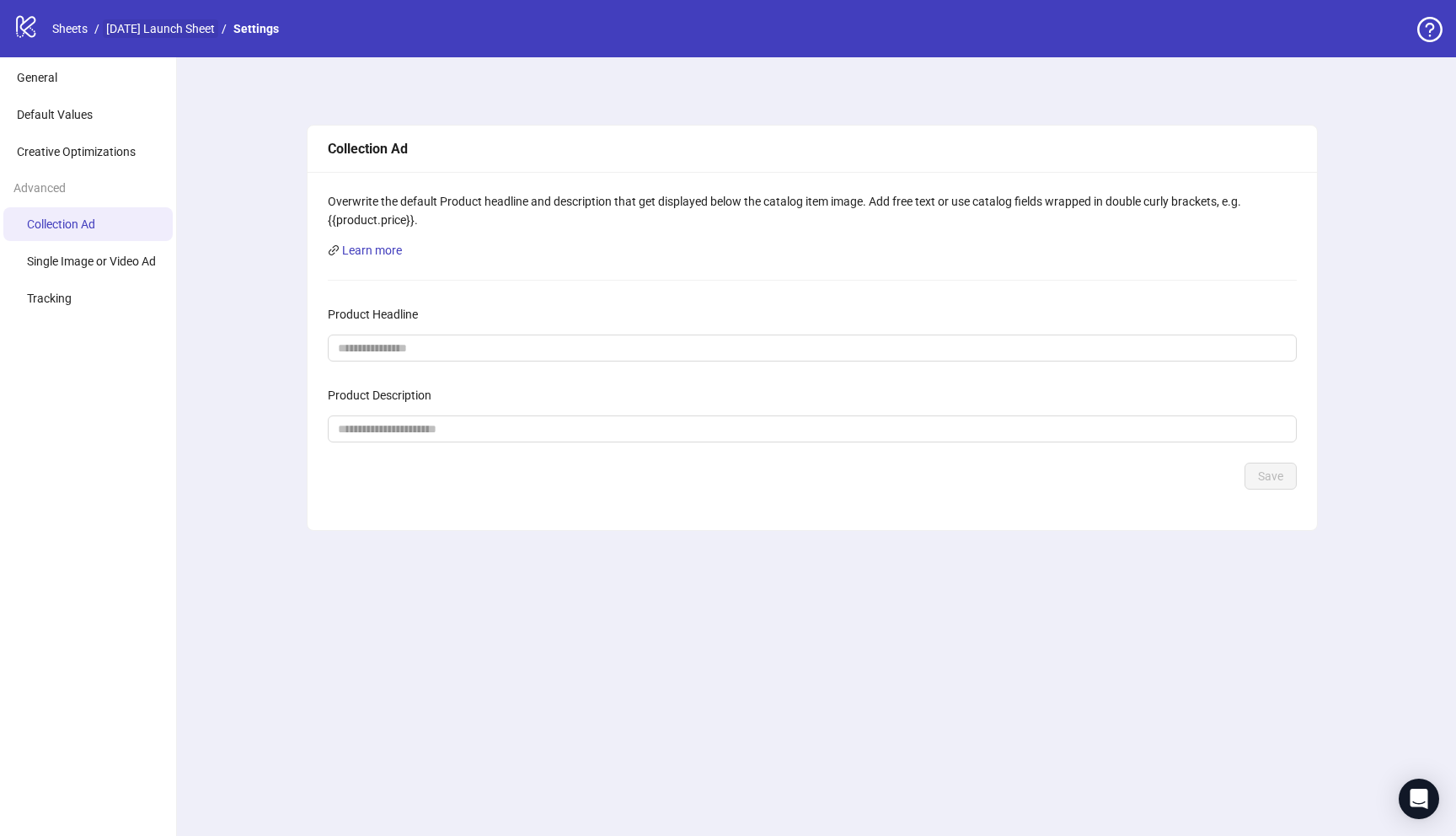
click at [182, 29] on link "[DATE] Launch Sheet" at bounding box center [160, 28] width 115 height 18
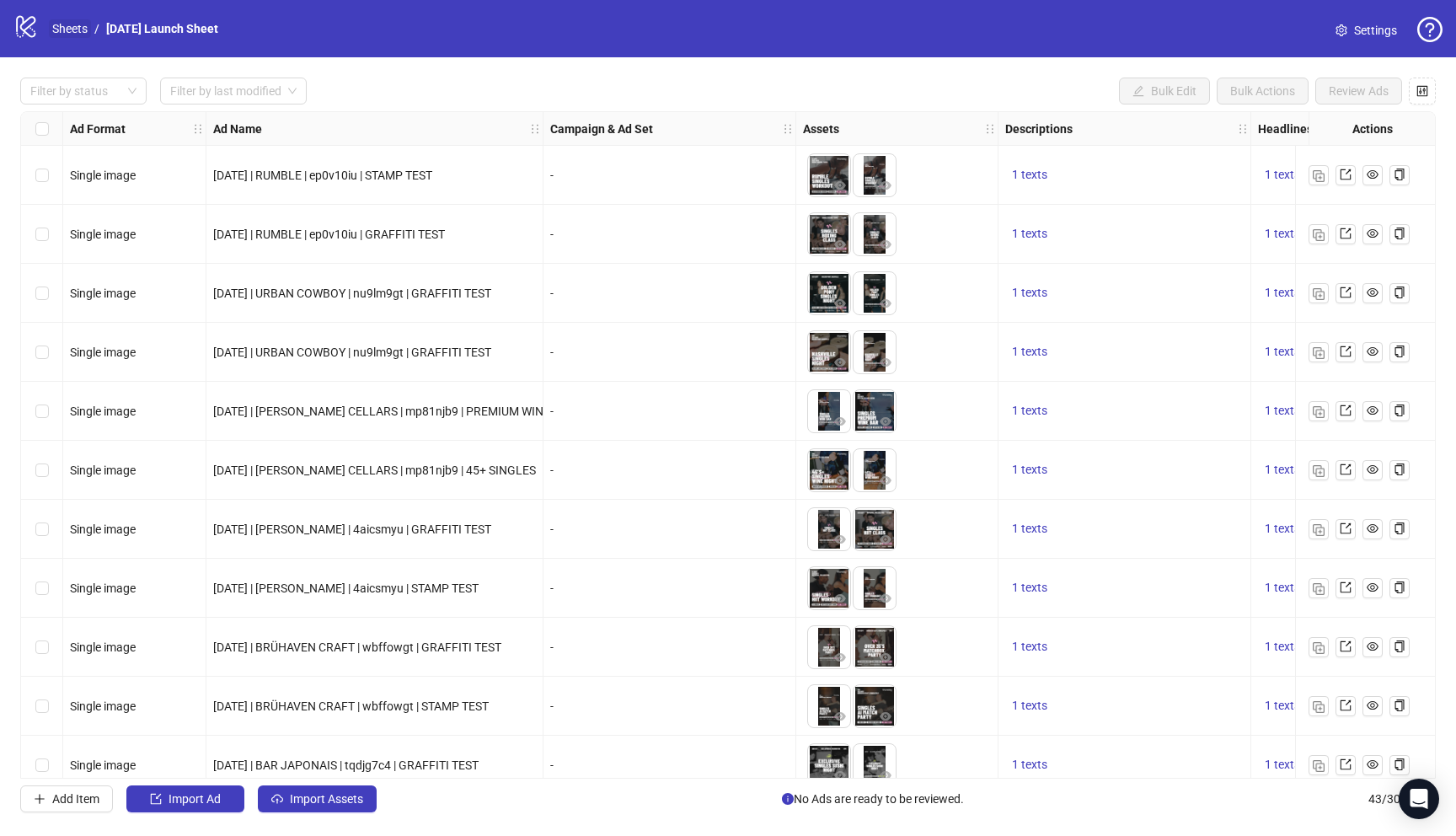
click at [82, 28] on link "Sheets" at bounding box center [70, 28] width 42 height 18
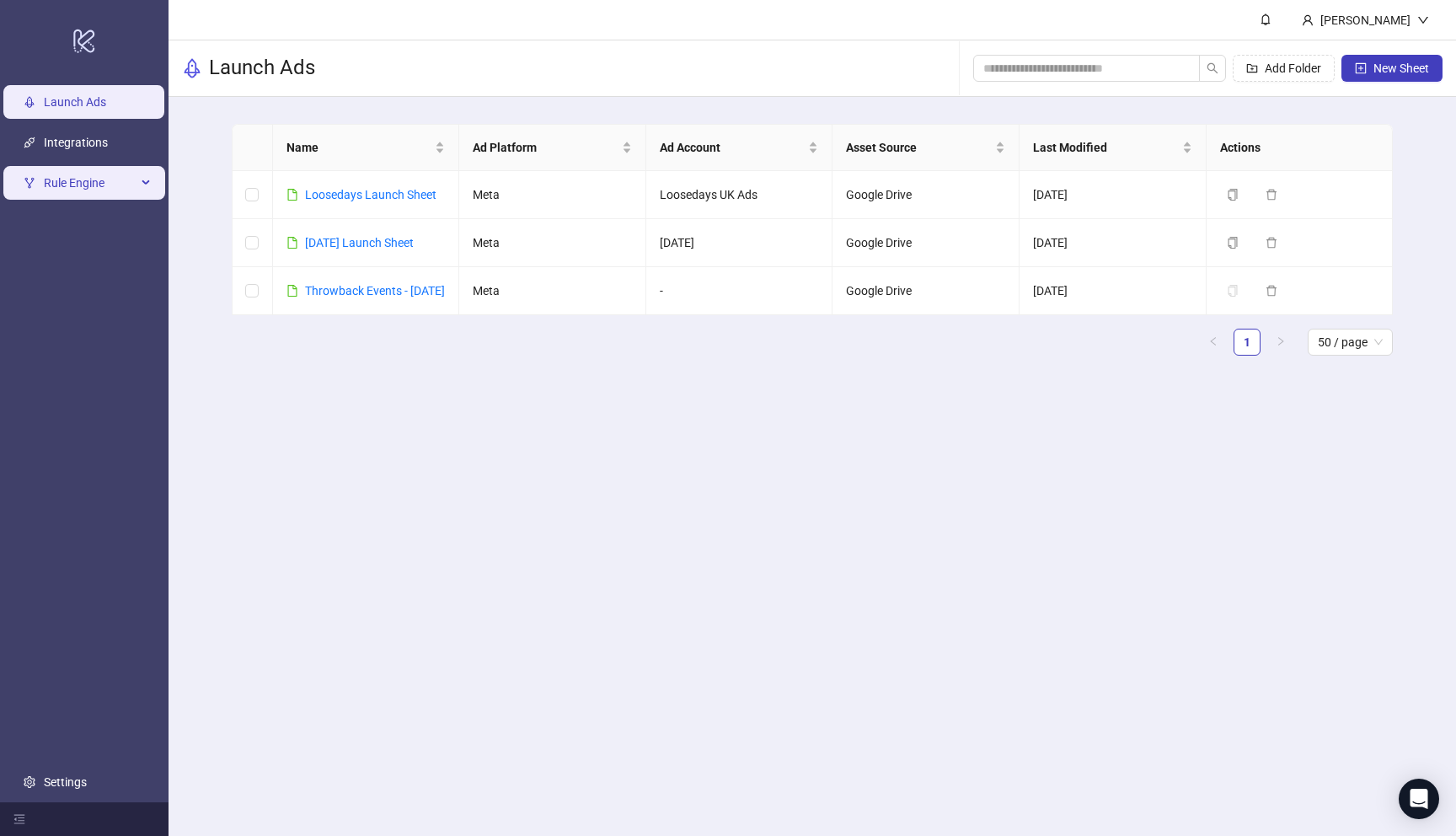
click at [150, 179] on div "Rule Engine" at bounding box center [84, 182] width 162 height 34
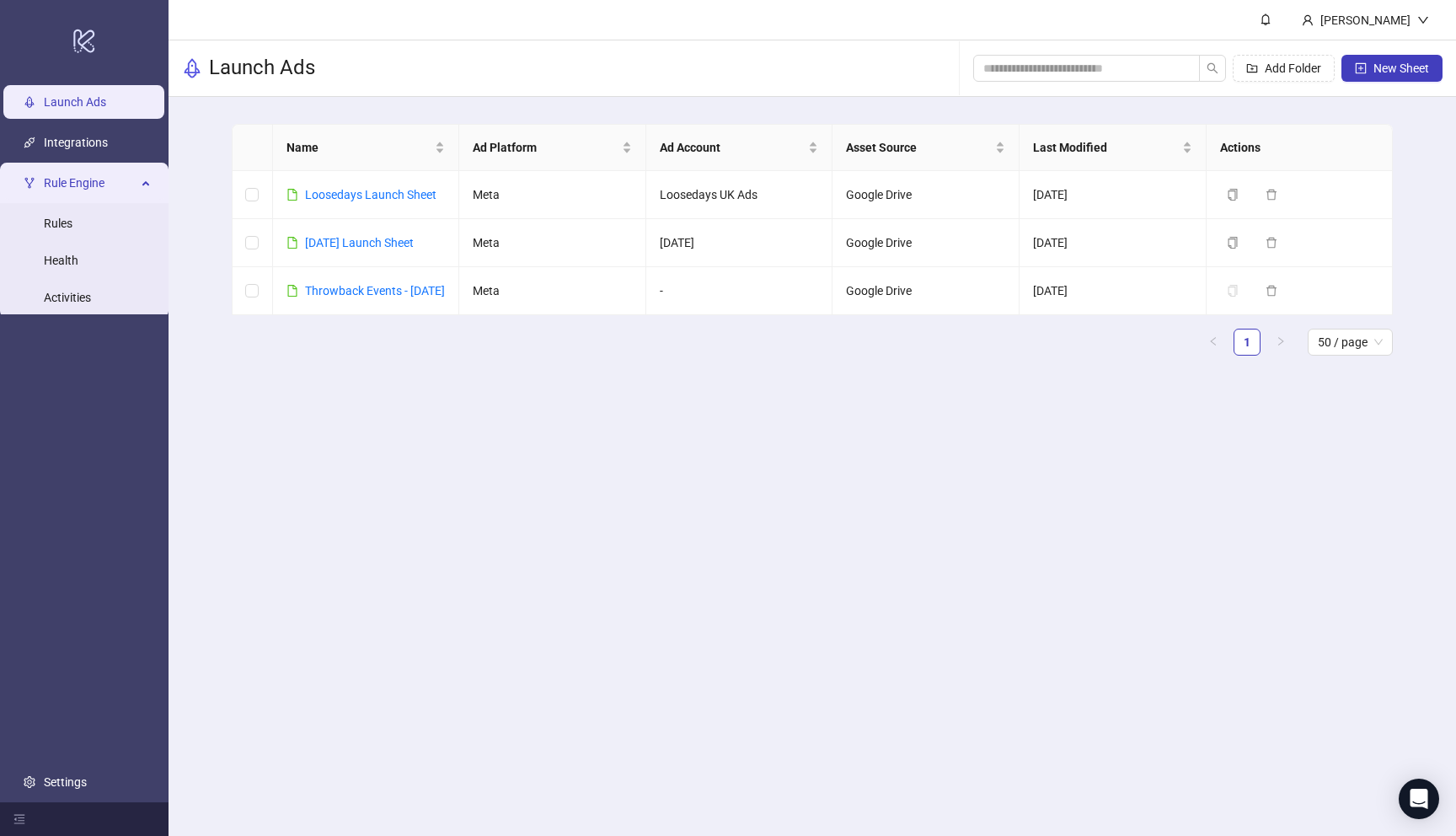
click at [150, 179] on div "Rule Engine" at bounding box center [84, 182] width 162 height 34
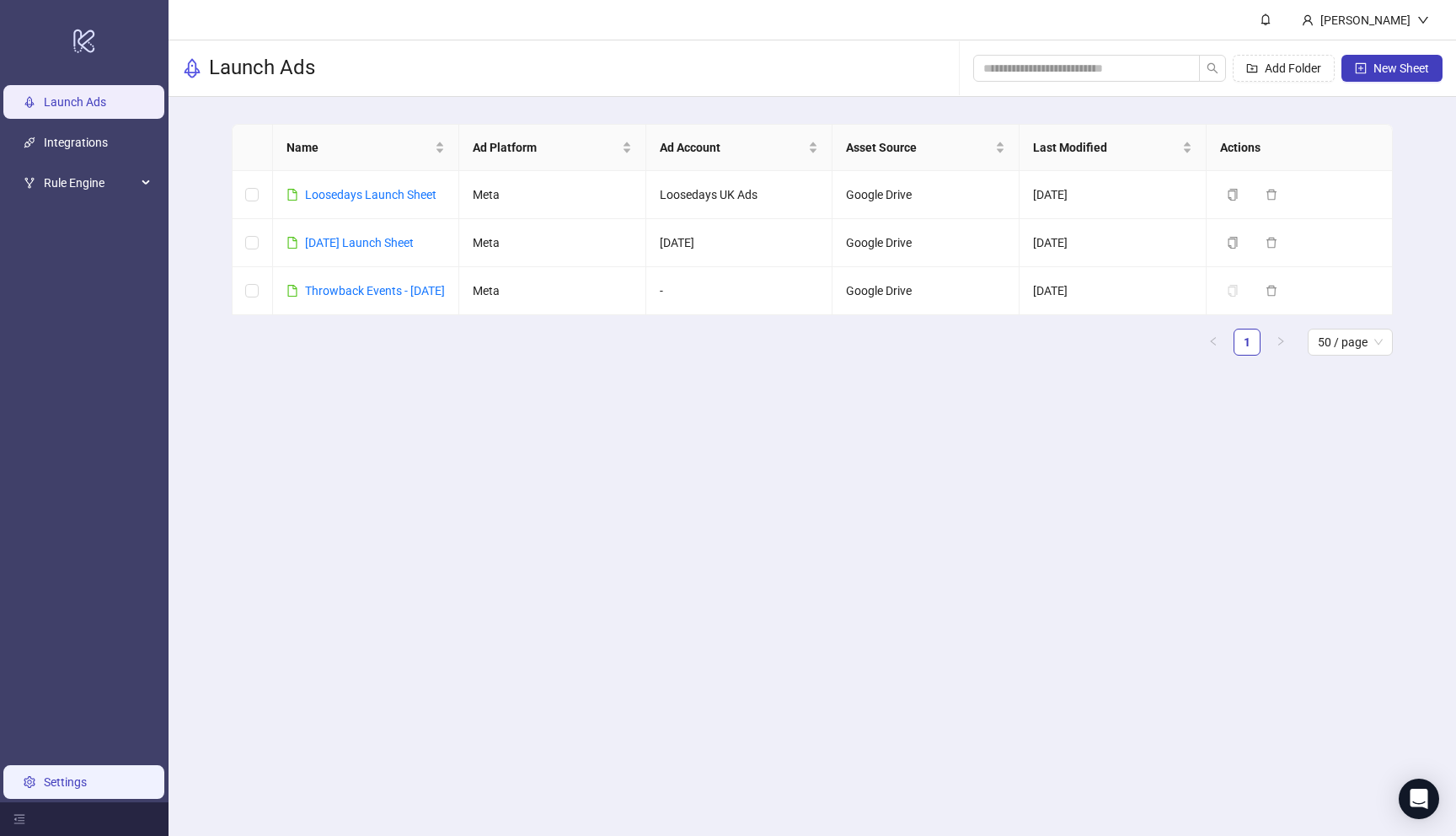
click at [79, 775] on link "Settings" at bounding box center [66, 782] width 43 height 14
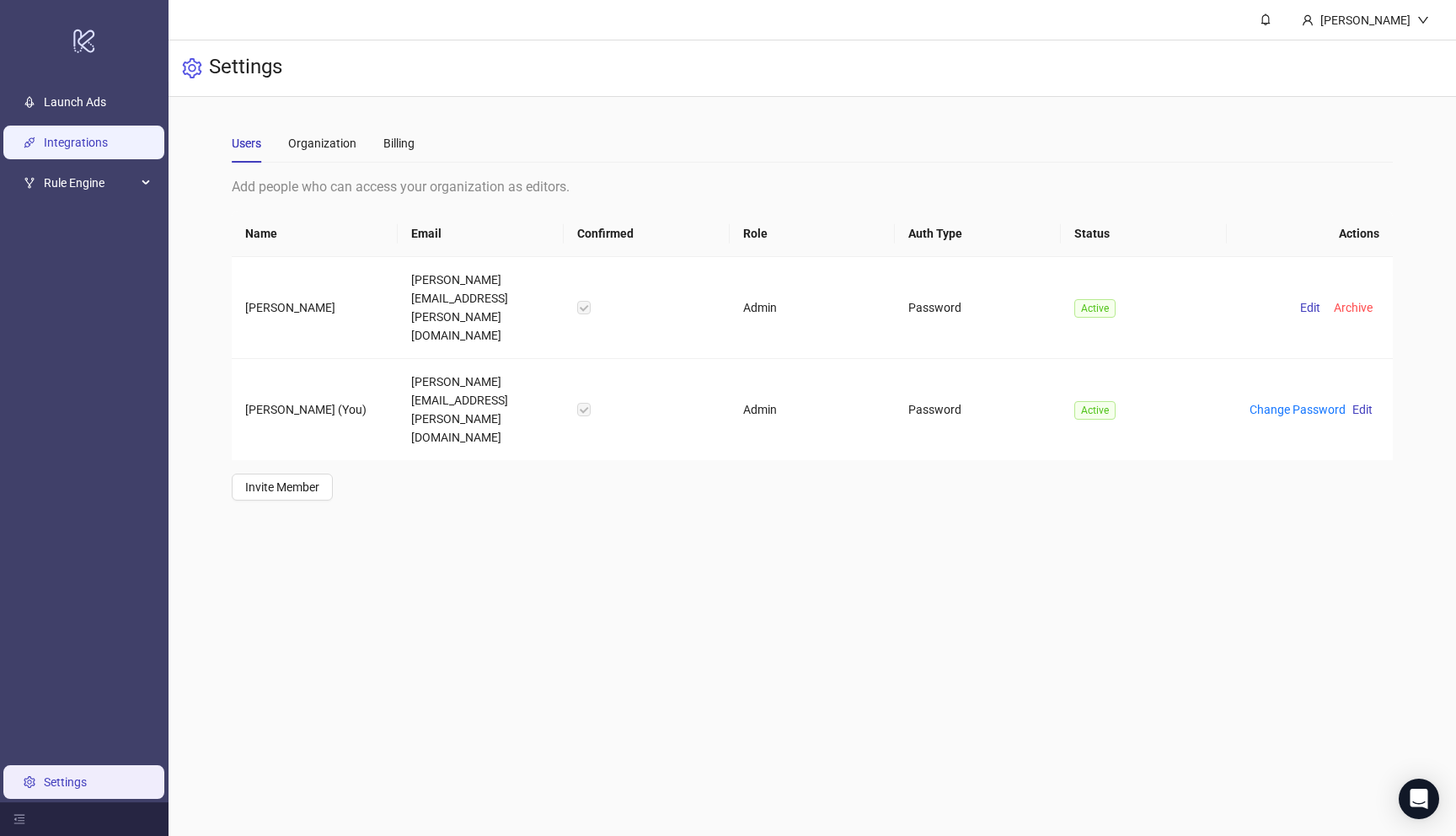
click at [44, 136] on link "Integrations" at bounding box center [76, 143] width 64 height 14
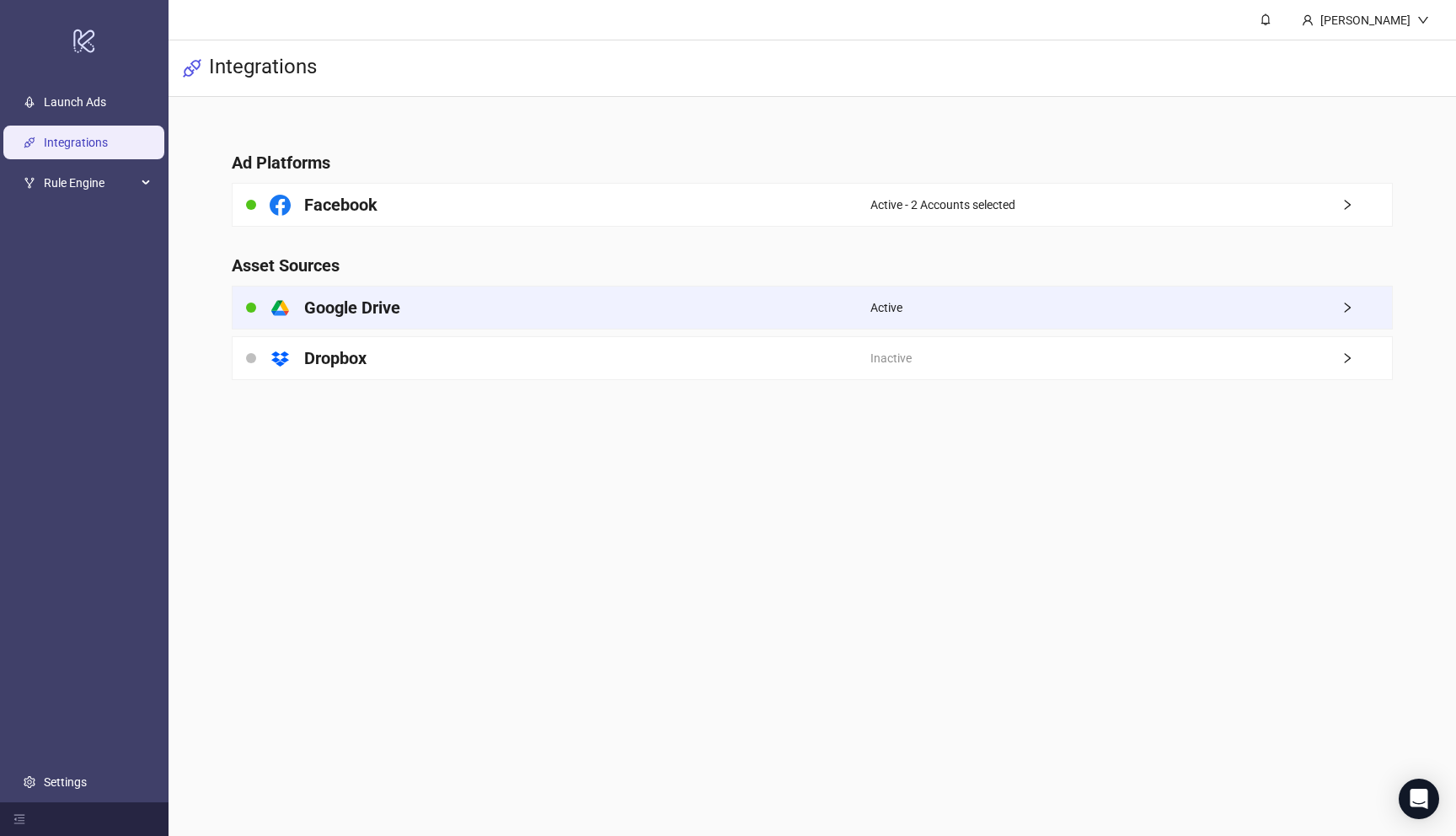
click at [1338, 305] on div "Active" at bounding box center [1131, 307] width 521 height 42
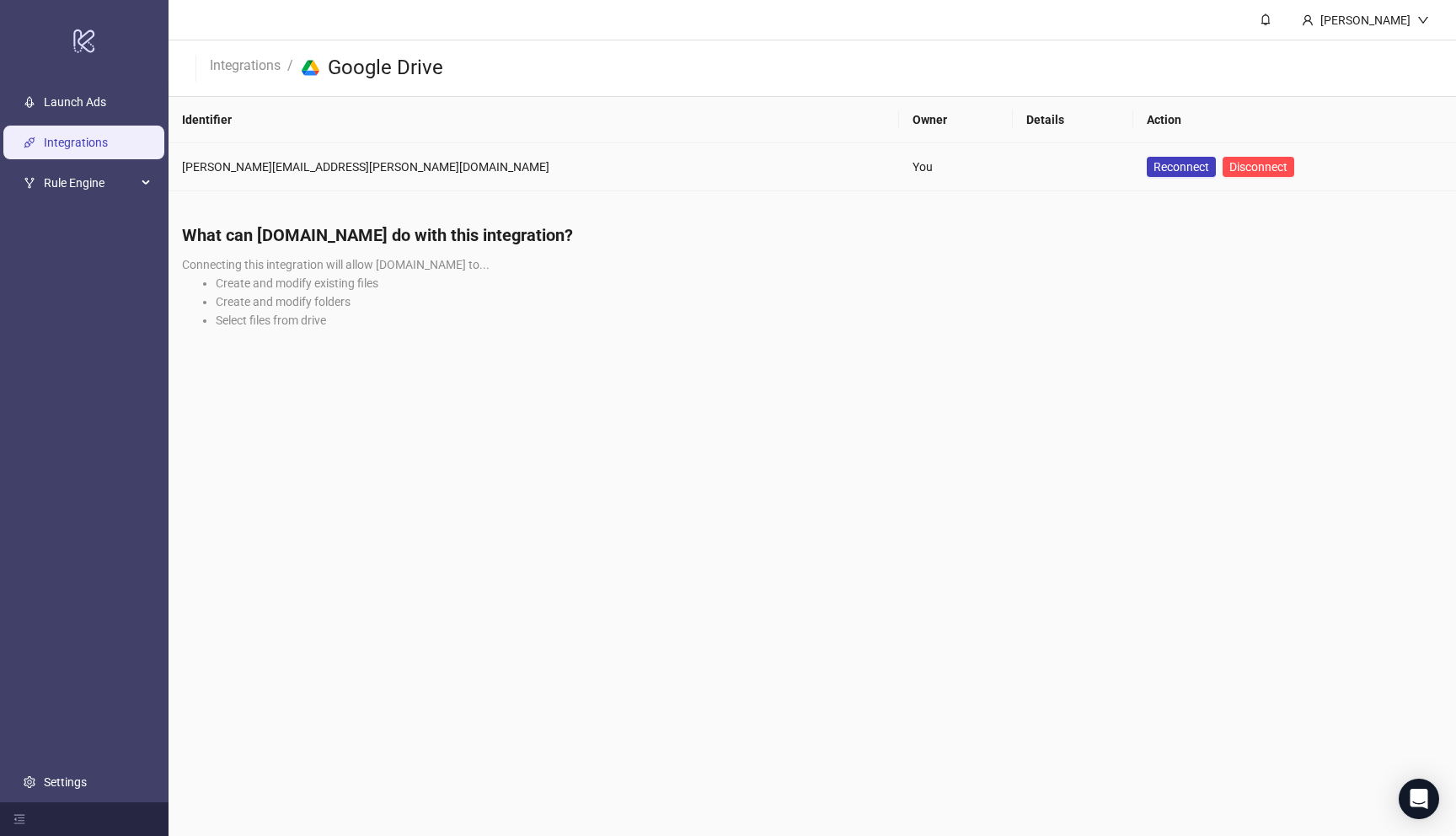
click at [899, 177] on td "You" at bounding box center [956, 168] width 114 height 48
click at [106, 98] on link "Launch Ads" at bounding box center [75, 102] width 62 height 14
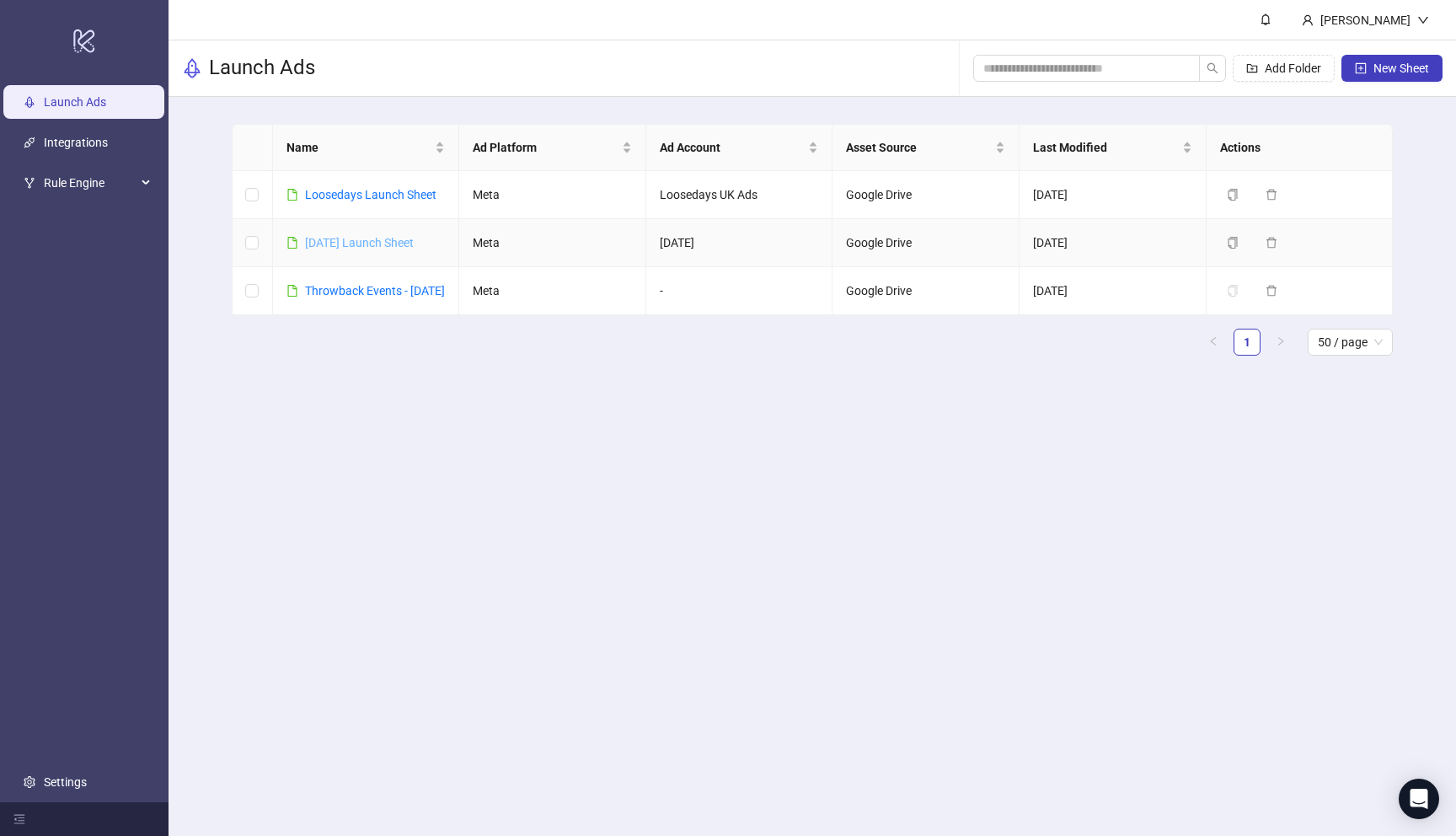
click at [346, 243] on link "[DATE] Launch Sheet" at bounding box center [360, 243] width 109 height 14
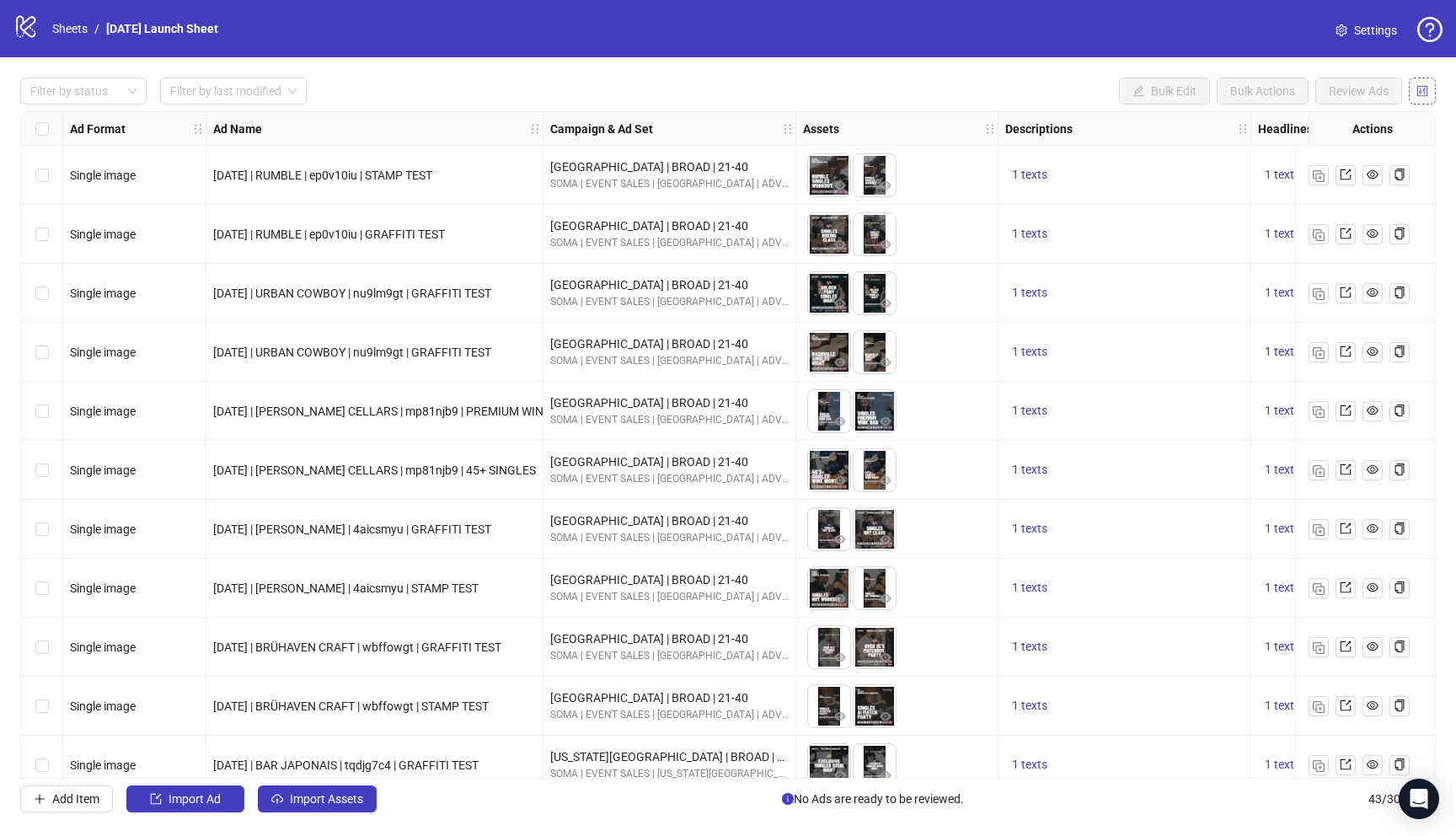
click at [1419, 93] on icon "control" at bounding box center [1422, 91] width 12 height 12
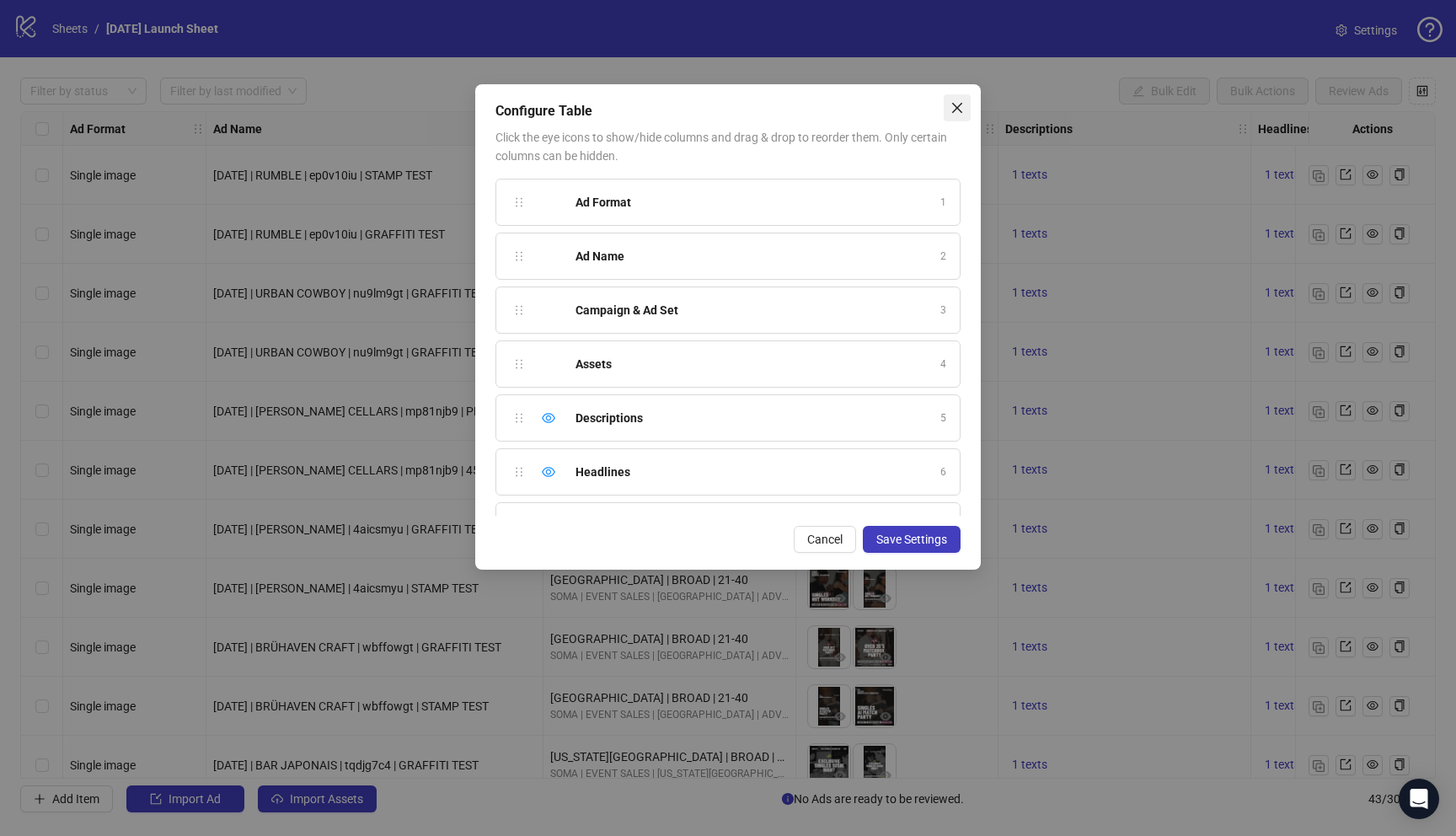
click at [951, 99] on button "Close" at bounding box center [956, 107] width 27 height 27
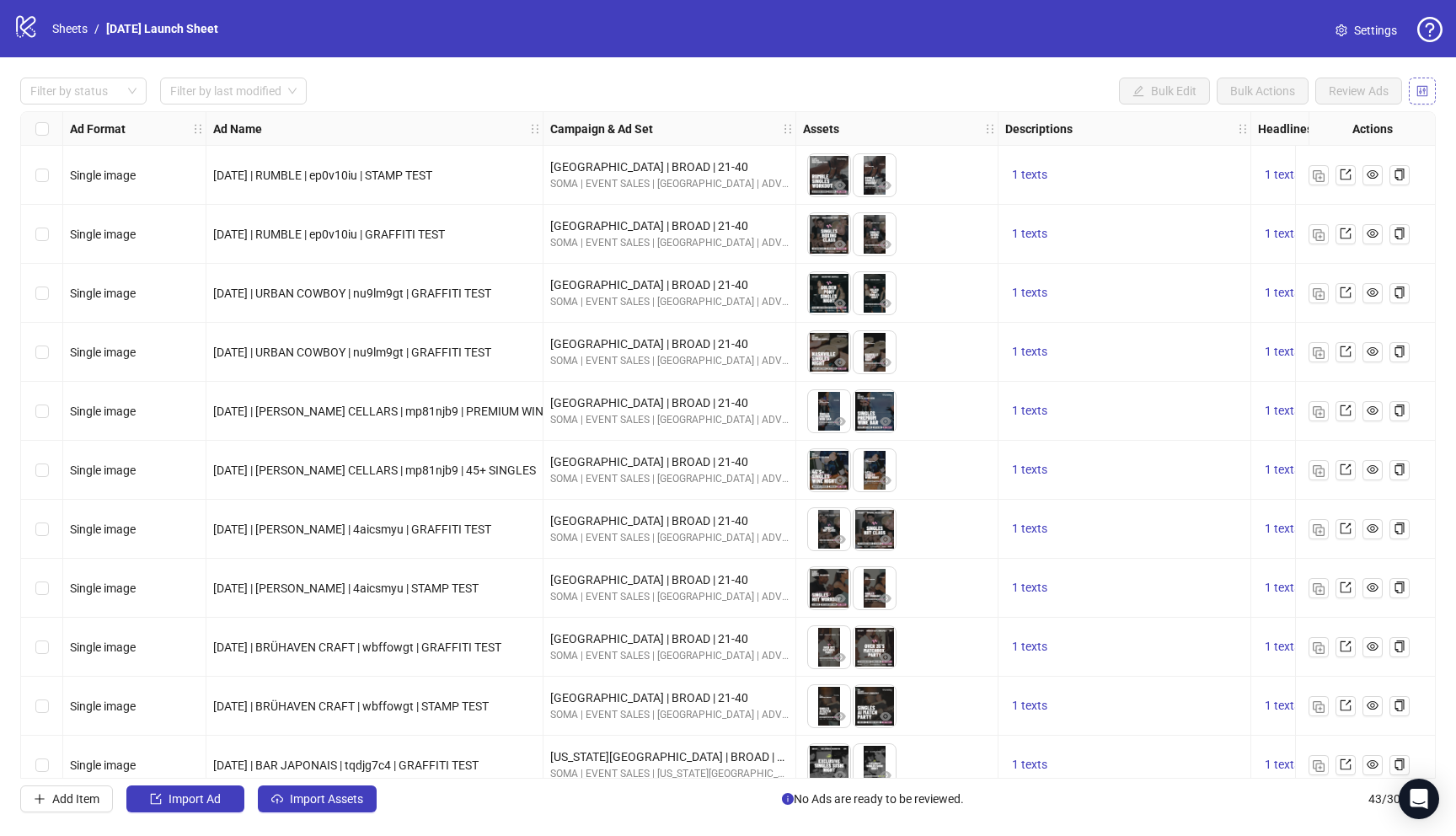
click at [1424, 85] on icon "control" at bounding box center [1422, 90] width 11 height 11
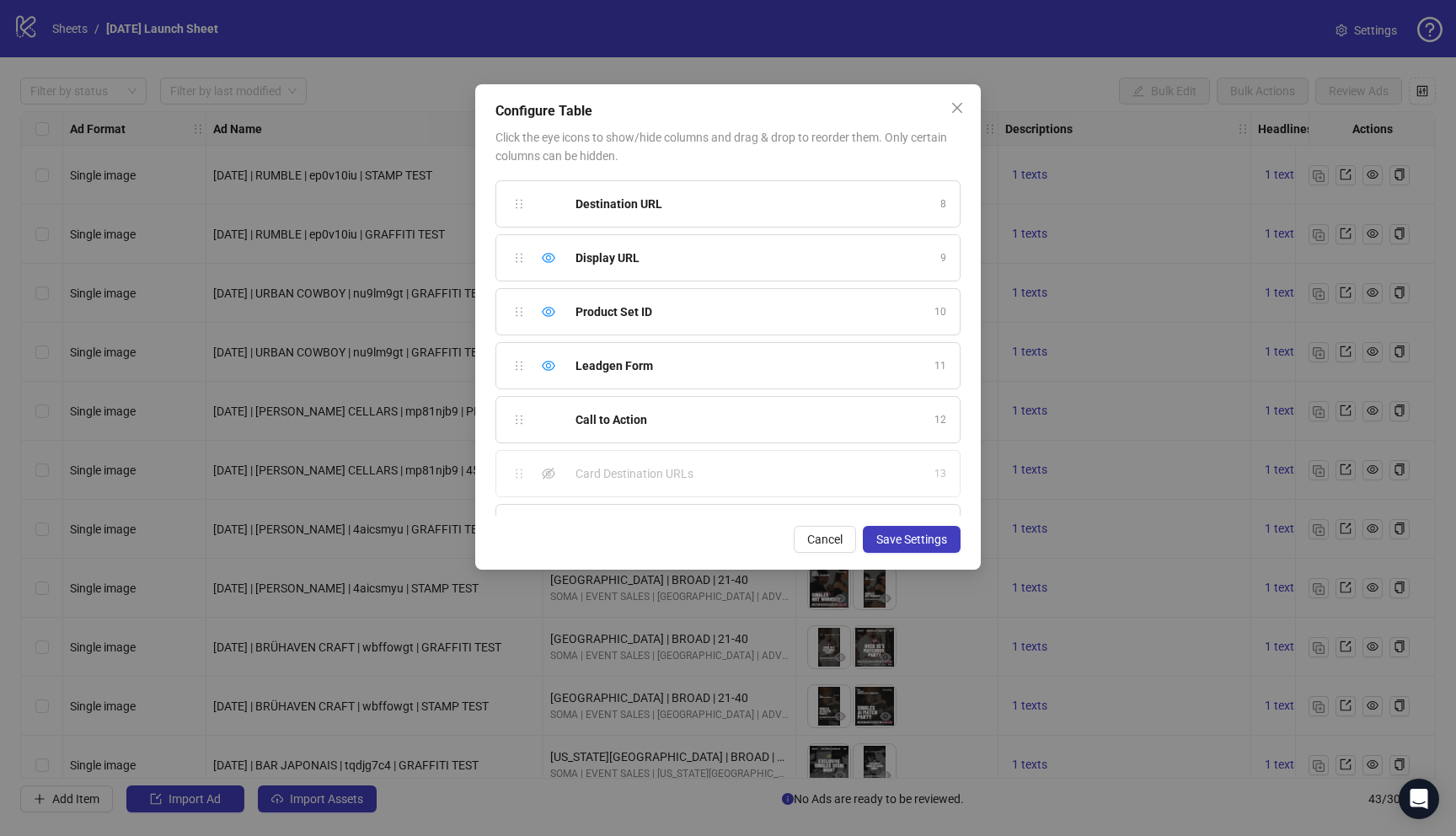
scroll to position [418, 0]
click at [554, 323] on icon "eye" at bounding box center [549, 323] width 14 height 10
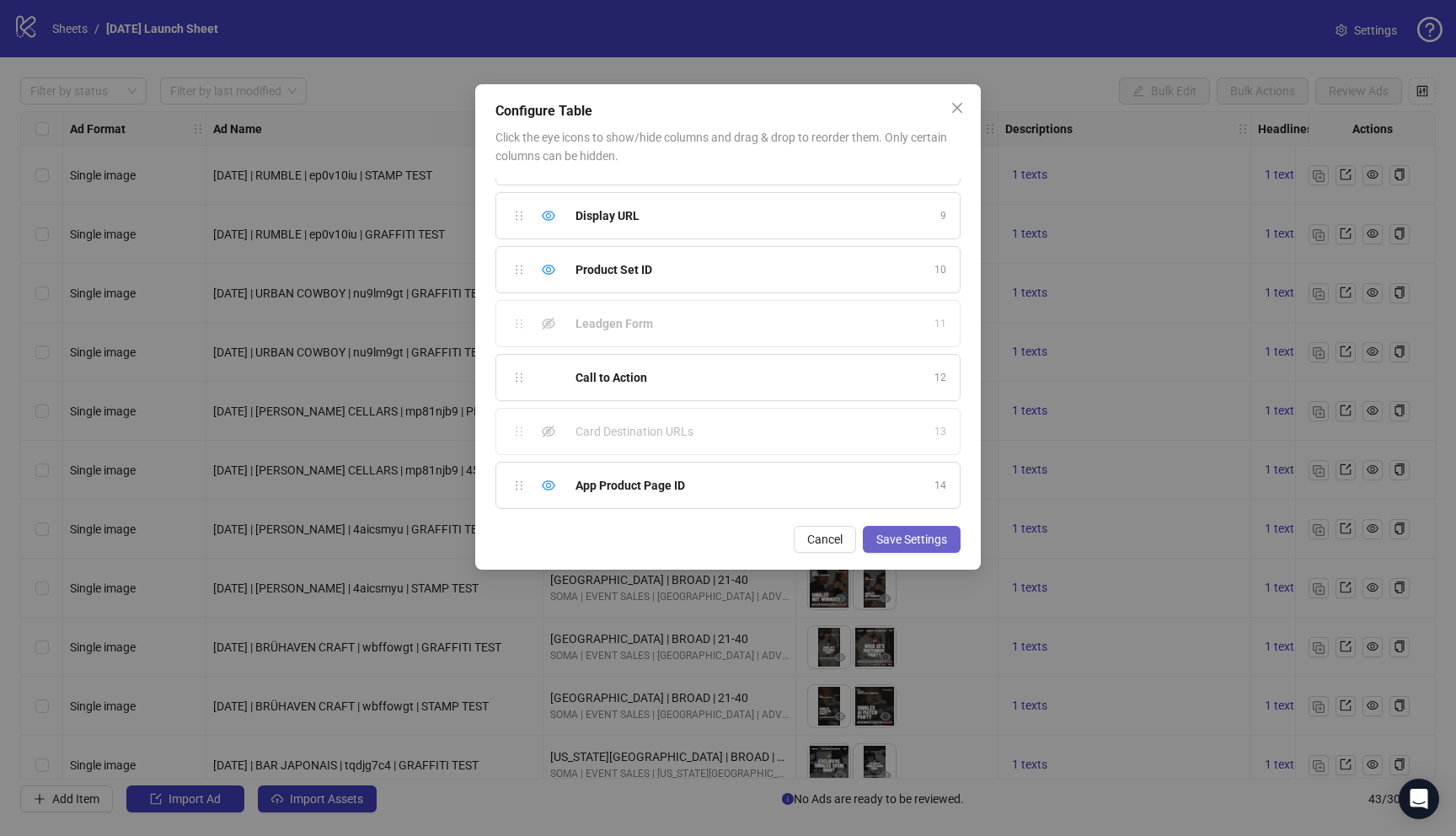
click at [936, 536] on span "Save Settings" at bounding box center [911, 539] width 71 height 14
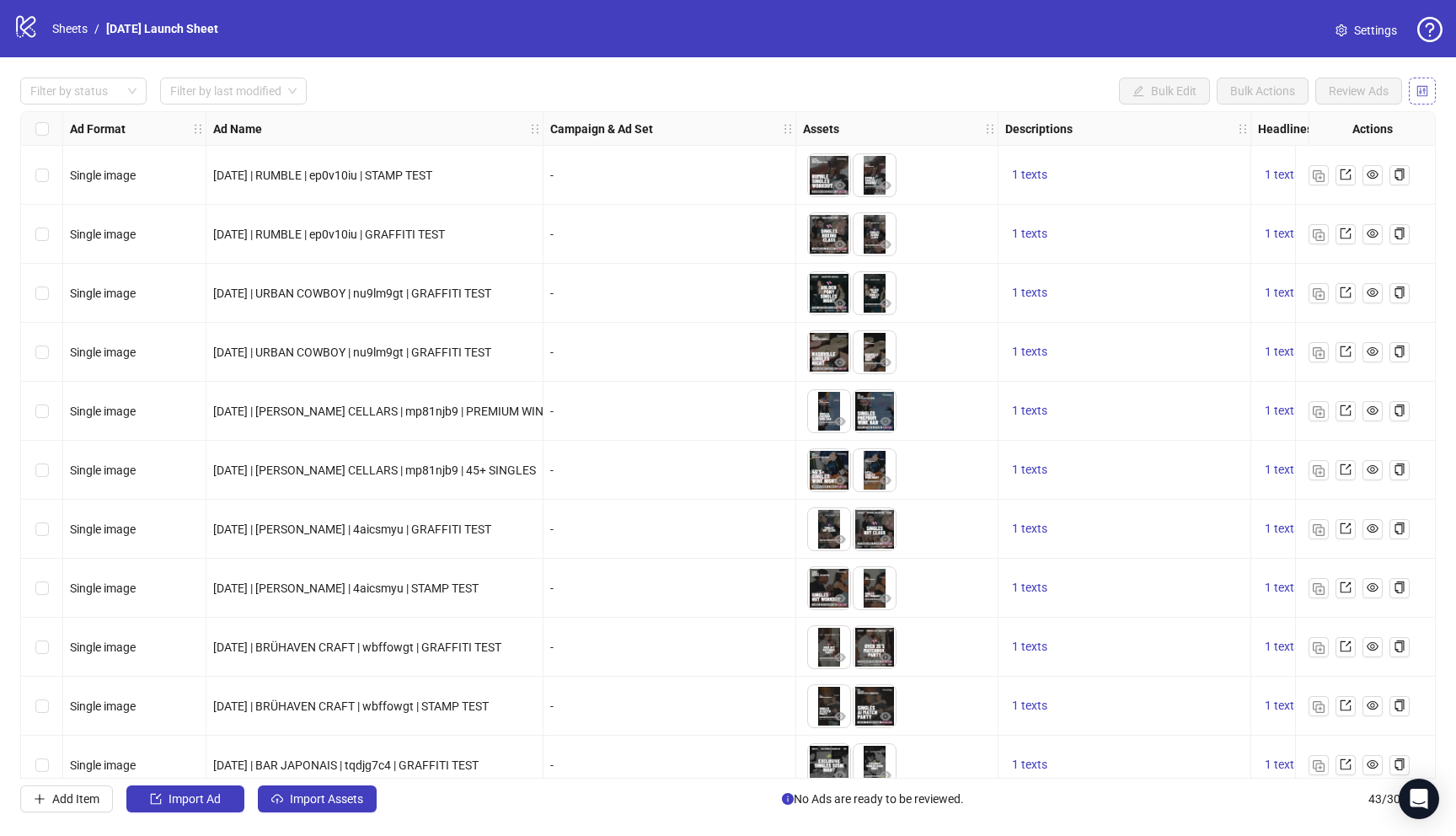
click at [1421, 93] on icon "control" at bounding box center [1422, 91] width 12 height 12
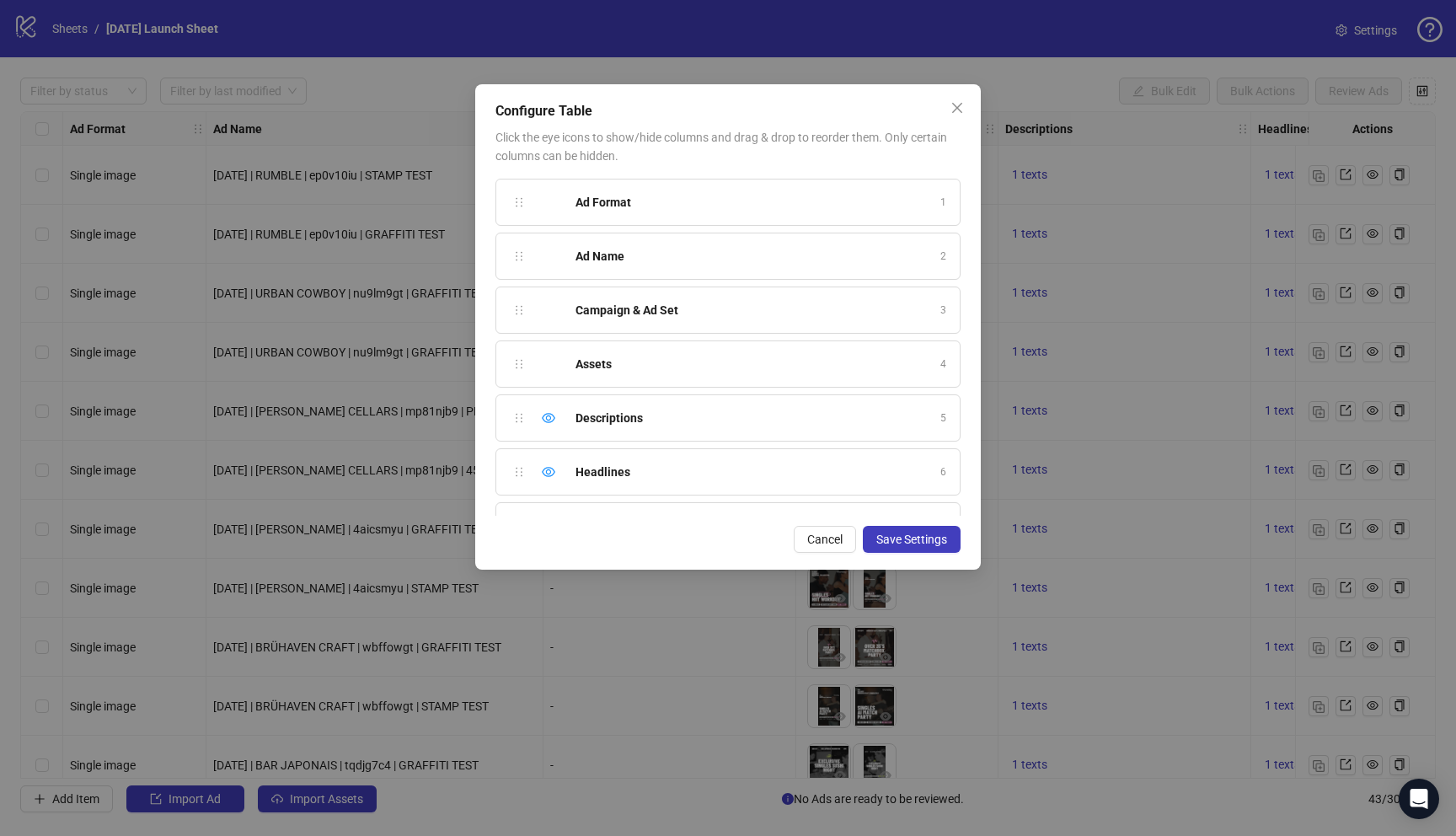
scroll to position [418, 0]
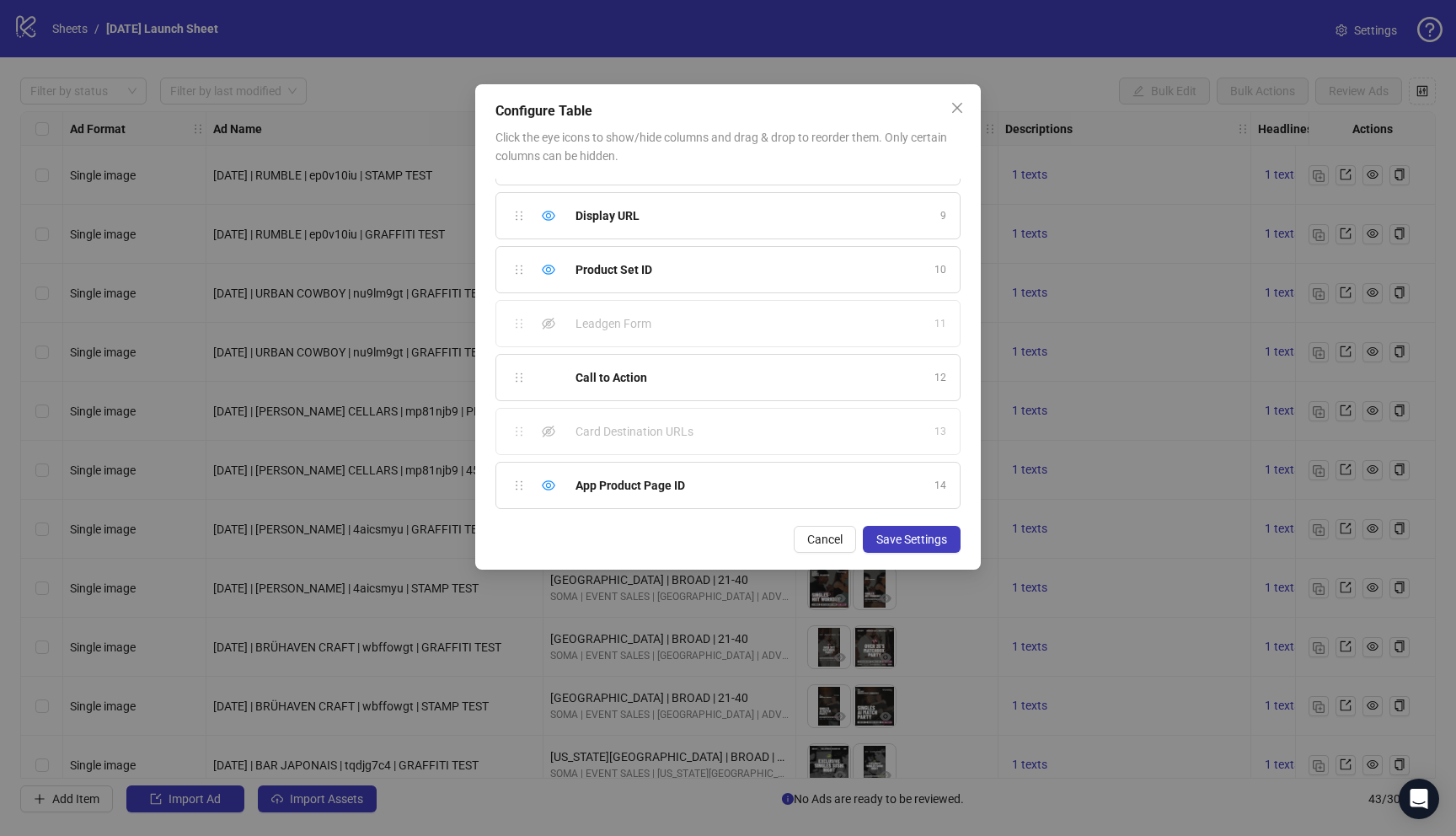
click at [914, 521] on div "Configure Table Click the eye icons to show/hide columns and drag & drop to reo…" at bounding box center [728, 326] width 506 height 485
click at [913, 530] on button "Save Settings" at bounding box center [911, 539] width 98 height 27
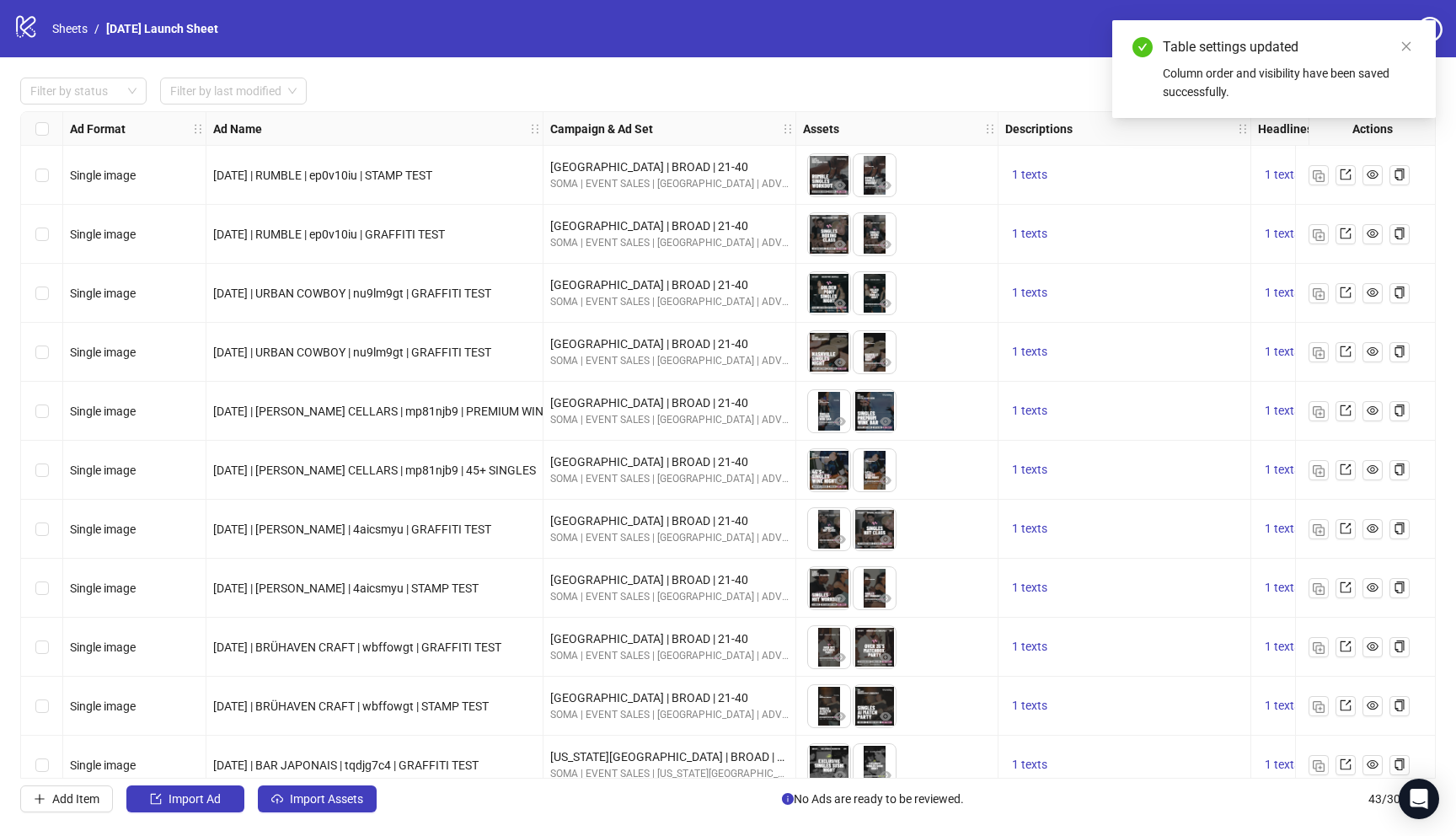
click at [88, 105] on div "Filter by status Filter by last modified Bulk Edit Bulk Actions Review Ads Ad F…" at bounding box center [728, 444] width 1456 height 775
click at [1404, 44] on icon "close" at bounding box center [1407, 47] width 12 height 12
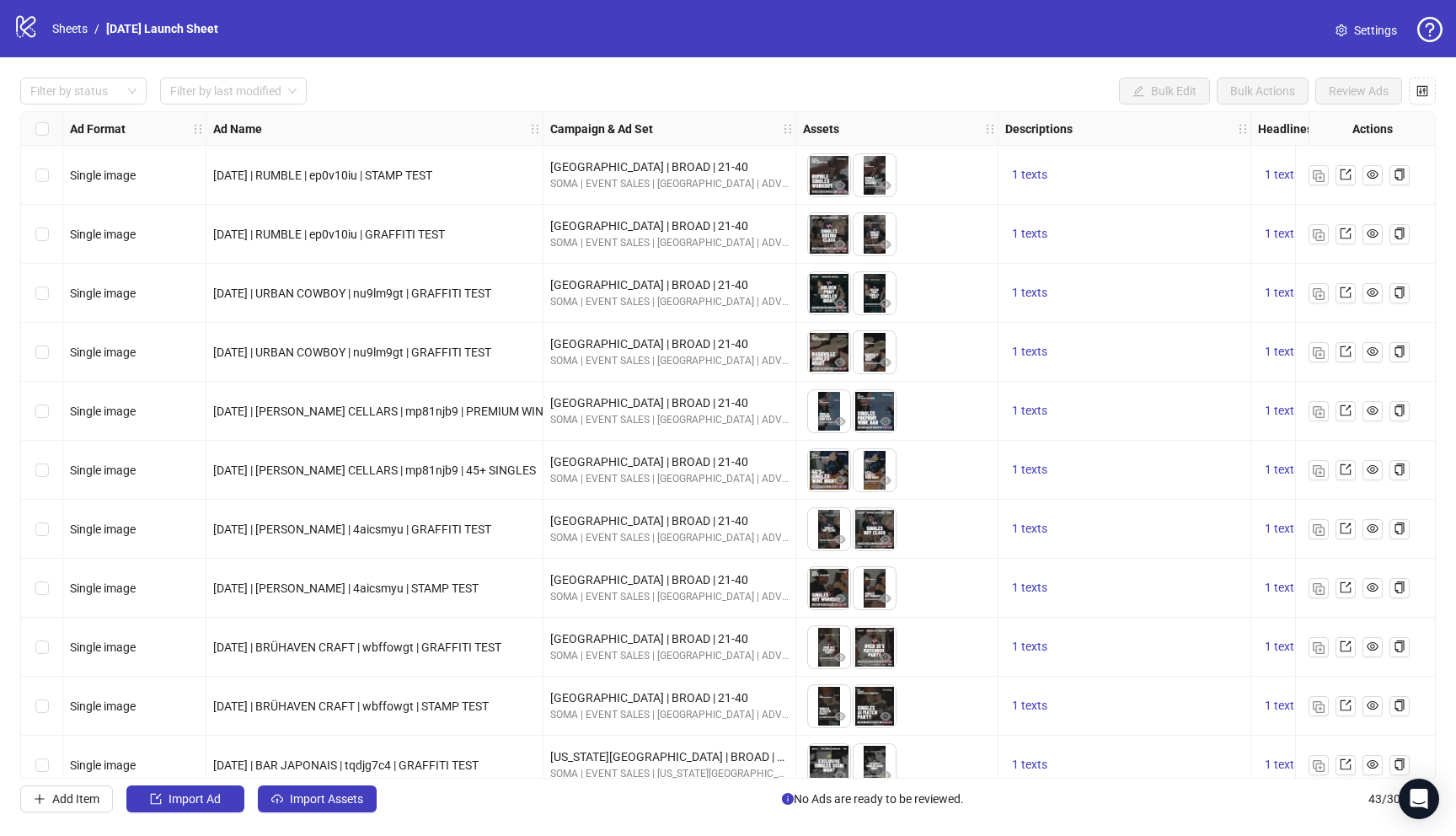
click at [1427, 28] on icon "question-circle" at bounding box center [1429, 29] width 25 height 25
click at [1386, 24] on span "Settings" at bounding box center [1376, 29] width 43 height 18
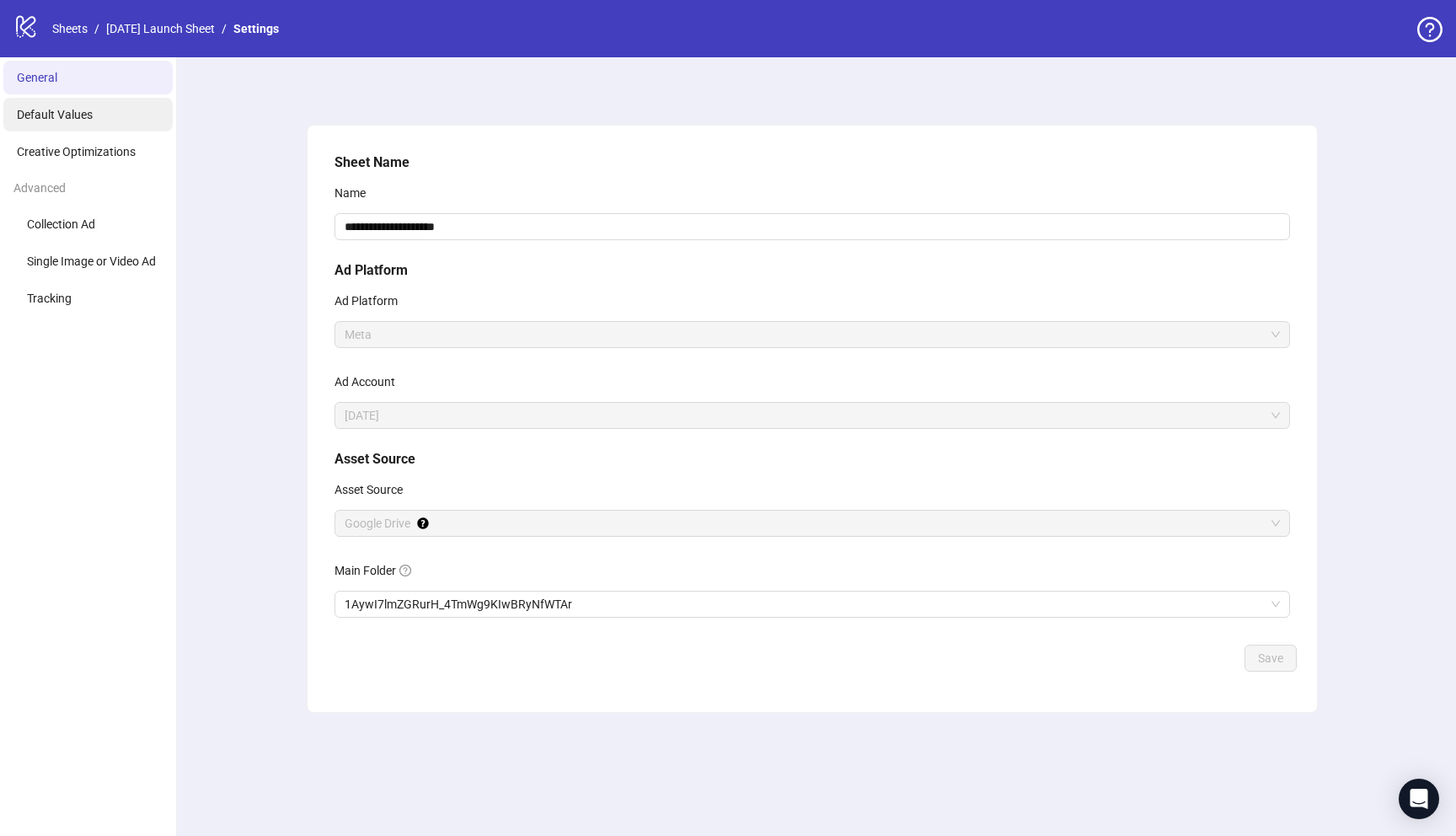
click at [133, 124] on li "Default Values" at bounding box center [88, 114] width 169 height 34
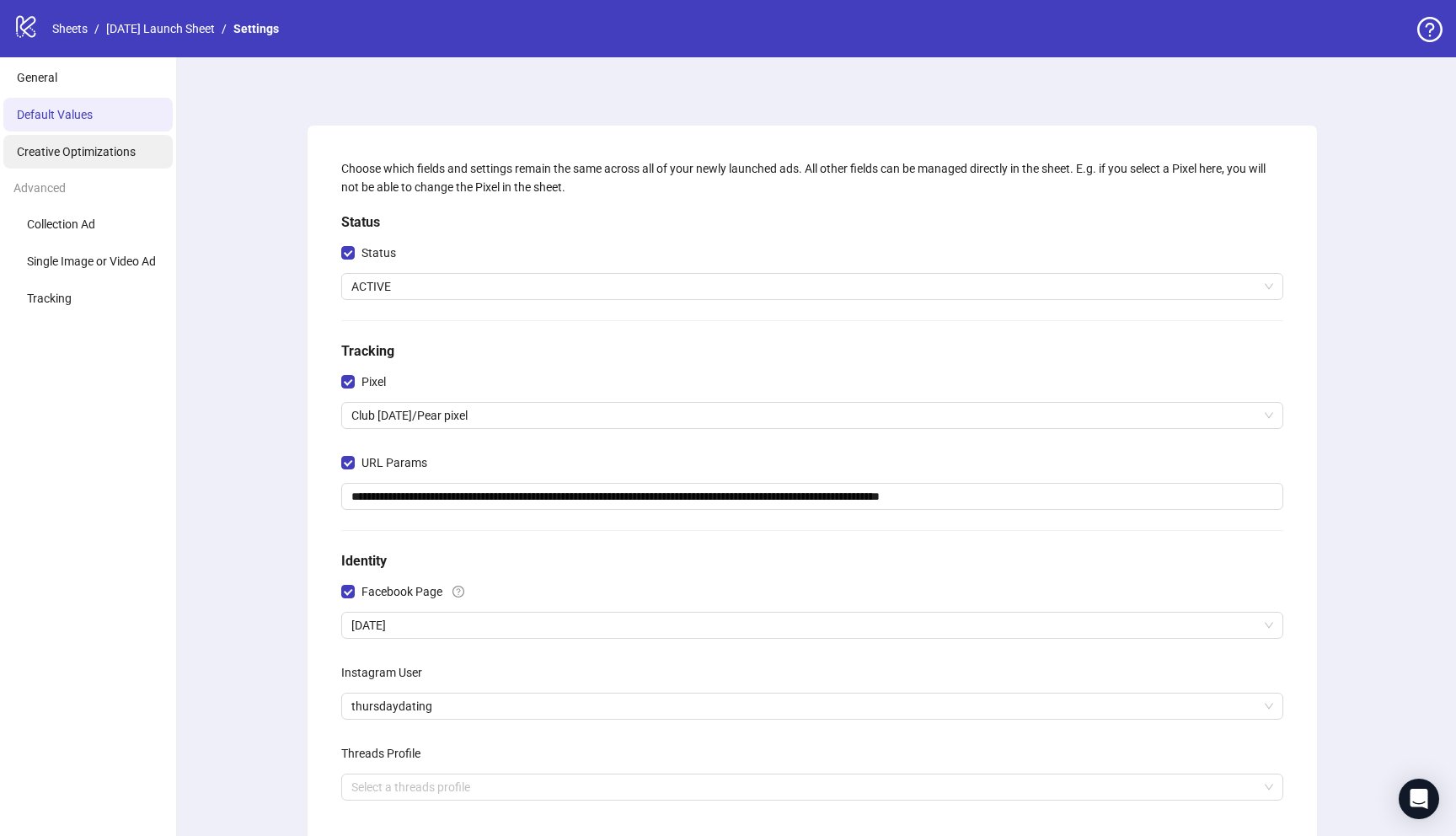
click at [116, 156] on span "Creative Optimizations" at bounding box center [75, 152] width 118 height 14
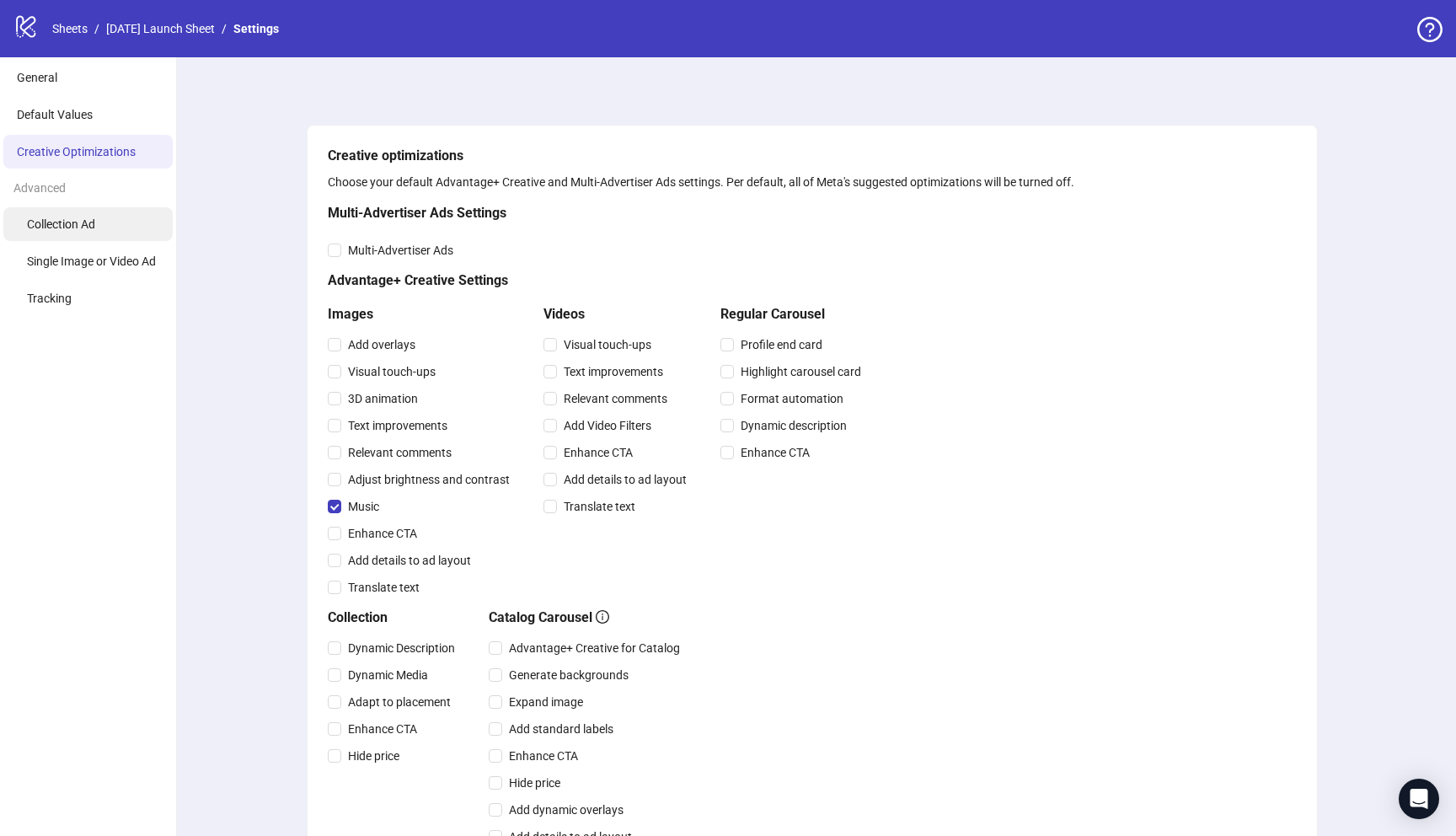
click at [103, 212] on li "Collection Ad" at bounding box center [88, 224] width 169 height 34
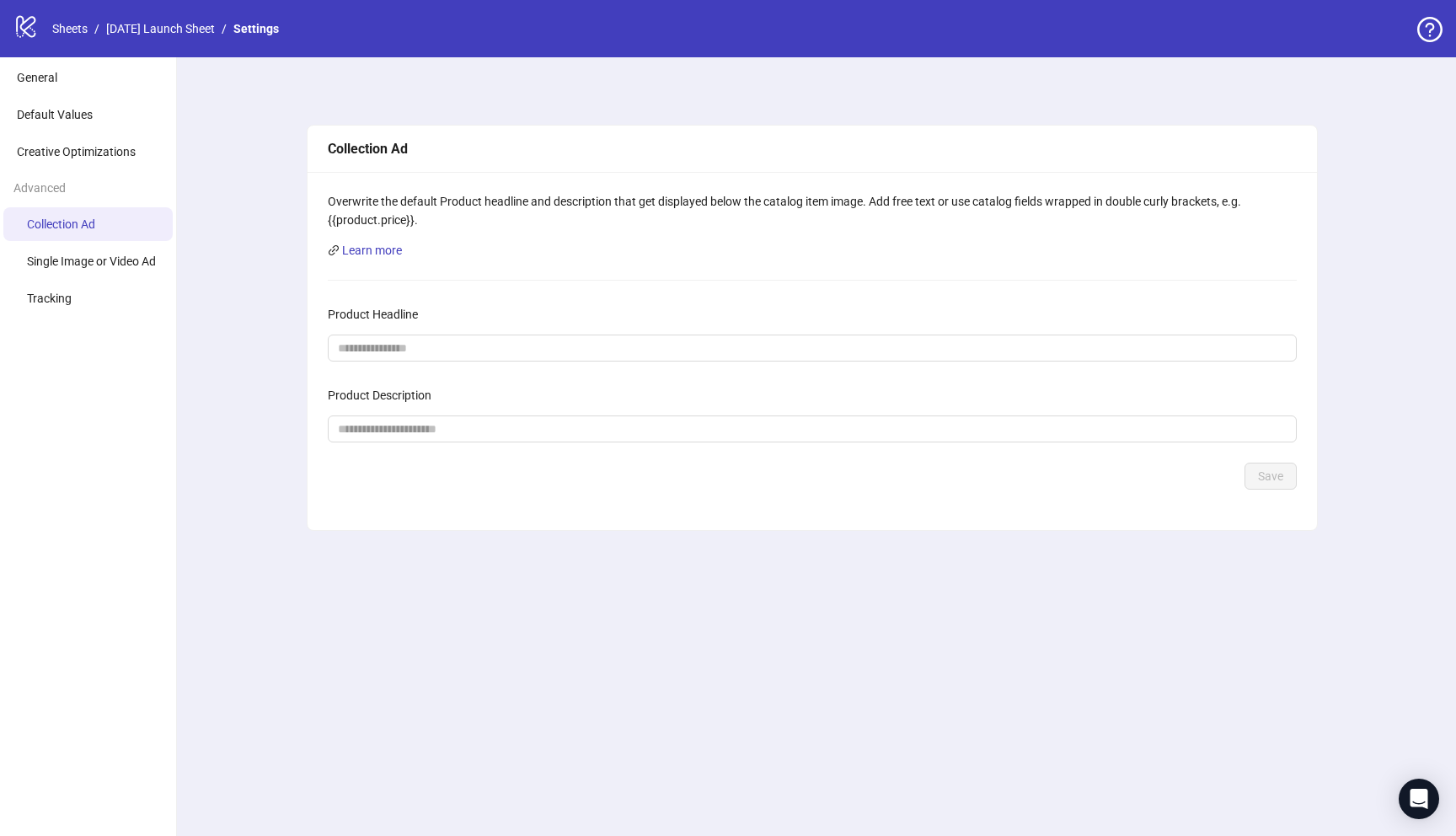
click at [94, 279] on ul "Collection Ad Single Image or Video Ad Tracking" at bounding box center [88, 261] width 176 height 108
click at [104, 257] on span "Single Image or Video Ad" at bounding box center [91, 261] width 129 height 14
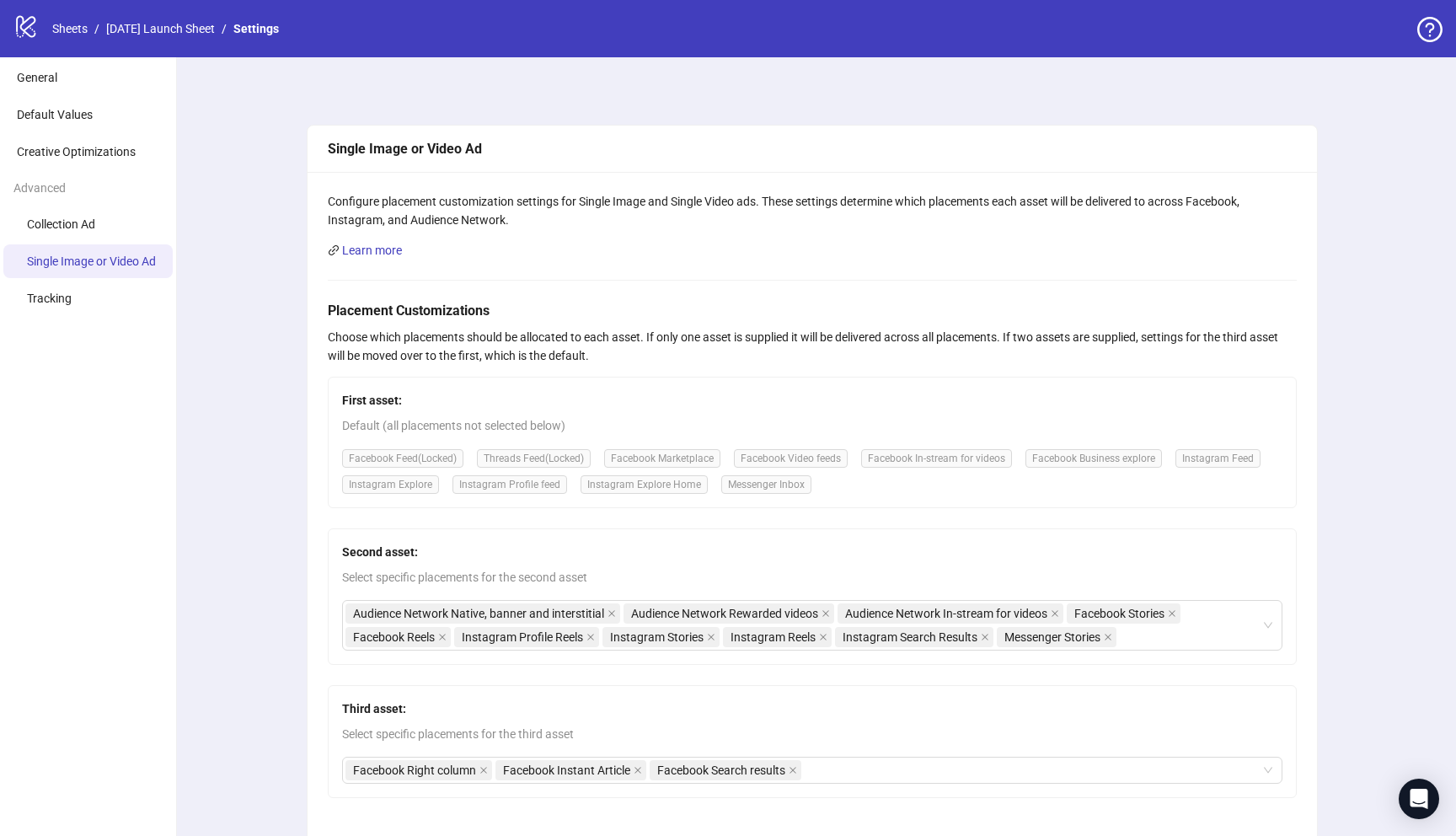
scroll to position [184, 0]
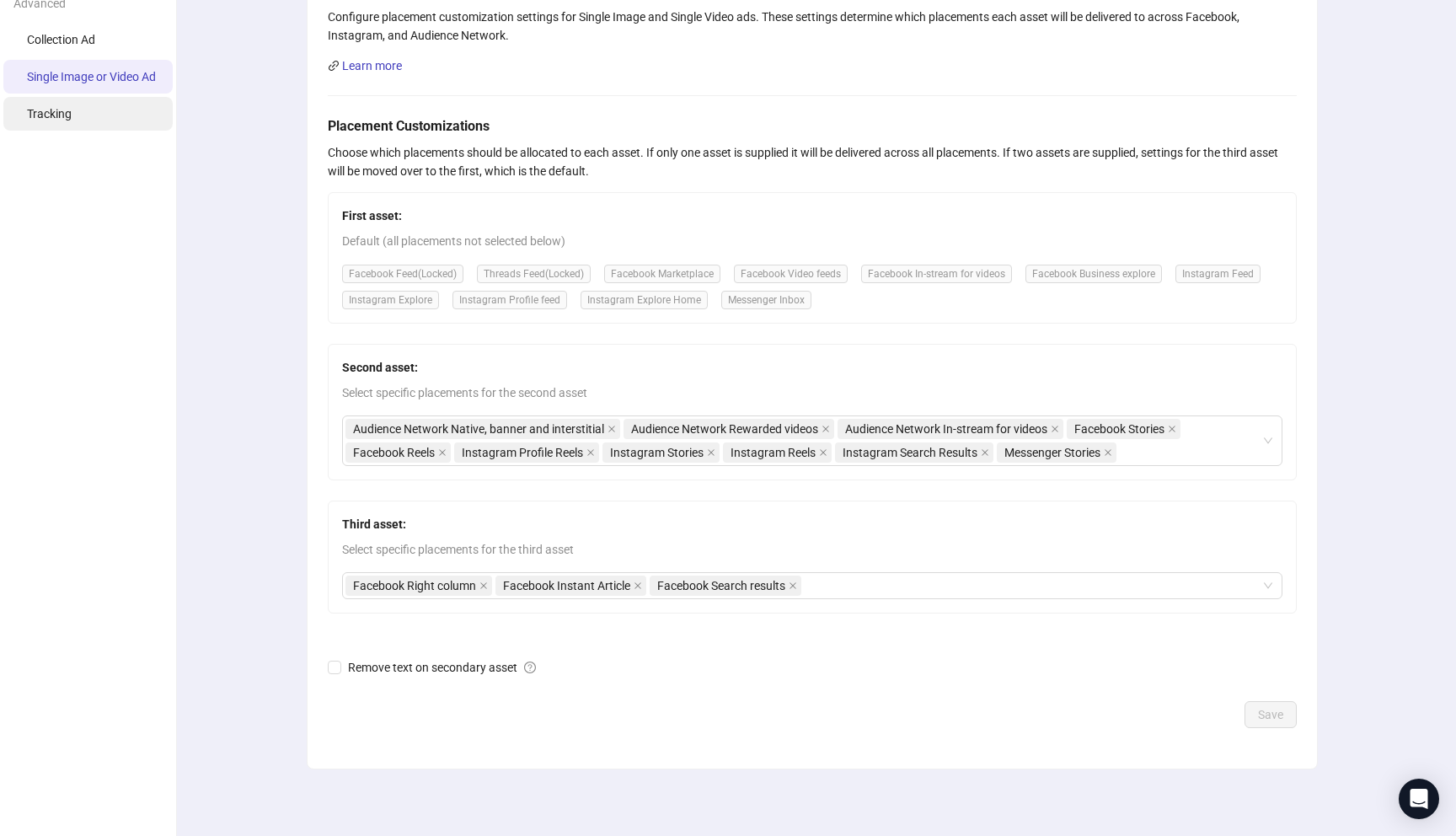
click at [83, 114] on li "Tracking" at bounding box center [88, 113] width 169 height 34
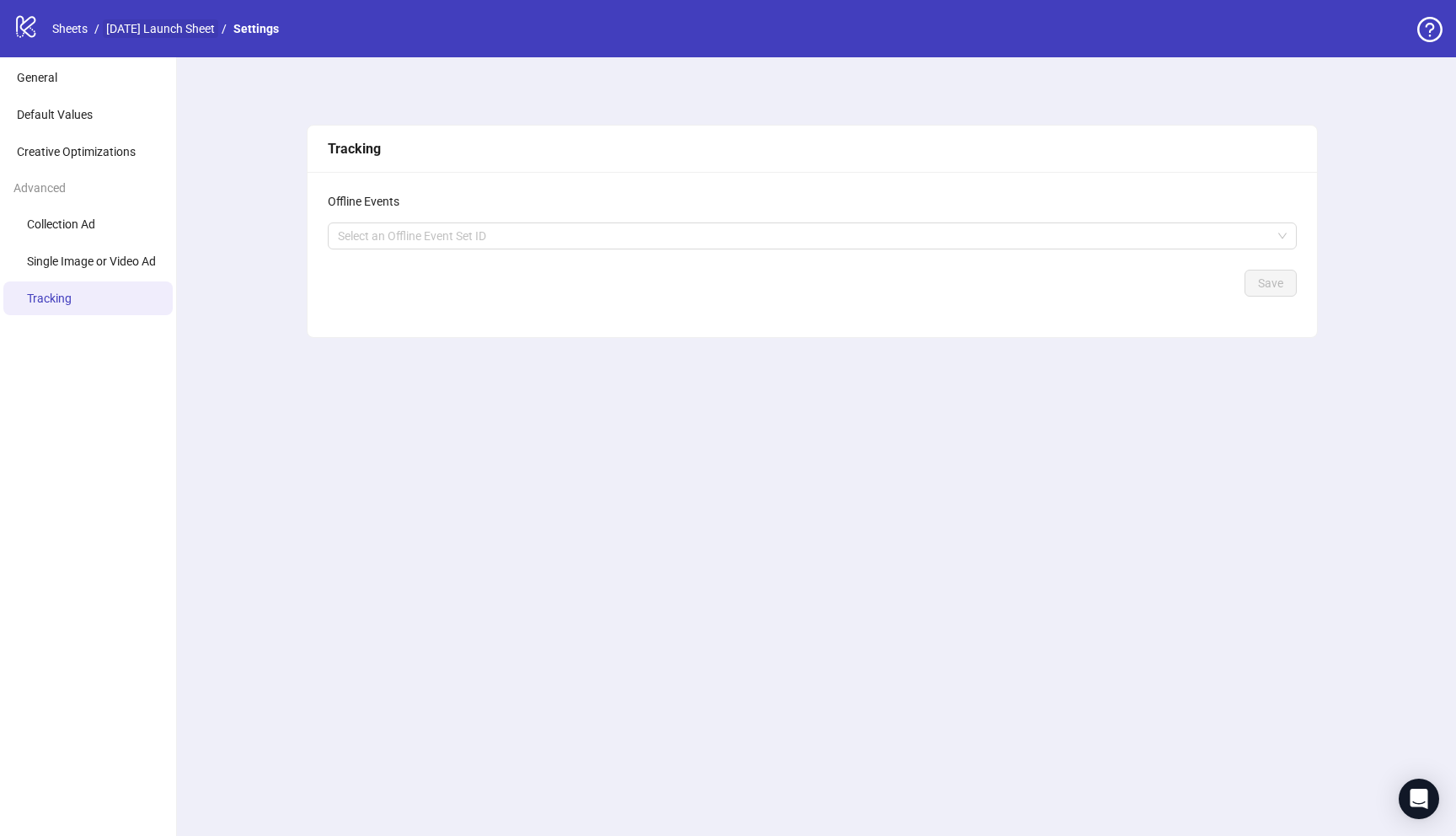
click at [147, 29] on link "[DATE] Launch Sheet" at bounding box center [160, 28] width 115 height 18
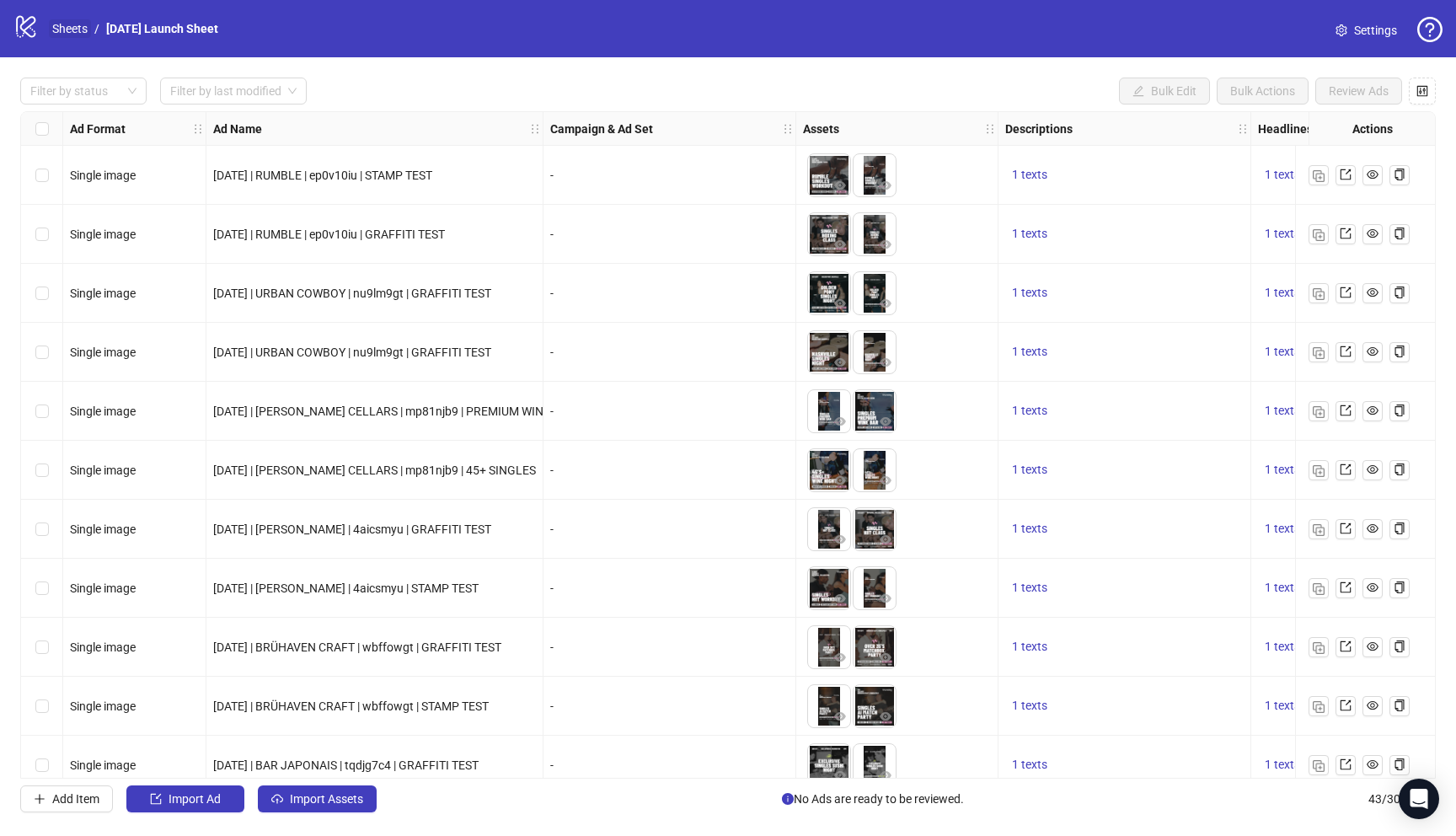
click at [76, 31] on link "Sheets" at bounding box center [70, 28] width 42 height 18
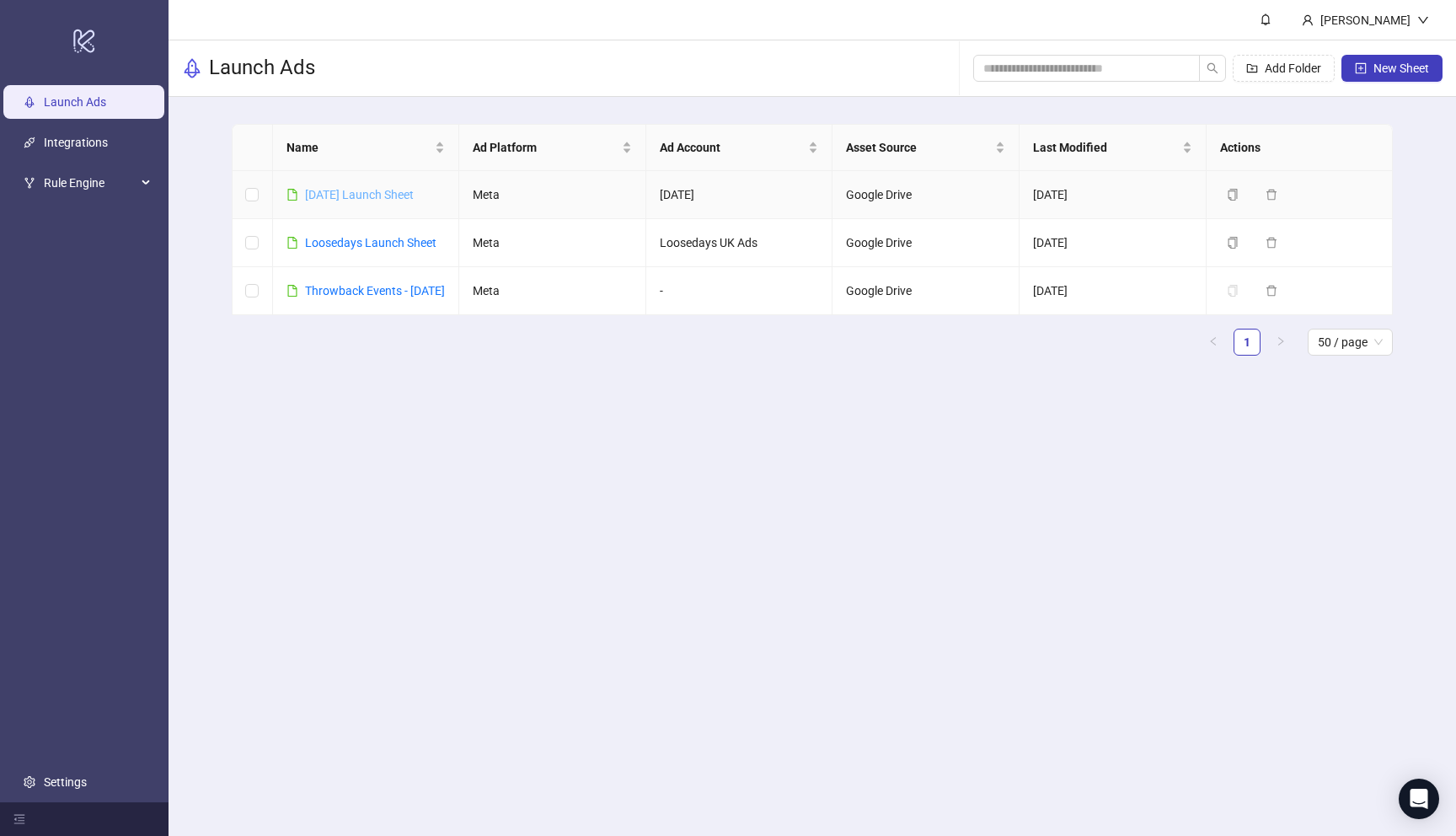
click at [380, 188] on link "[DATE] Launch Sheet" at bounding box center [360, 195] width 109 height 14
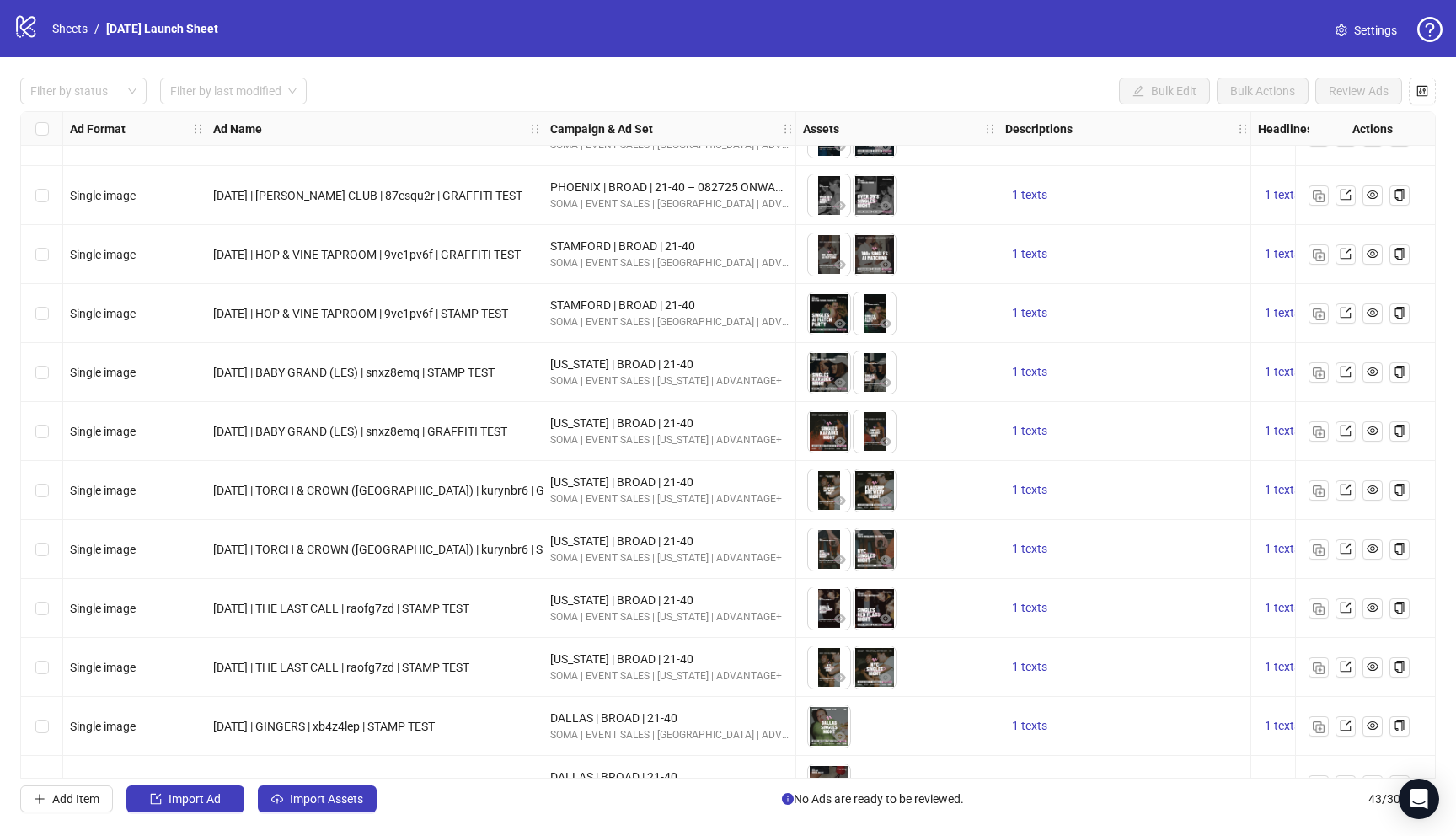
scroll to position [1911, 0]
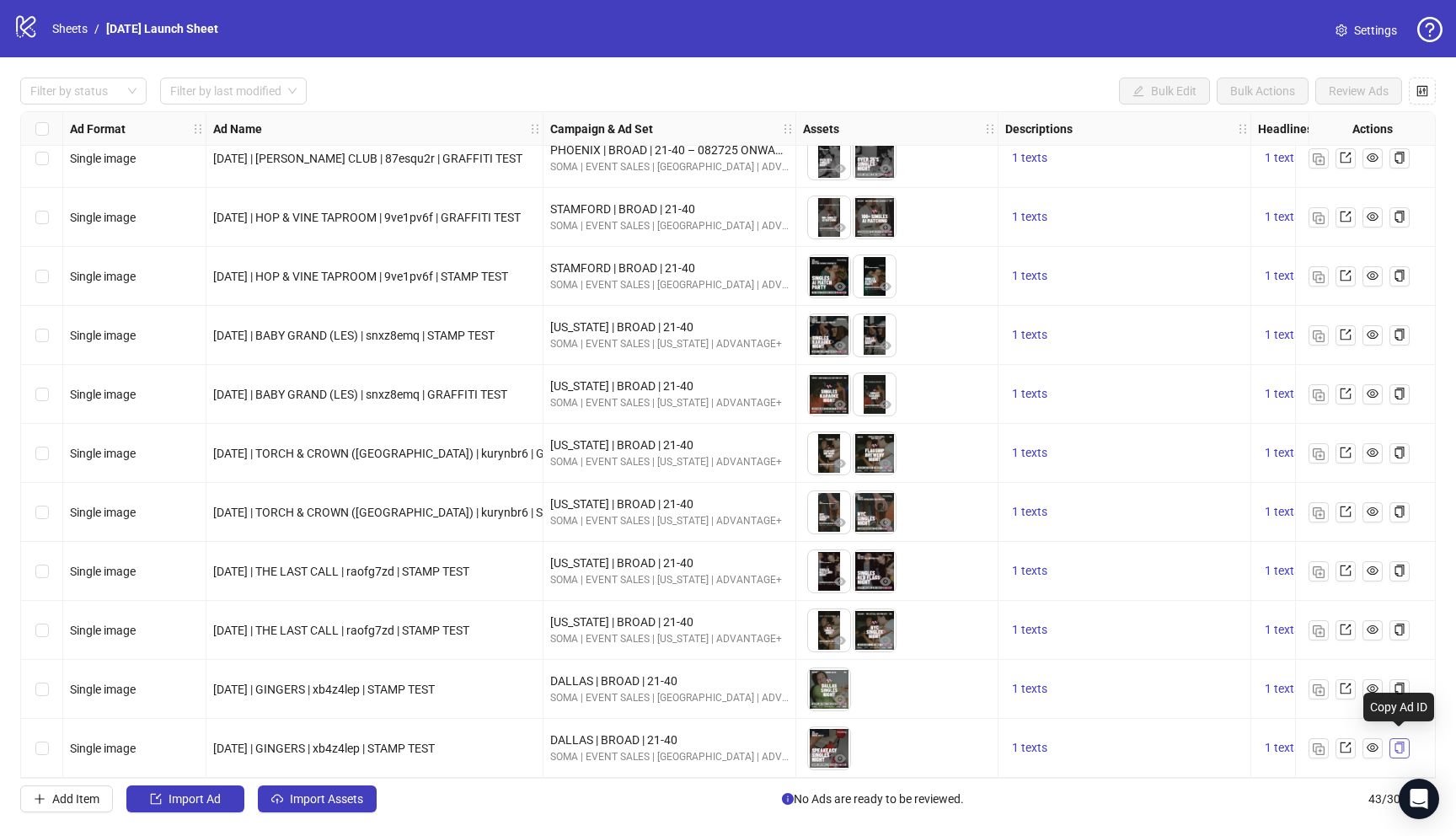
click at [1397, 742] on icon "copy" at bounding box center [1400, 748] width 12 height 12
click at [1320, 743] on img "button" at bounding box center [1319, 749] width 12 height 12
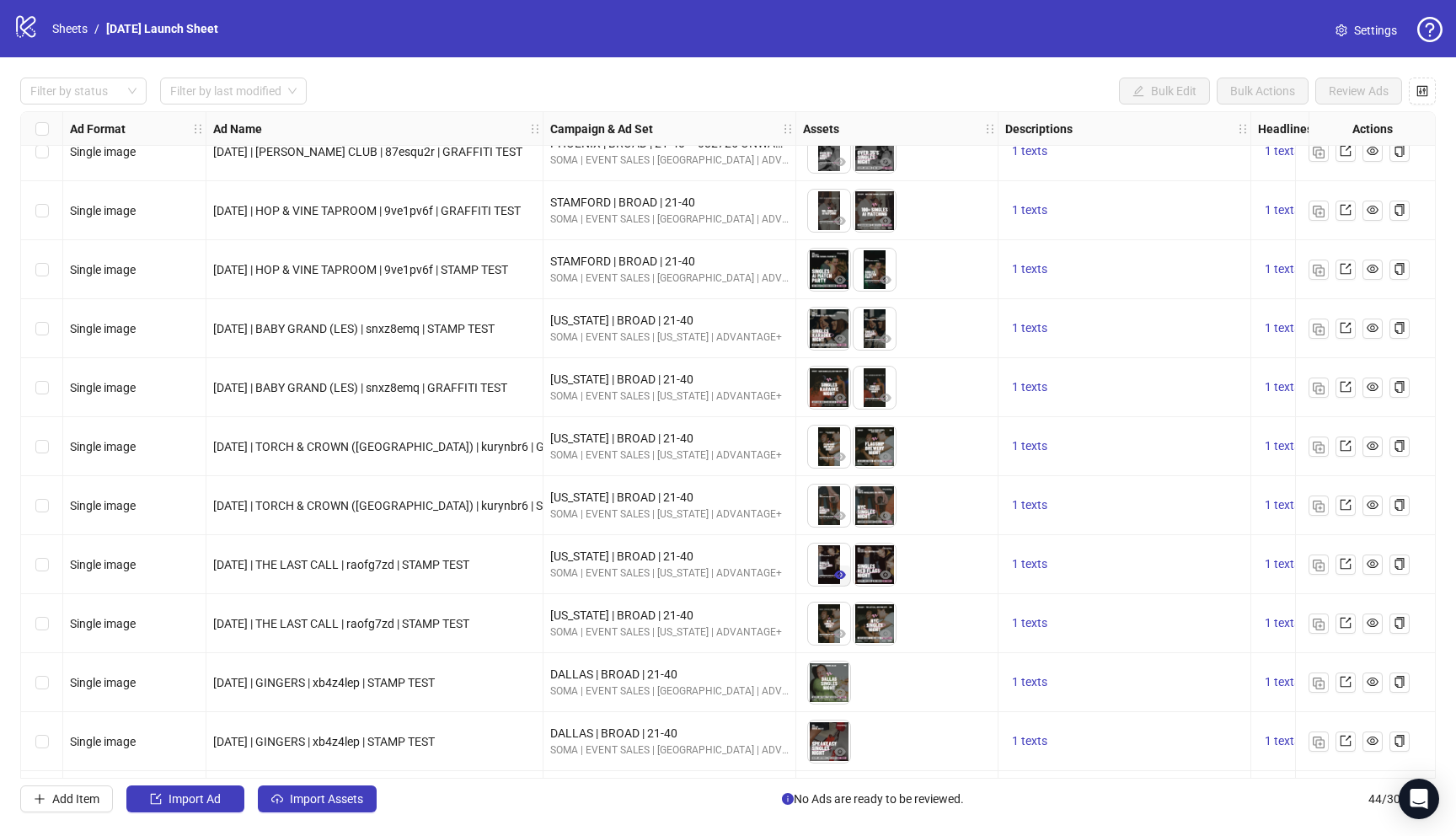
scroll to position [1969, 0]
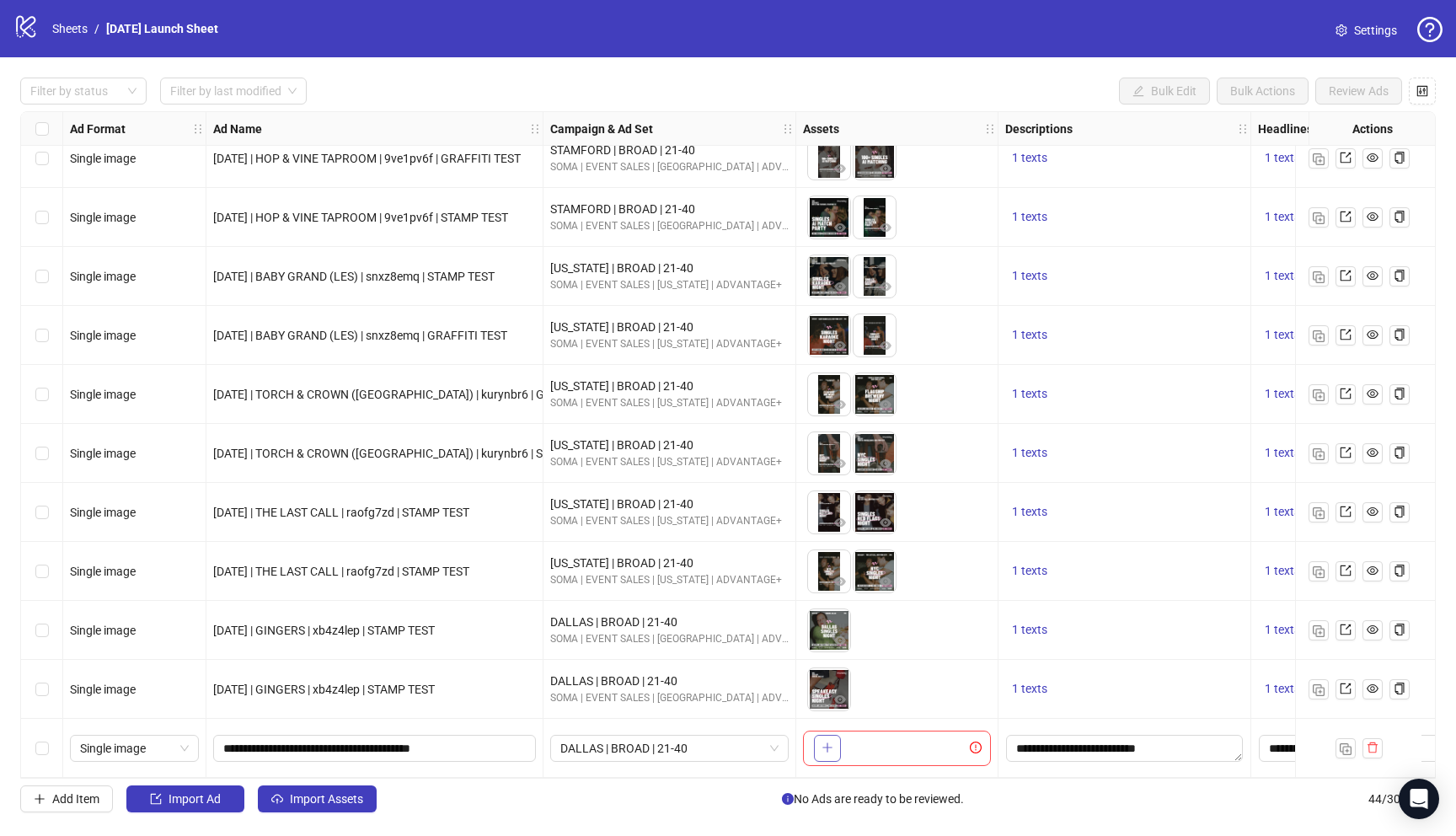
click at [827, 747] on span "button" at bounding box center [827, 748] width 12 height 14
click at [1380, 742] on button "button" at bounding box center [1372, 748] width 20 height 20
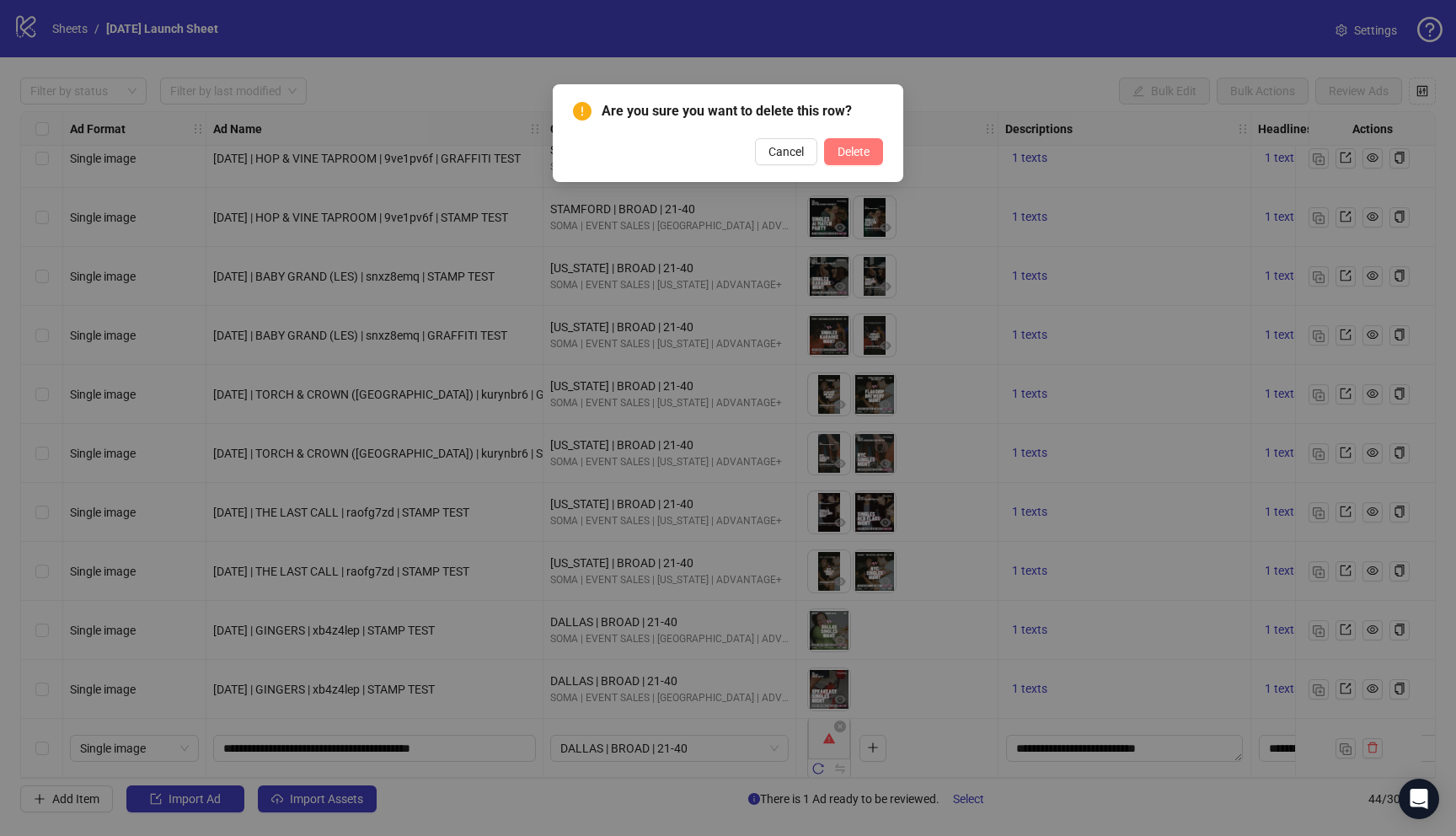
click at [868, 149] on span "Delete" at bounding box center [853, 152] width 32 height 14
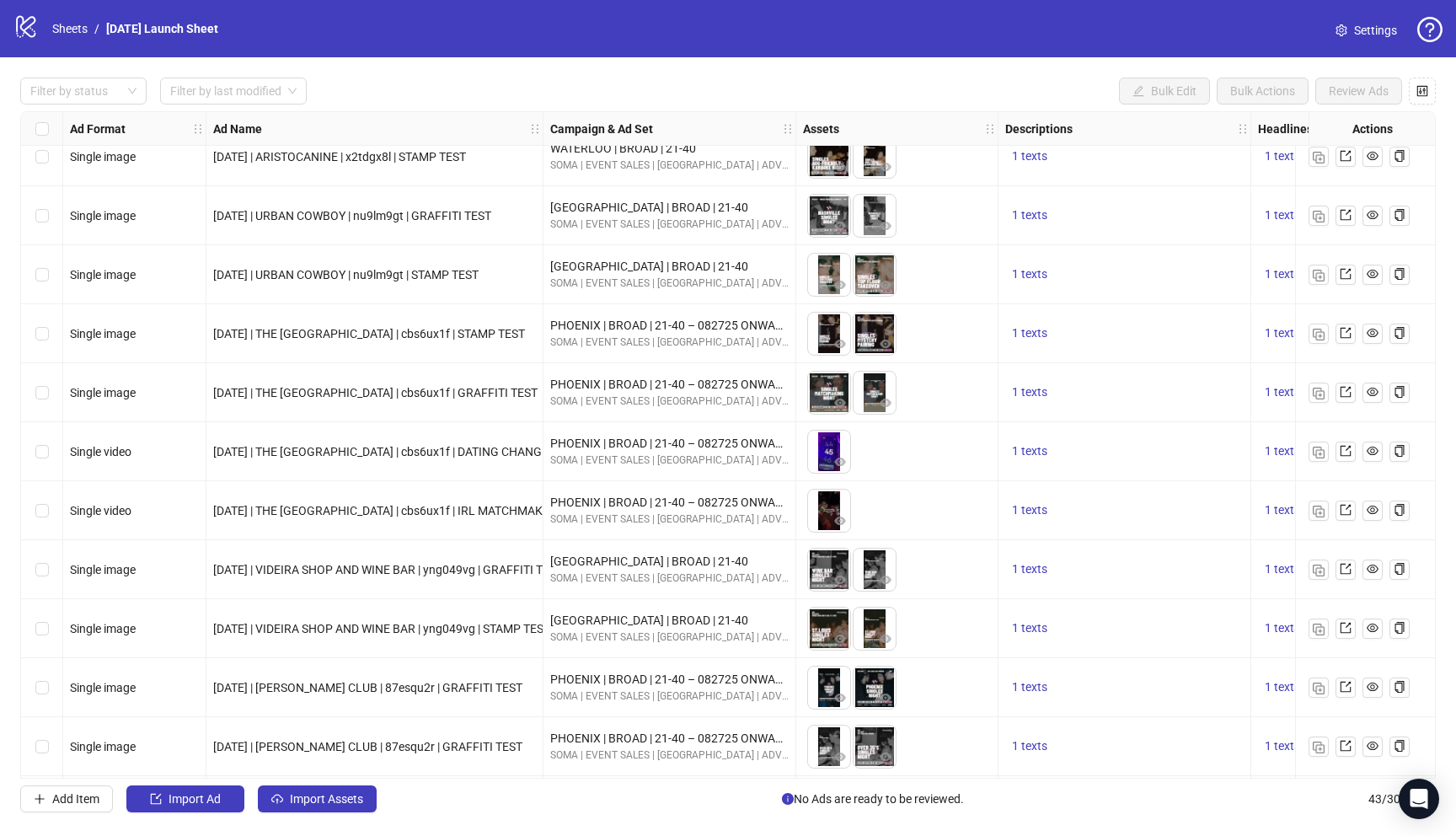
scroll to position [1313, 0]
